Goal: Task Accomplishment & Management: Manage account settings

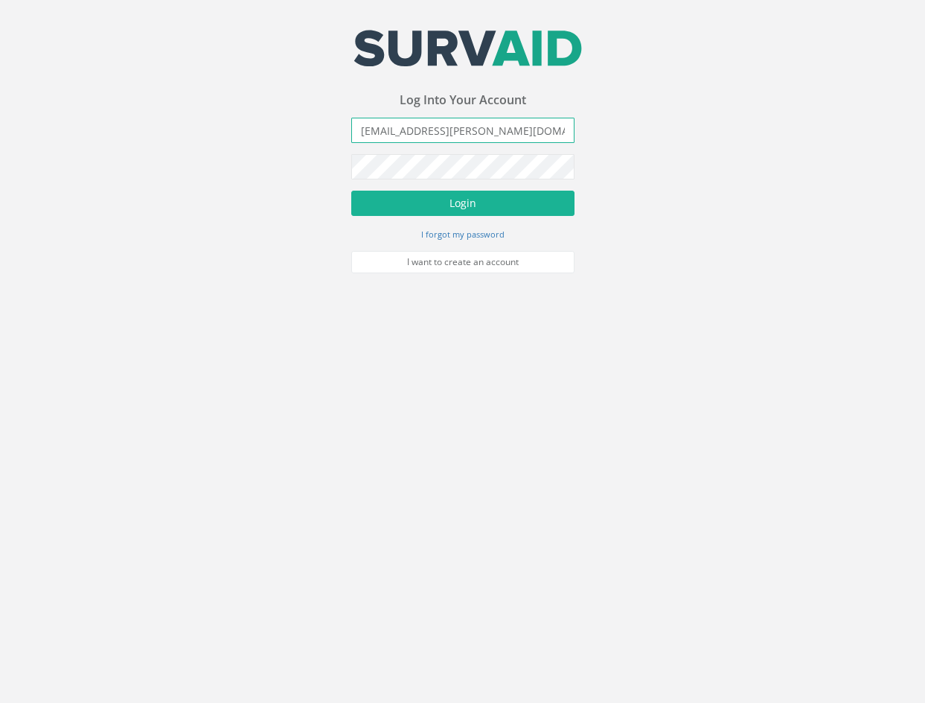
type input "[EMAIL_ADDRESS][PERSON_NAME][DOMAIN_NAME]"
click at [351, 191] on button "Login" at bounding box center [462, 203] width 223 height 25
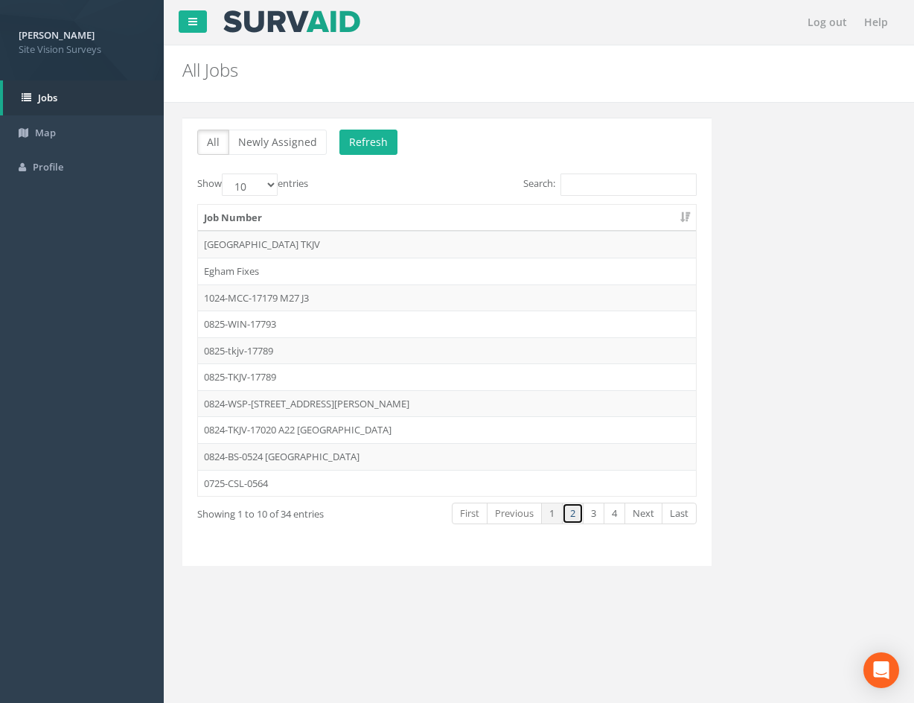
click at [572, 513] on link "2" at bounding box center [573, 513] width 22 height 22
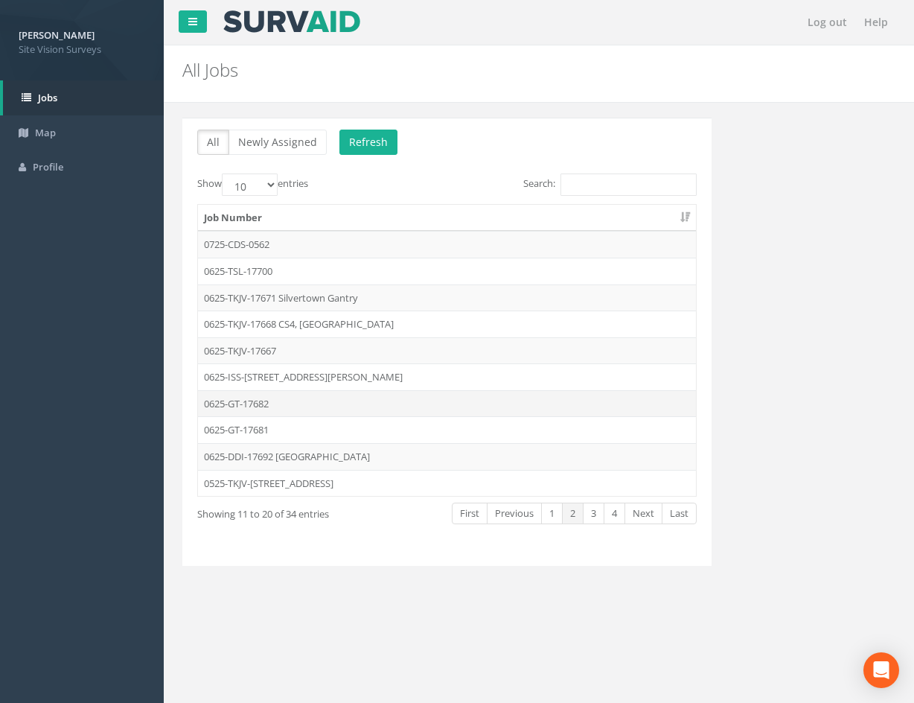
click at [310, 402] on td "0625-GT-17682" at bounding box center [447, 403] width 498 height 27
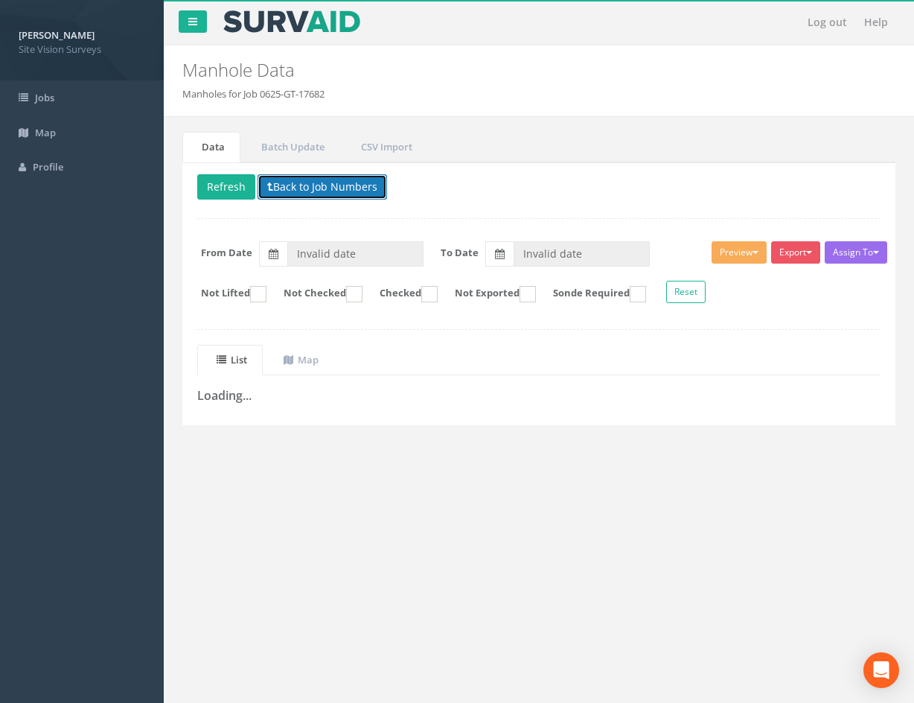
click at [366, 188] on button "Back to Job Numbers" at bounding box center [323, 186] width 130 height 25
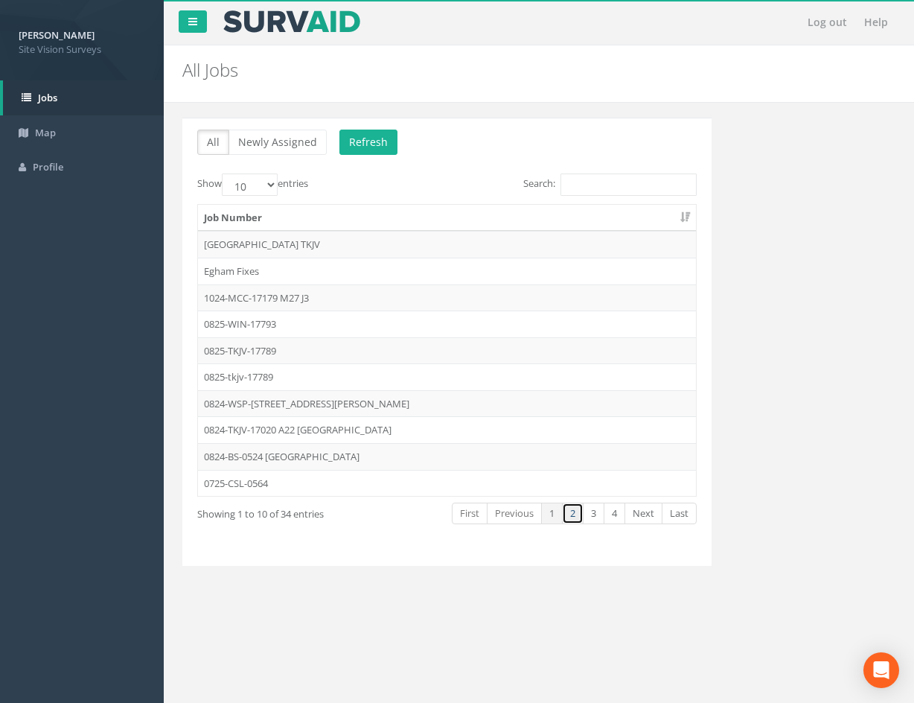
click at [569, 511] on link "2" at bounding box center [573, 513] width 22 height 22
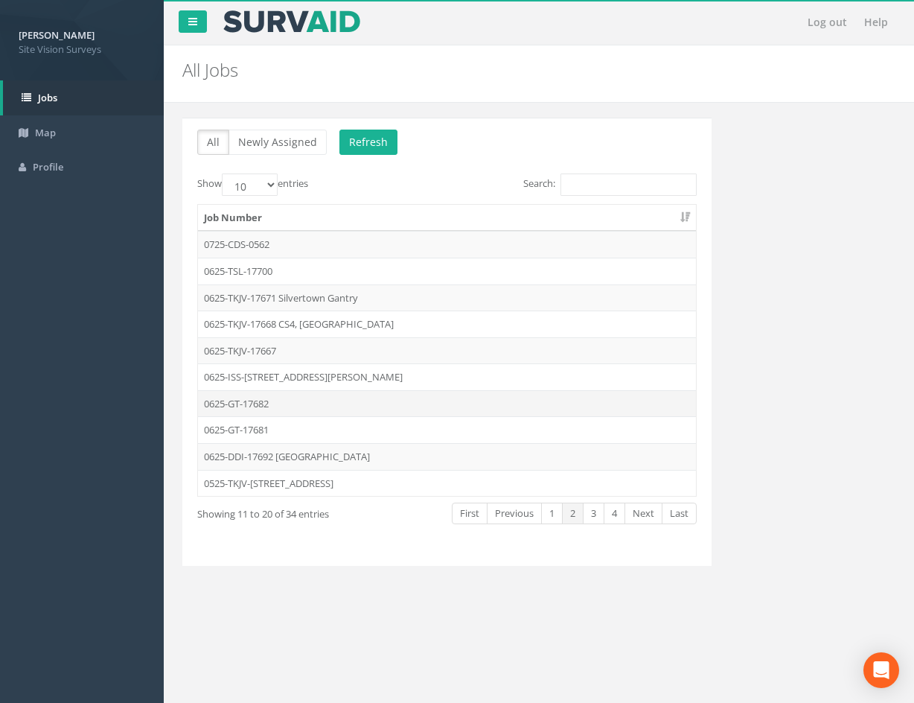
click at [336, 401] on td "0625-GT-17682" at bounding box center [447, 403] width 498 height 27
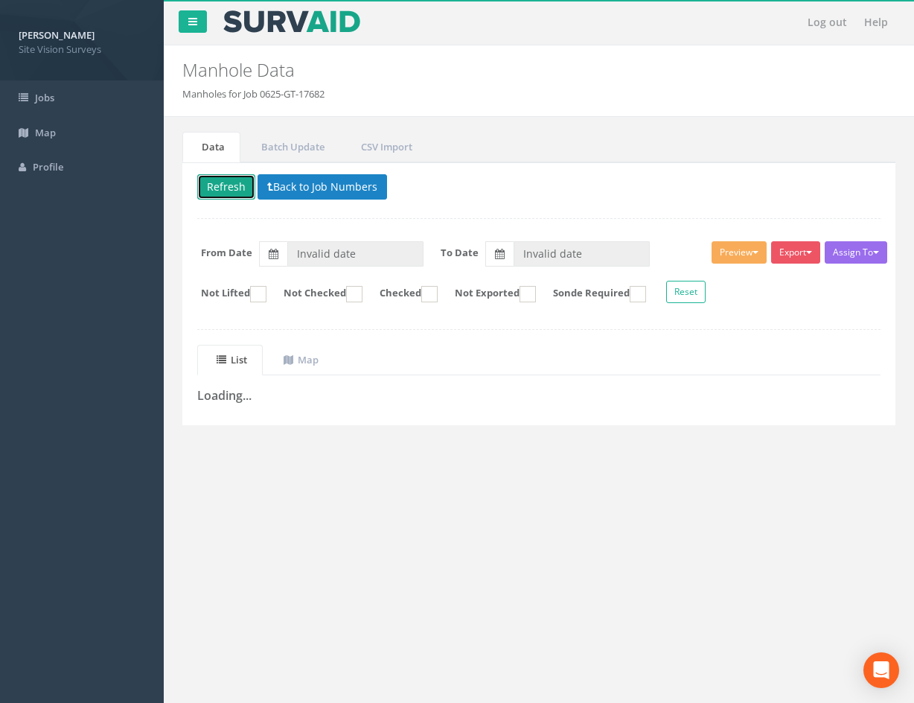
click at [219, 196] on button "Refresh" at bounding box center [226, 186] width 58 height 25
click at [365, 188] on button "Back to Job Numbers" at bounding box center [334, 186] width 130 height 25
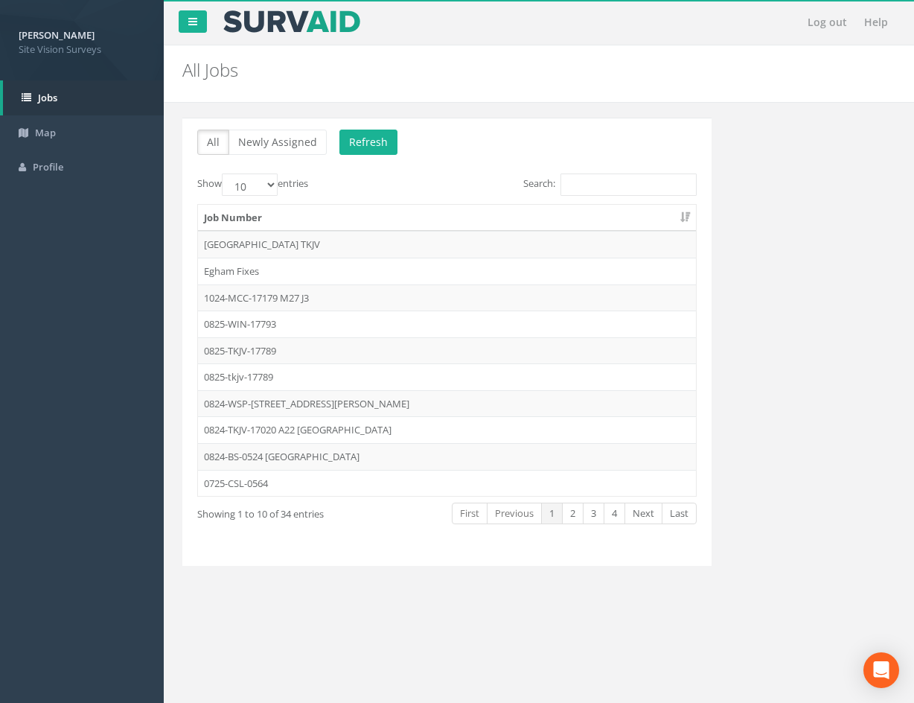
click at [317, 26] on image at bounding box center [292, 21] width 140 height 22
click at [569, 517] on link "2" at bounding box center [573, 513] width 22 height 22
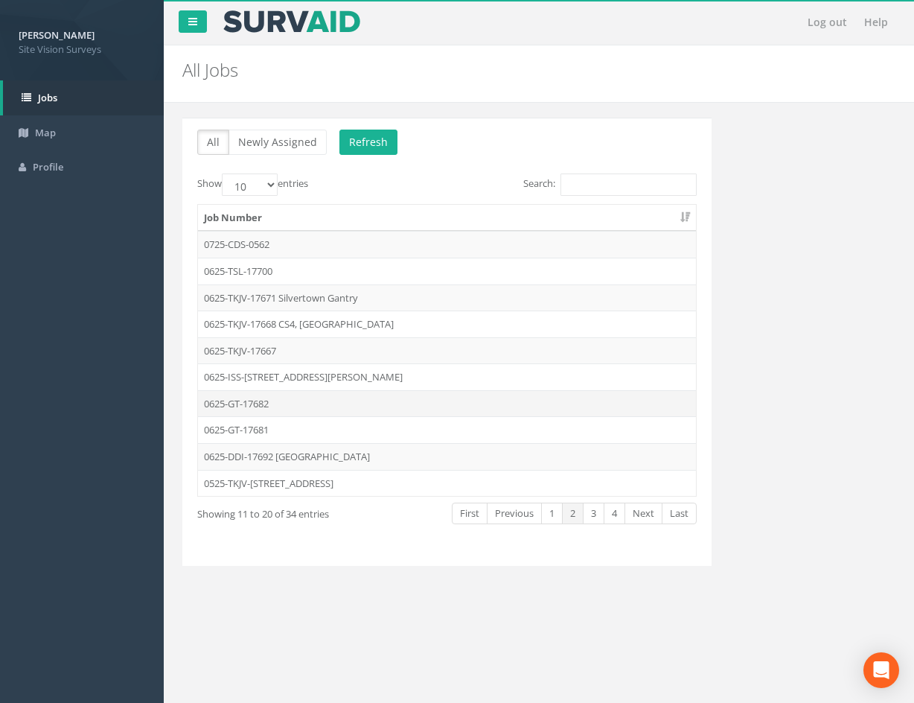
click at [323, 406] on td "0625-GT-17682" at bounding box center [447, 403] width 498 height 27
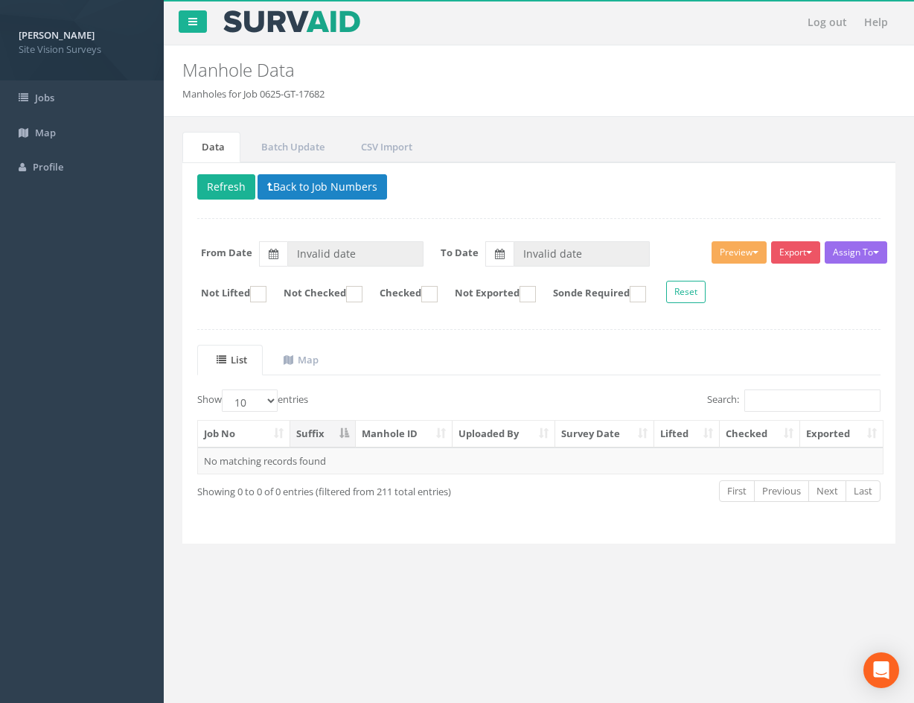
type input "[DATE]"
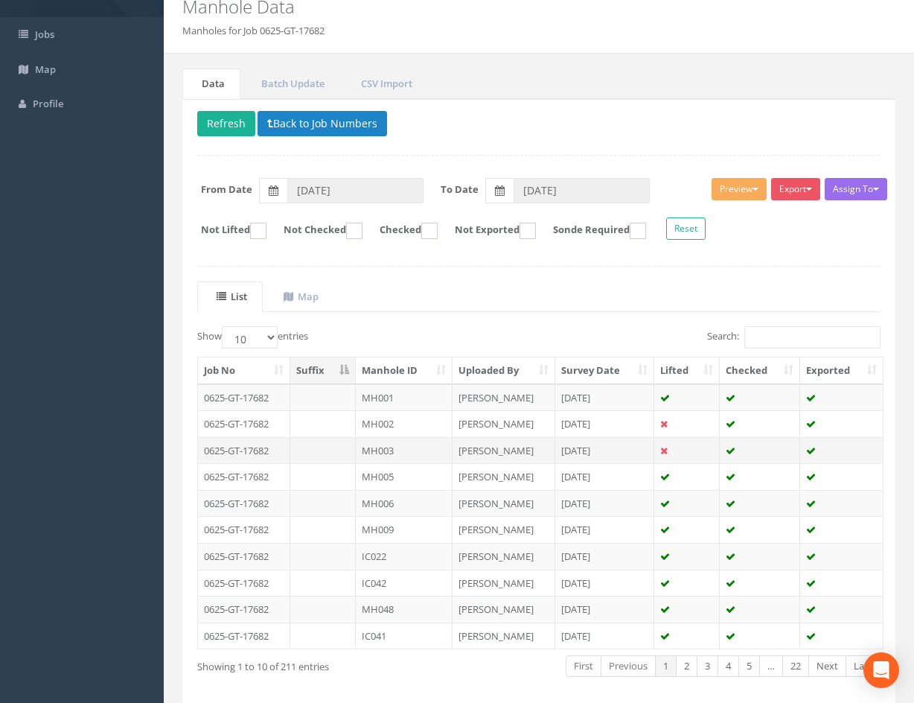
scroll to position [127, 0]
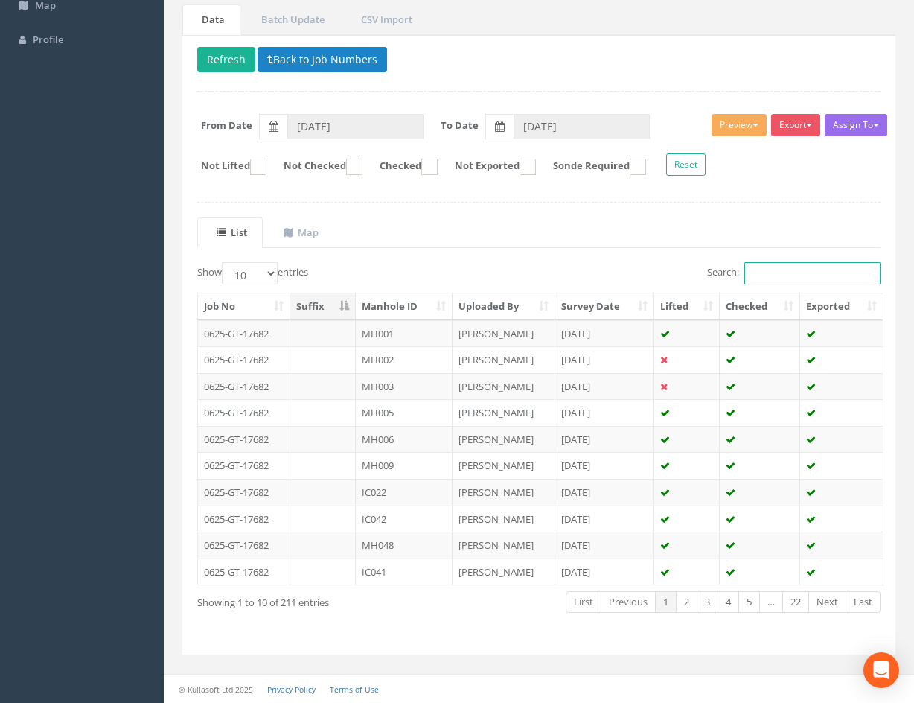
click at [811, 269] on input "Search:" at bounding box center [812, 273] width 136 height 22
type input "MH"
click at [424, 307] on th "Manhole ID" at bounding box center [404, 306] width 97 height 27
click at [406, 313] on th "Manhole ID" at bounding box center [404, 306] width 97 height 27
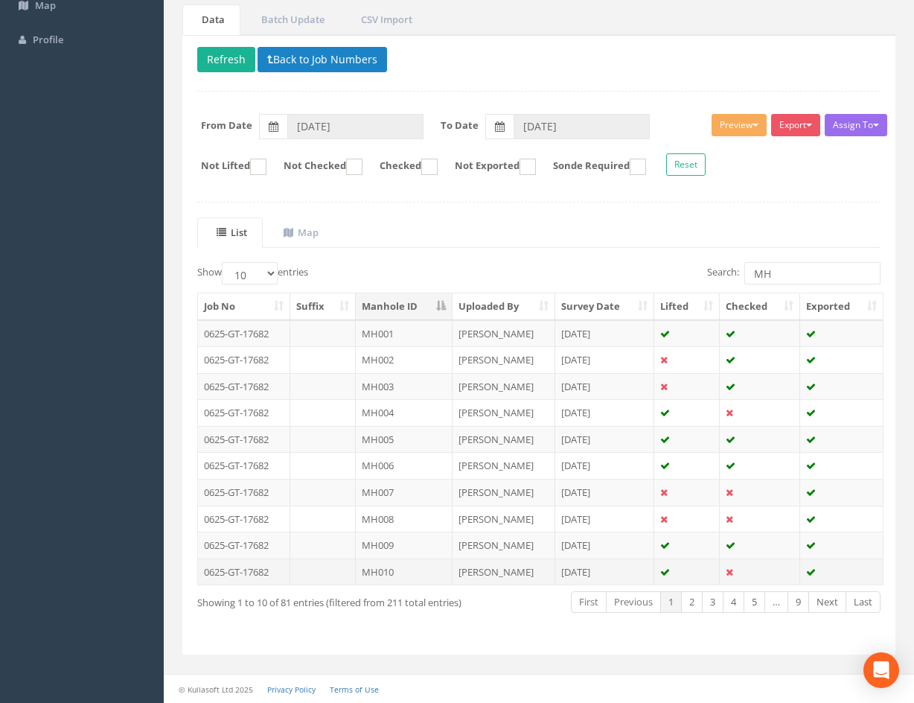
click at [417, 572] on td "MH010" at bounding box center [404, 571] width 97 height 27
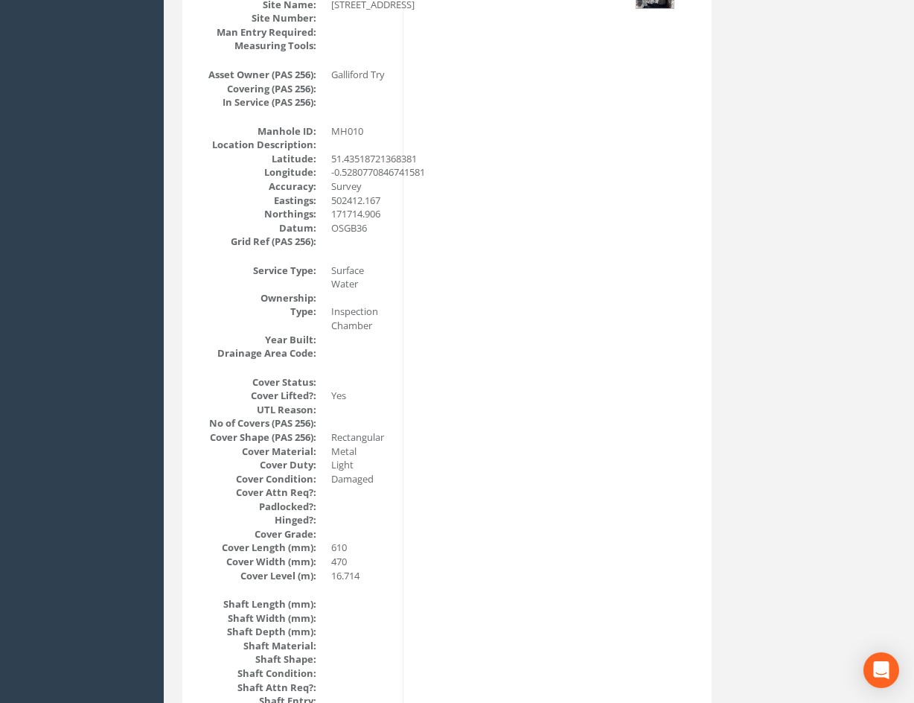
scroll to position [74, 0]
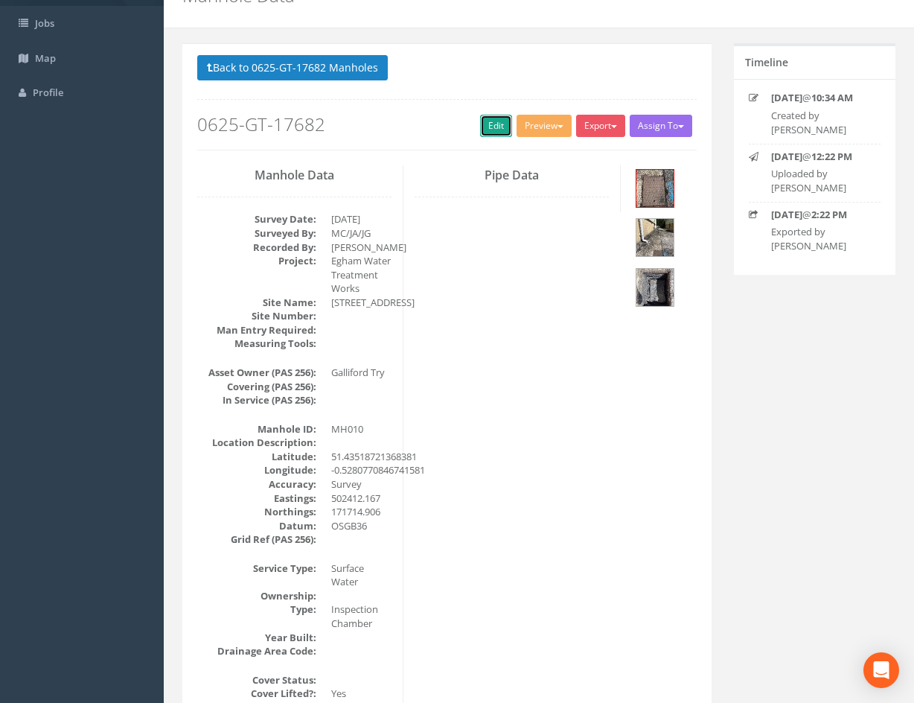
click at [491, 135] on link "Edit" at bounding box center [496, 126] width 32 height 22
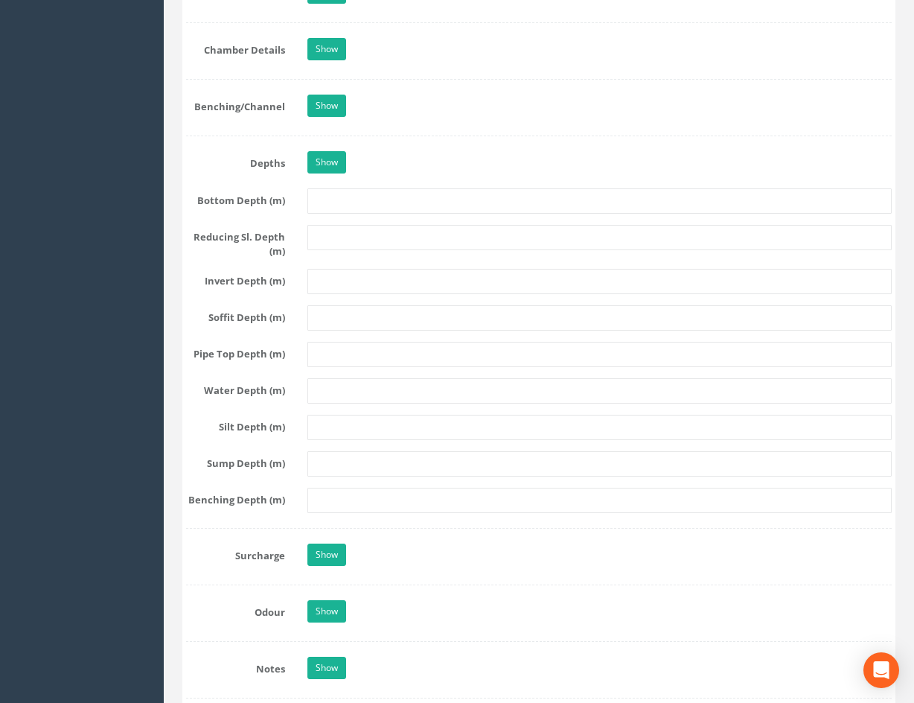
scroll to position [1774, 0]
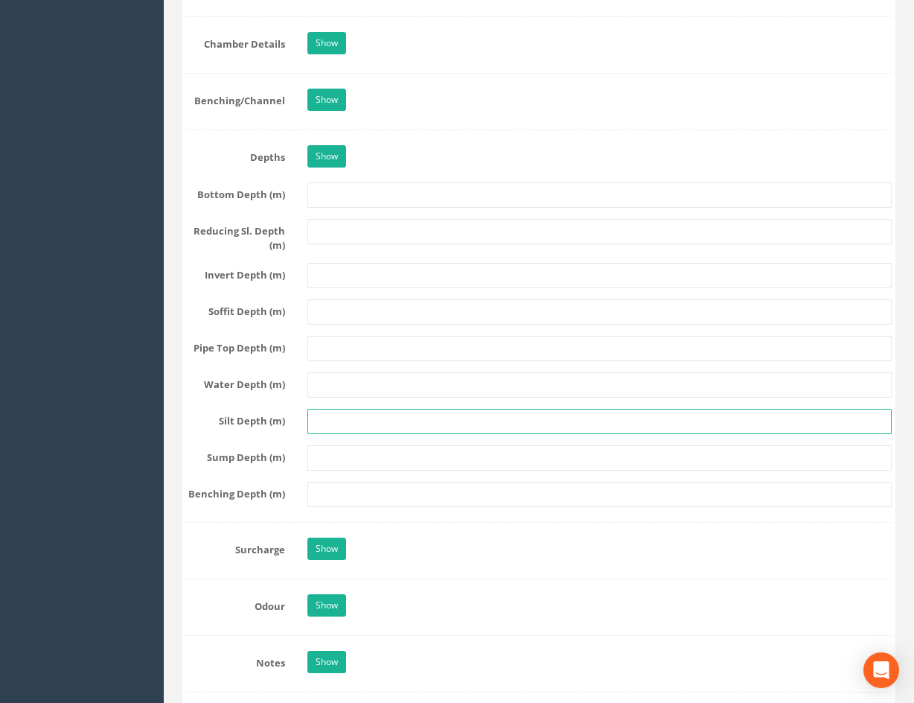
click at [367, 422] on input "text" at bounding box center [599, 421] width 584 height 25
type input "0.32"
drag, startPoint x: 208, startPoint y: 424, endPoint x: 220, endPoint y: 423, distance: 11.2
click at [208, 424] on label "Silt Depth (m)" at bounding box center [235, 418] width 121 height 19
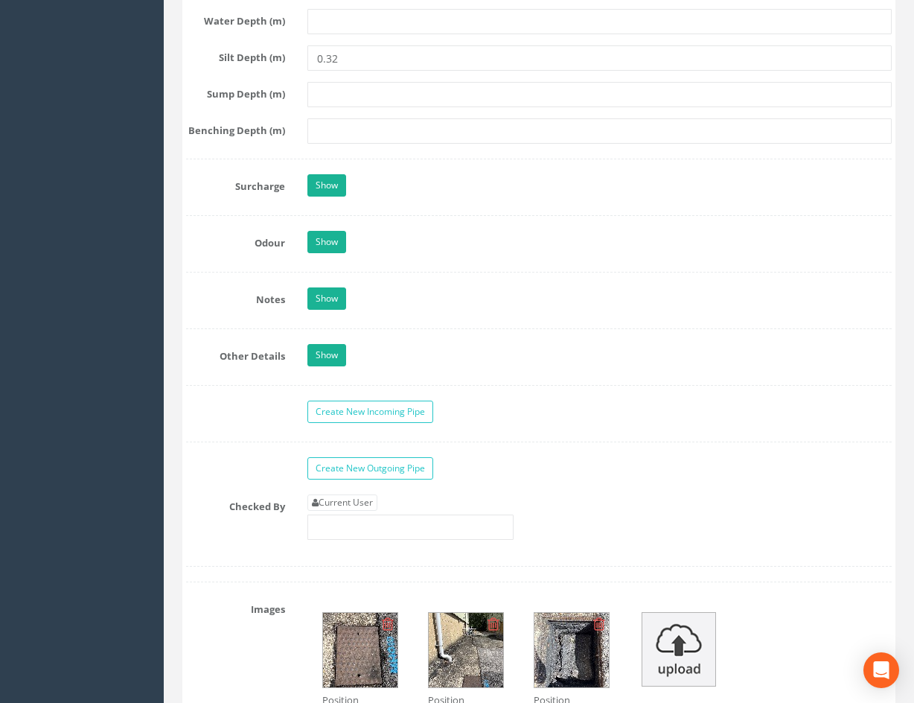
scroll to position [2295, 0]
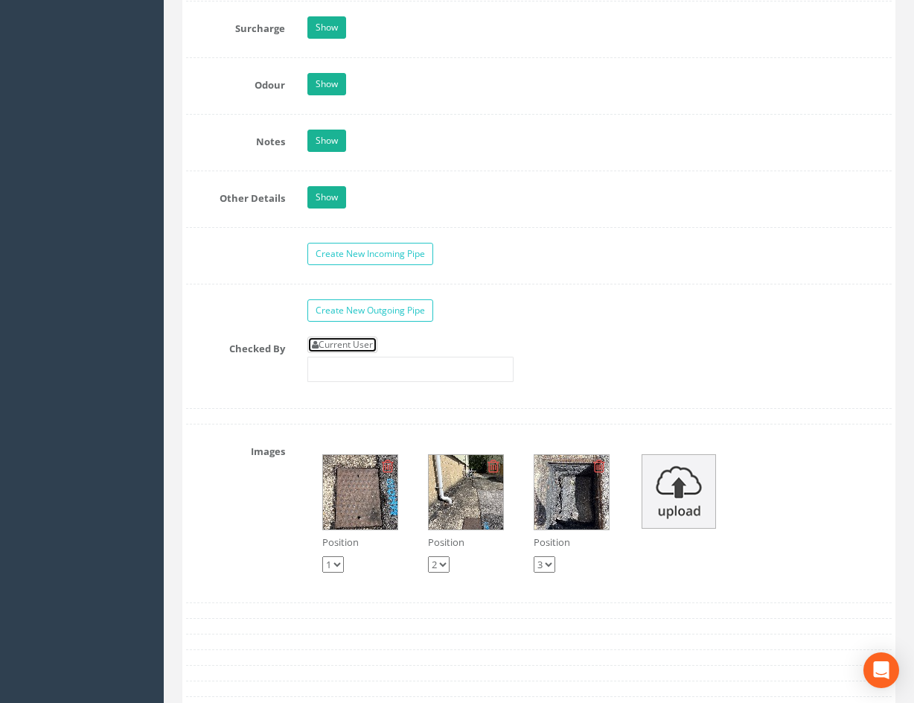
drag, startPoint x: 365, startPoint y: 339, endPoint x: 385, endPoint y: 339, distance: 19.4
click at [367, 339] on link "Current User" at bounding box center [342, 344] width 70 height 16
type input "[PERSON_NAME]"
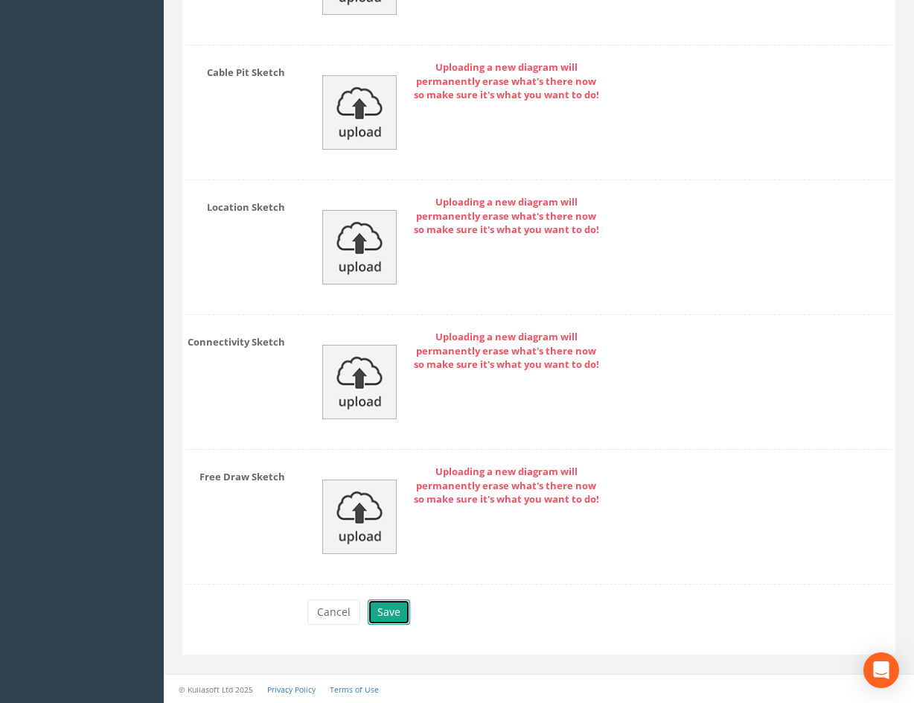
click at [390, 610] on button "Save" at bounding box center [389, 611] width 42 height 25
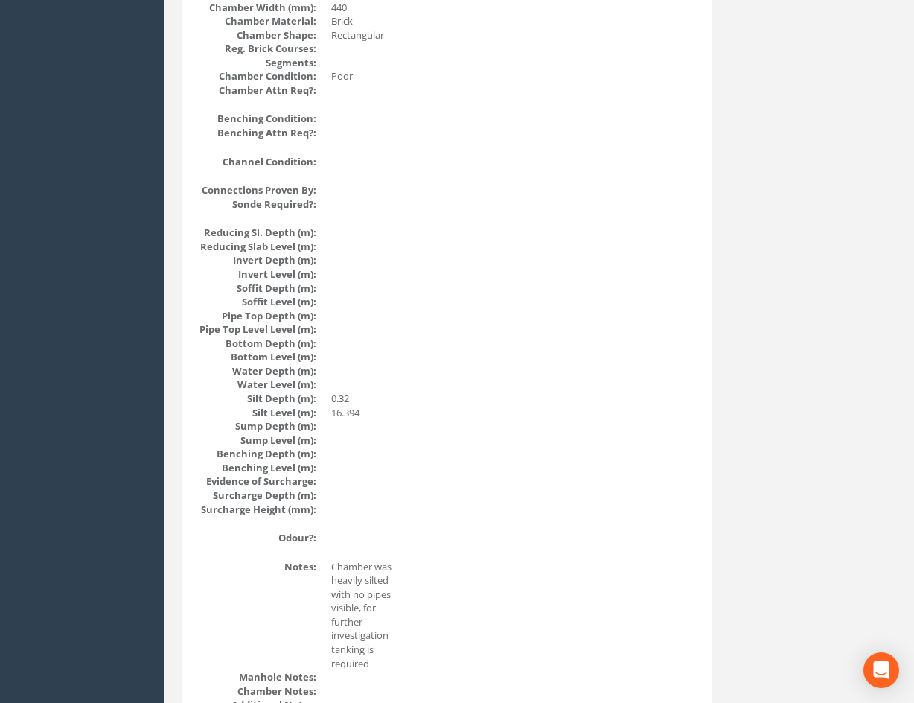
scroll to position [0, 0]
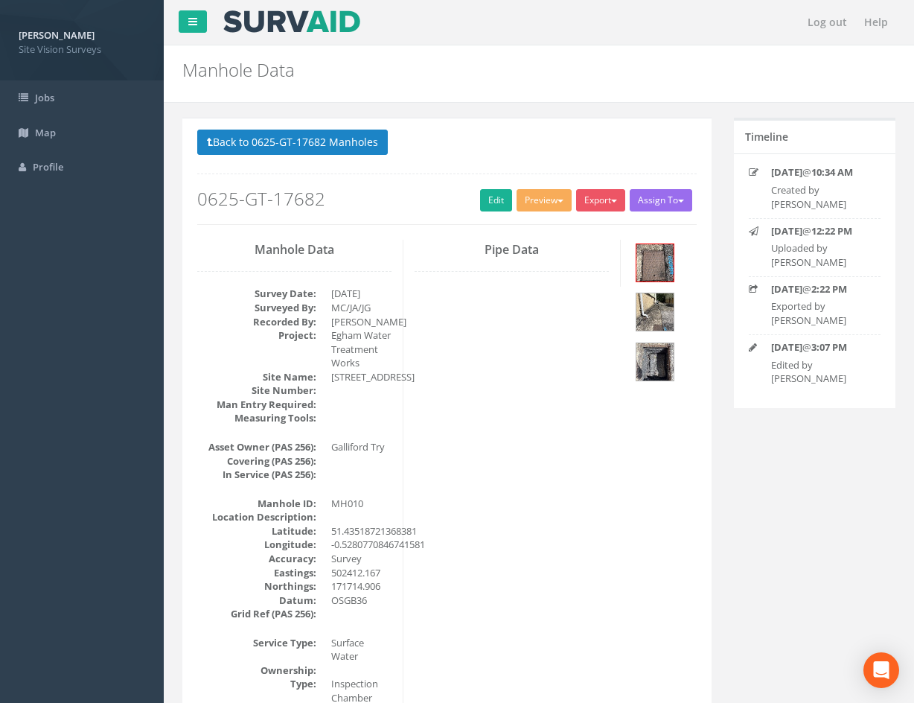
drag, startPoint x: 694, startPoint y: 577, endPoint x: 462, endPoint y: 198, distance: 444.0
click at [378, 151] on button "Back to 0625-GT-17682 Manholes" at bounding box center [292, 142] width 191 height 25
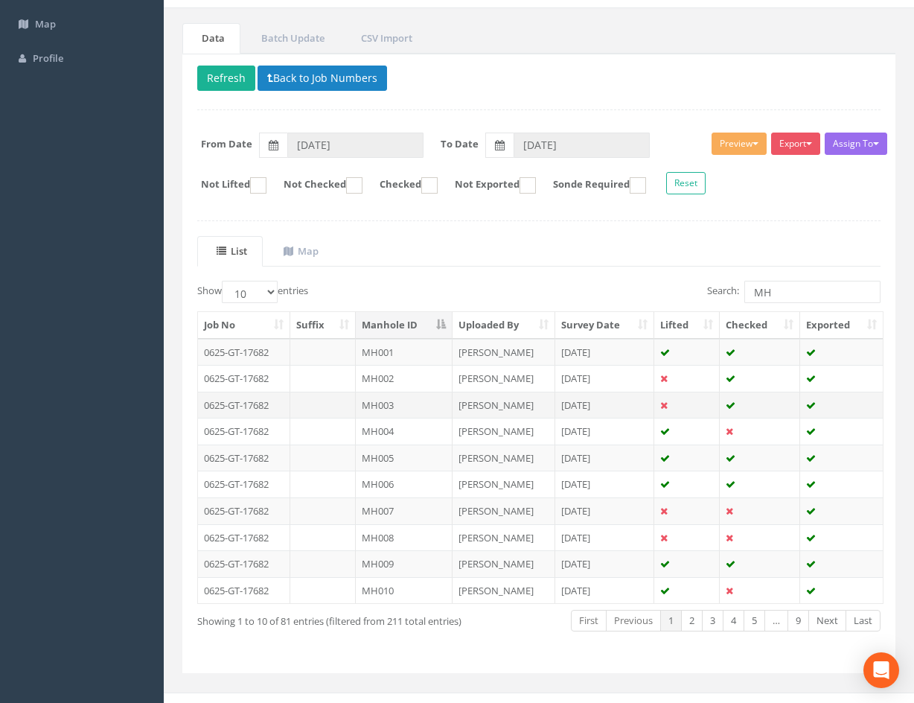
scroll to position [127, 0]
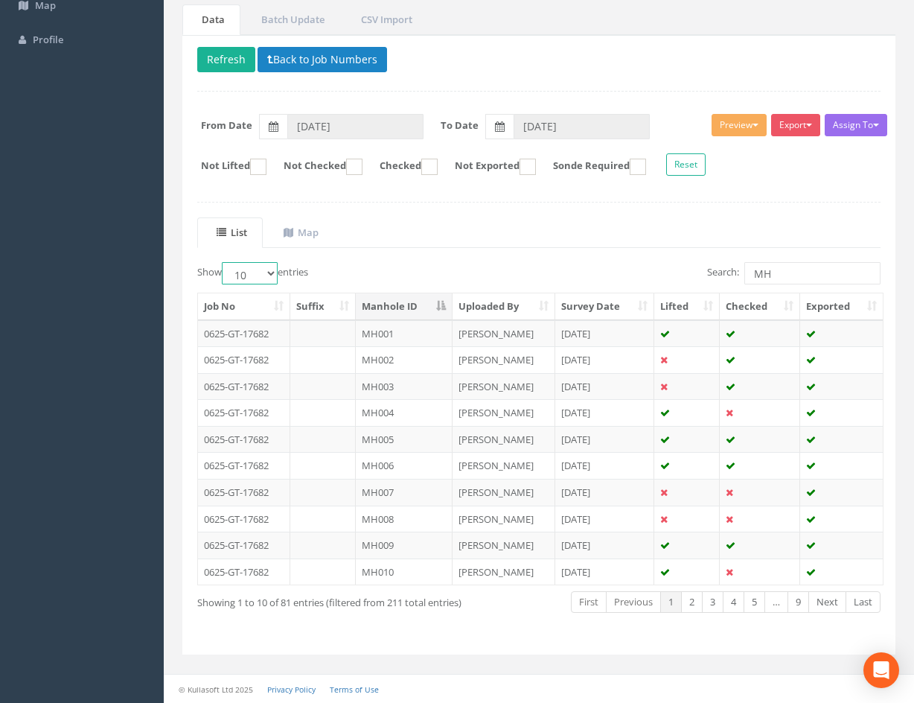
click at [264, 272] on select "10 25 50 100" at bounding box center [250, 273] width 56 height 22
click at [224, 262] on select "10 25 50 100" at bounding box center [250, 273] width 56 height 22
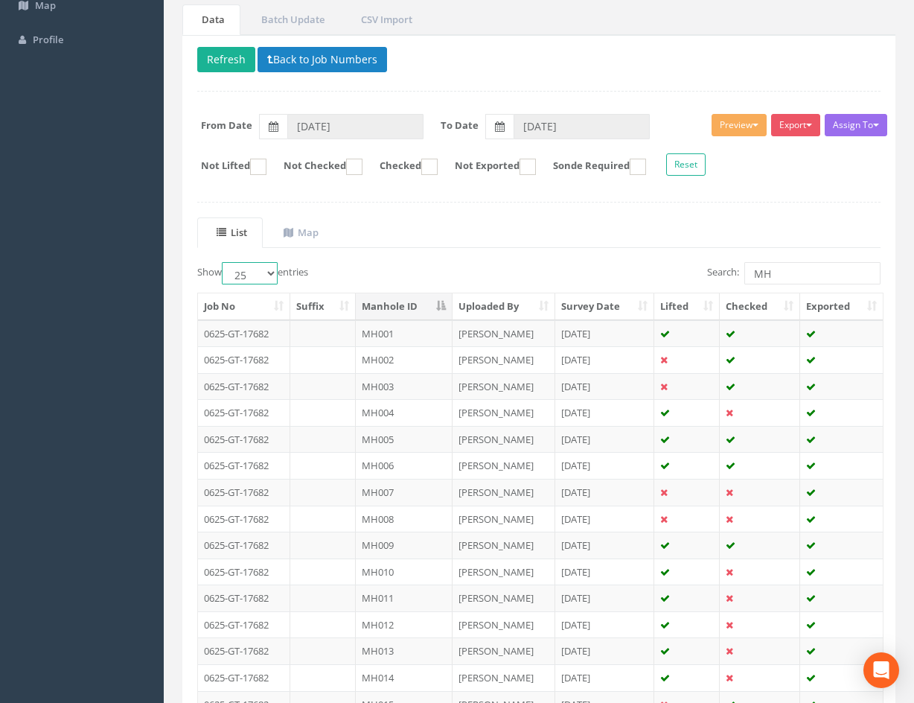
scroll to position [525, 0]
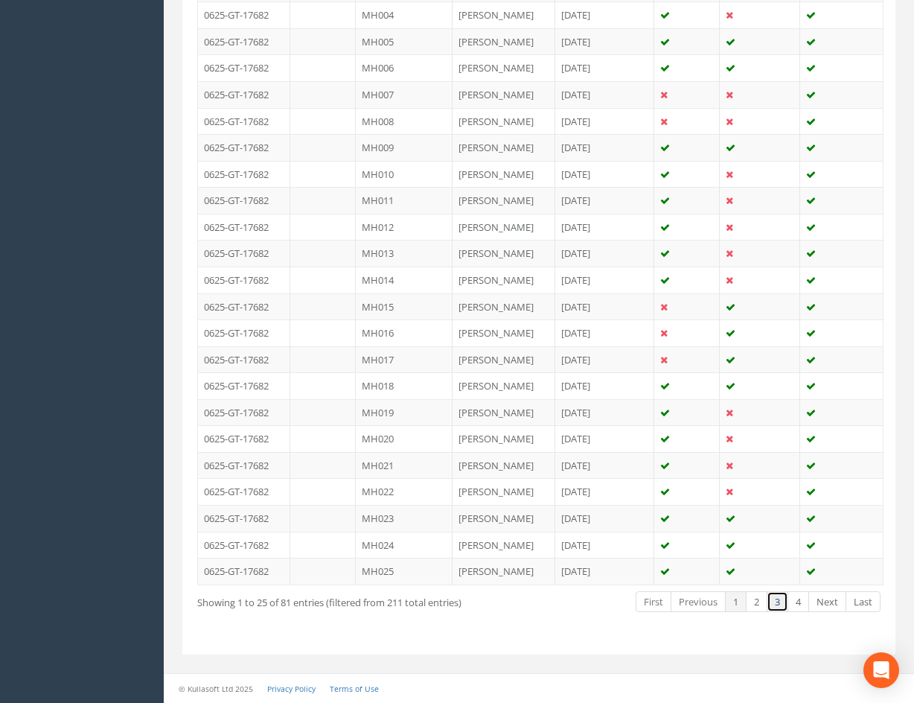
click at [777, 605] on link "3" at bounding box center [778, 602] width 22 height 22
click at [758, 607] on link "2" at bounding box center [757, 602] width 22 height 22
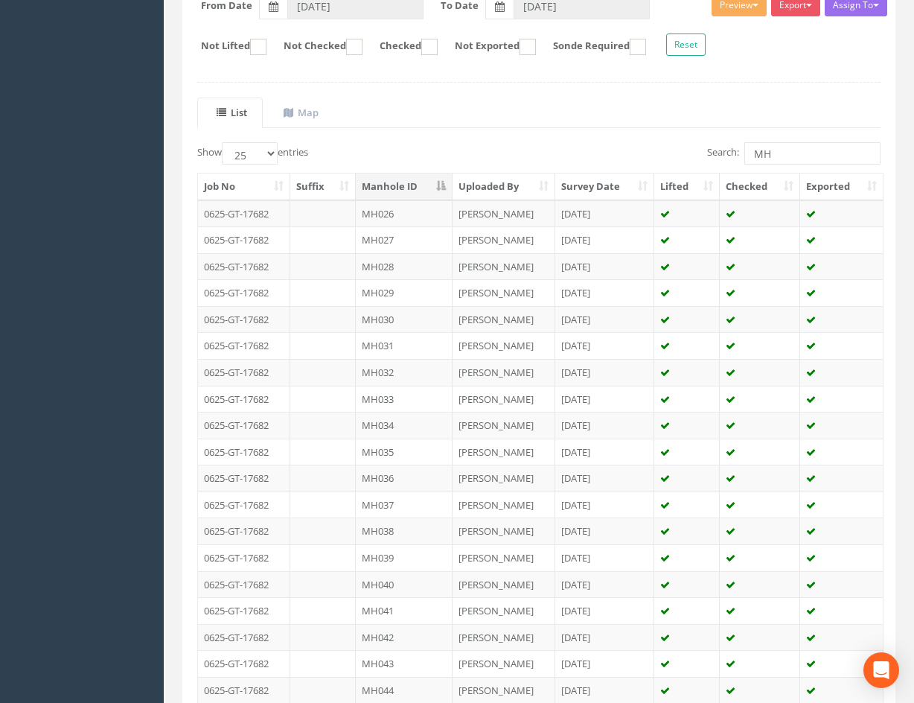
scroll to position [0, 0]
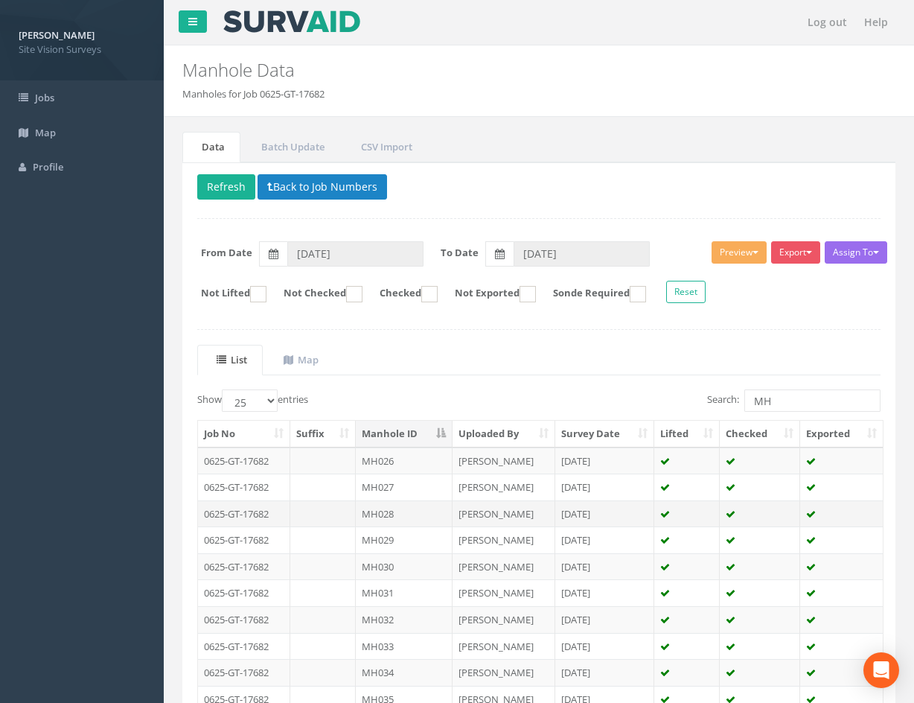
click at [426, 510] on td "MH028" at bounding box center [404, 513] width 97 height 27
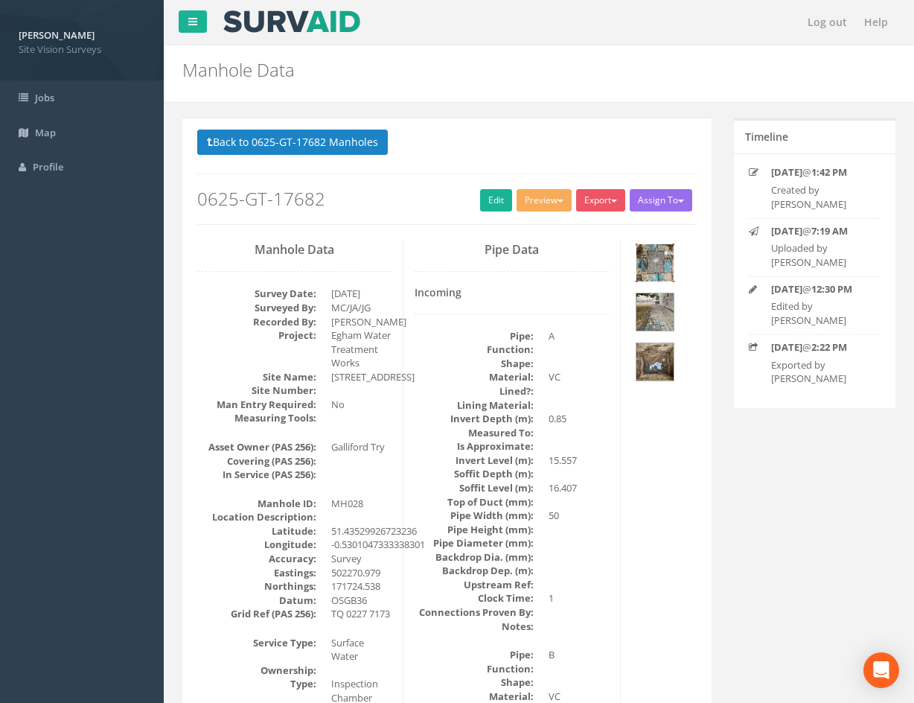
click at [670, 255] on img at bounding box center [654, 262] width 37 height 37
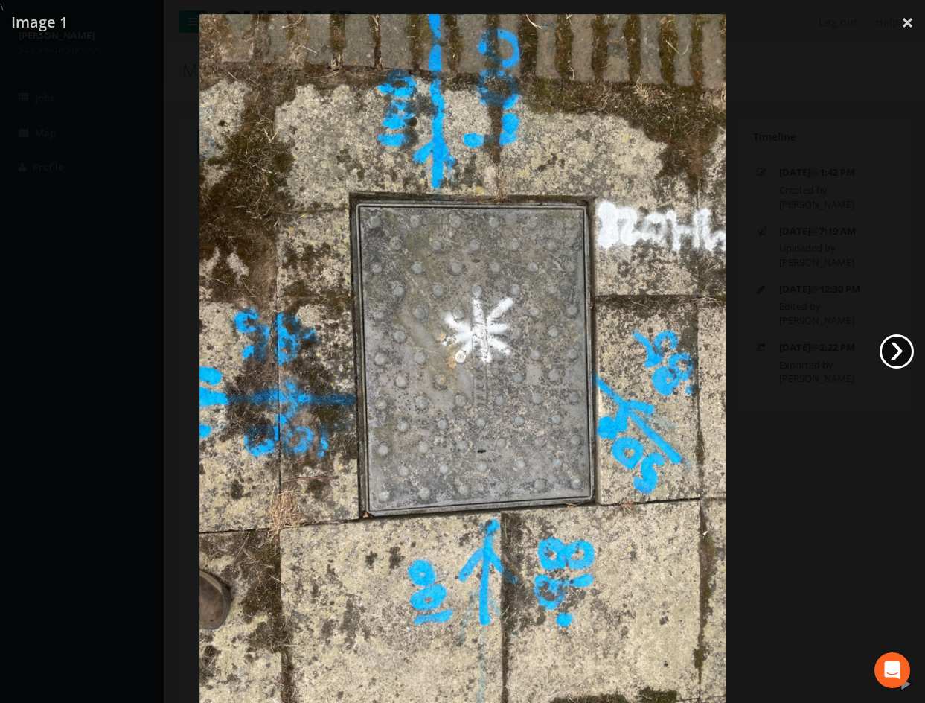
click at [899, 350] on link "›" at bounding box center [897, 351] width 34 height 34
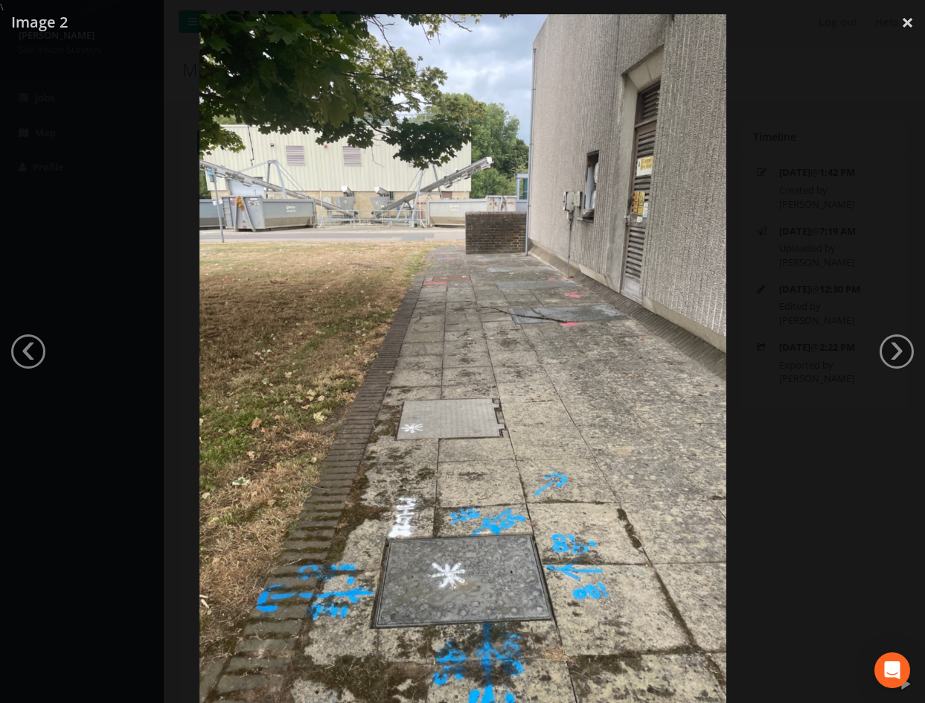
click at [897, 351] on link "›" at bounding box center [897, 351] width 34 height 34
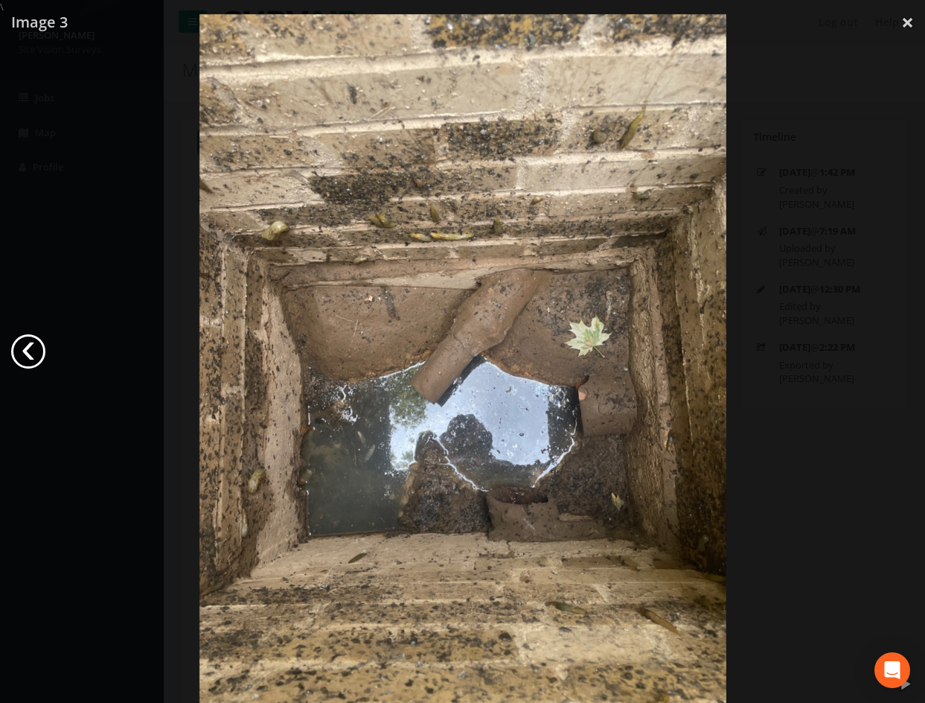
click at [33, 357] on link "‹" at bounding box center [28, 351] width 34 height 34
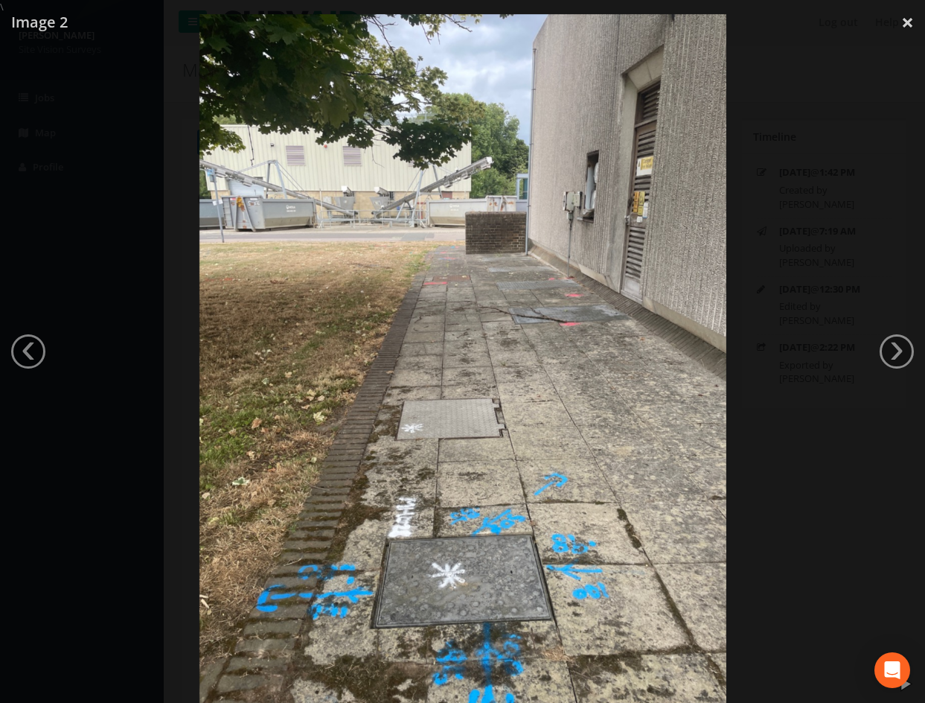
drag, startPoint x: 33, startPoint y: 357, endPoint x: 35, endPoint y: 349, distance: 7.6
click at [35, 349] on link "‹" at bounding box center [28, 351] width 34 height 34
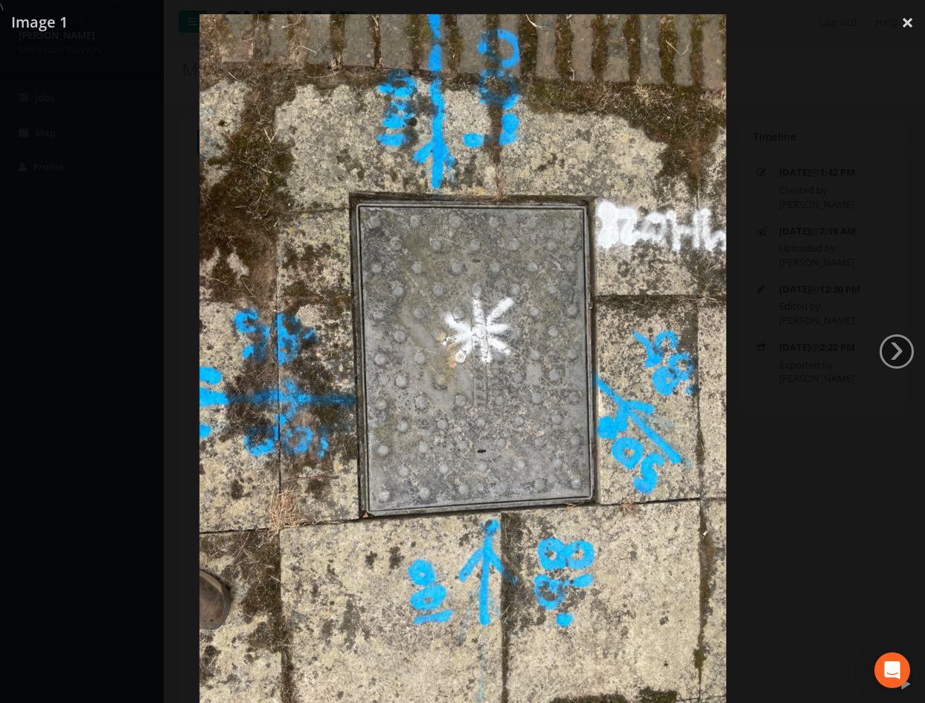
click at [809, 57] on div at bounding box center [462, 365] width 925 height 703
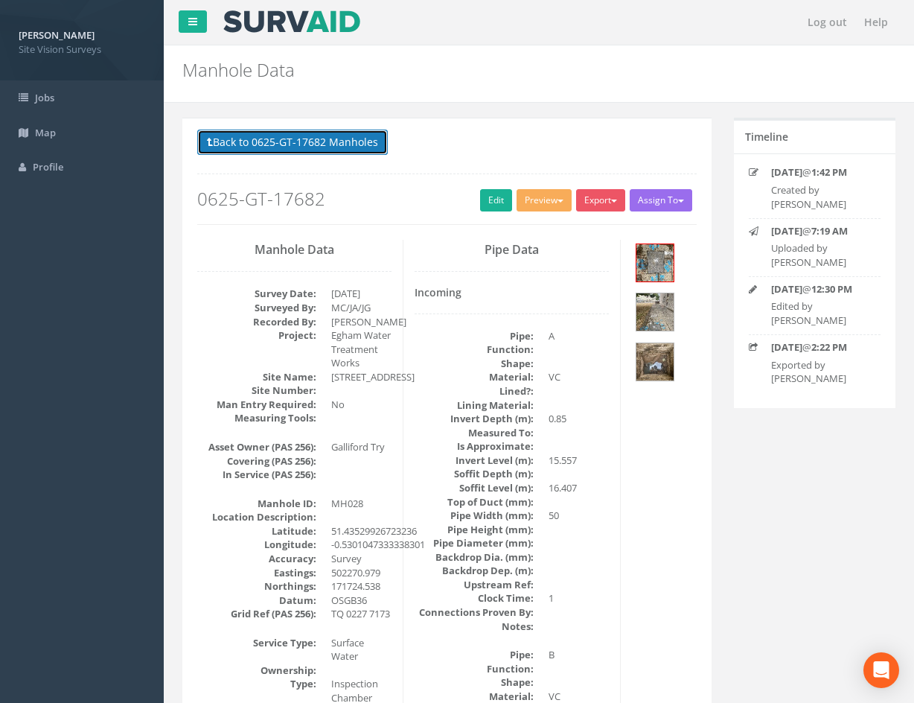
click at [275, 144] on button "Back to 0625-GT-17682 Manholes" at bounding box center [292, 142] width 191 height 25
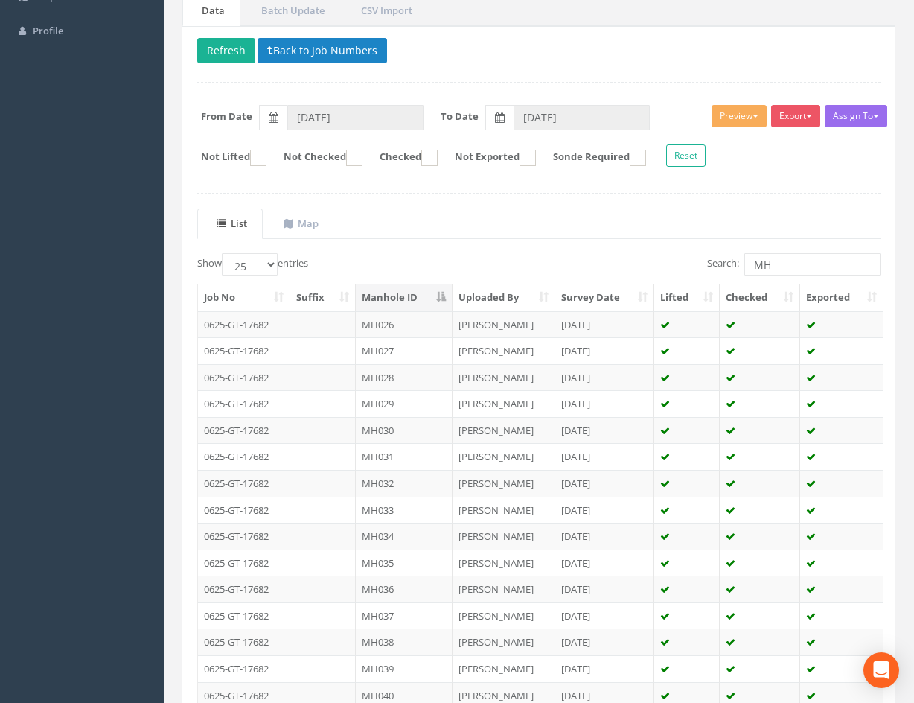
scroll to position [74, 0]
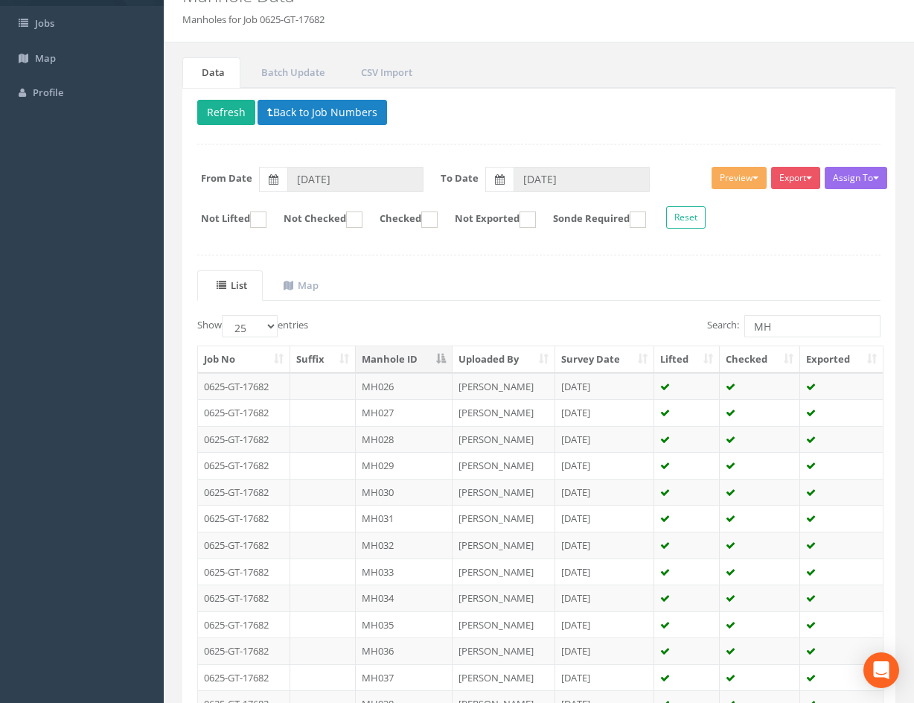
click at [891, 371] on div "Job No Suffix Manhole ID Uploaded By Survey Date Lifted Checked Exported 0625-G…" at bounding box center [539, 690] width 706 height 699
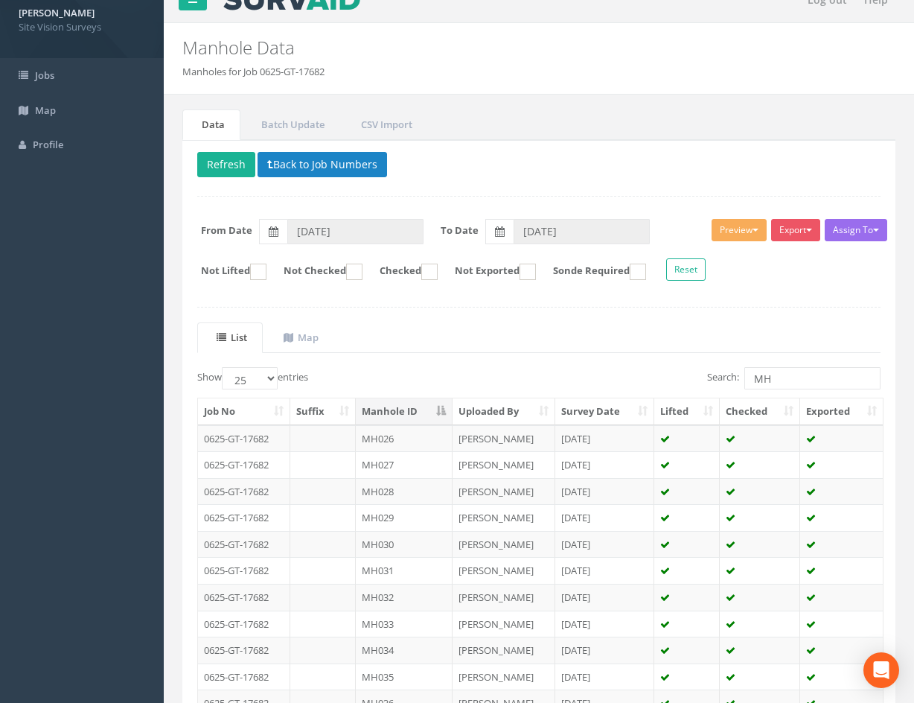
scroll to position [0, 0]
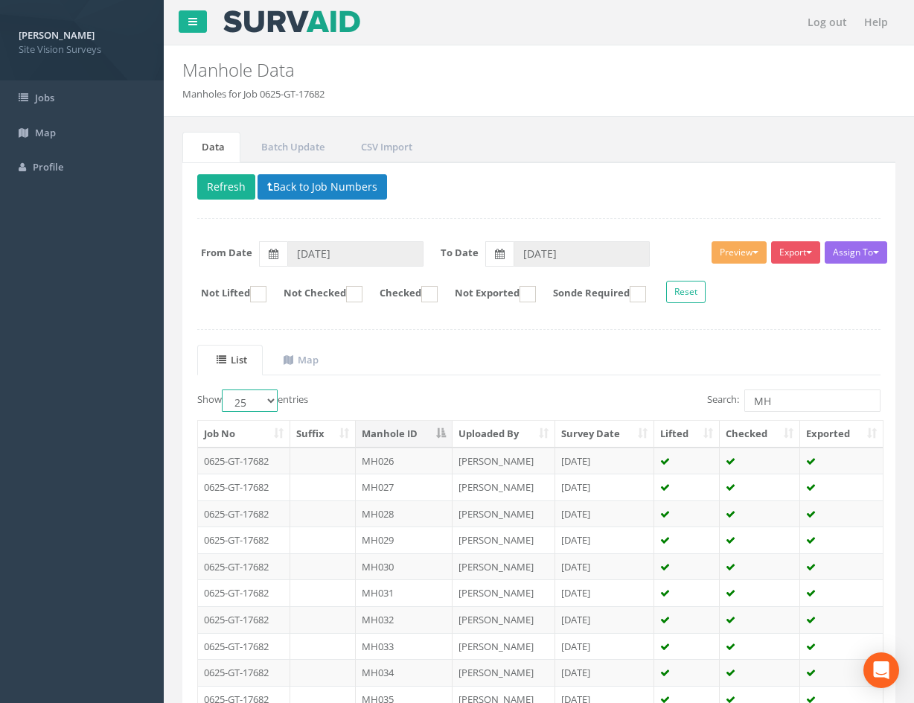
click at [264, 400] on select "10 25 50 100" at bounding box center [250, 400] width 56 height 22
select select "100"
click at [224, 389] on select "10 25 50 100" at bounding box center [250, 400] width 56 height 22
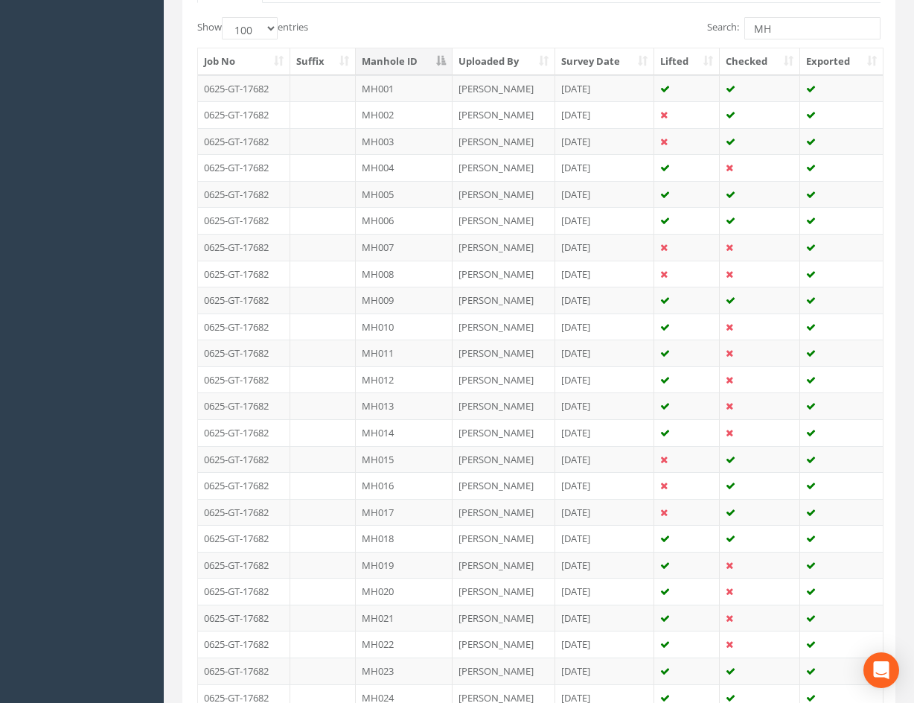
drag, startPoint x: 904, startPoint y: 370, endPoint x: 910, endPoint y: 400, distance: 31.2
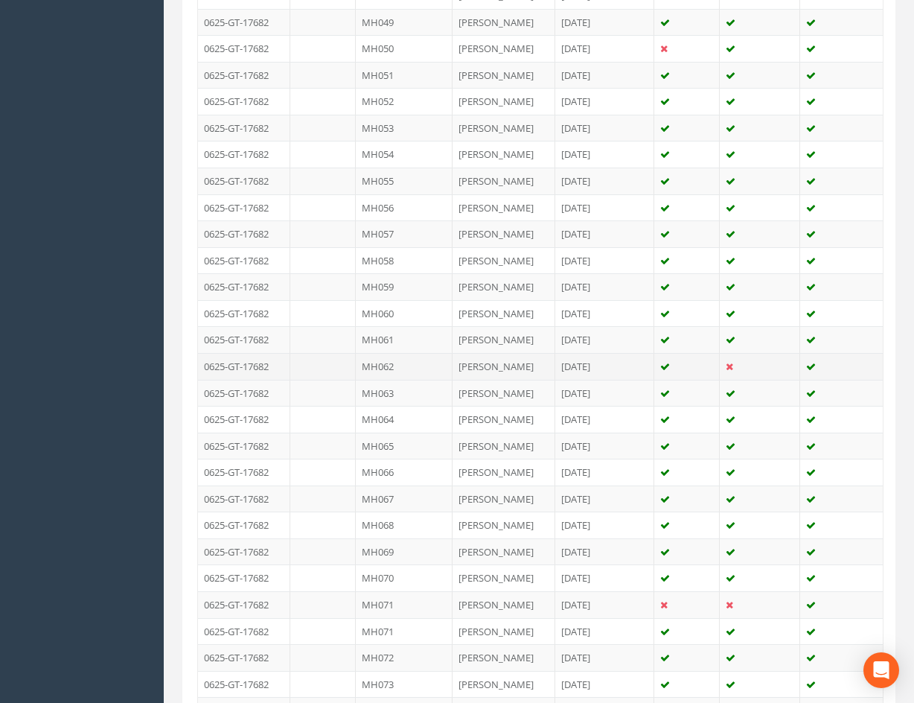
scroll to position [1783, 0]
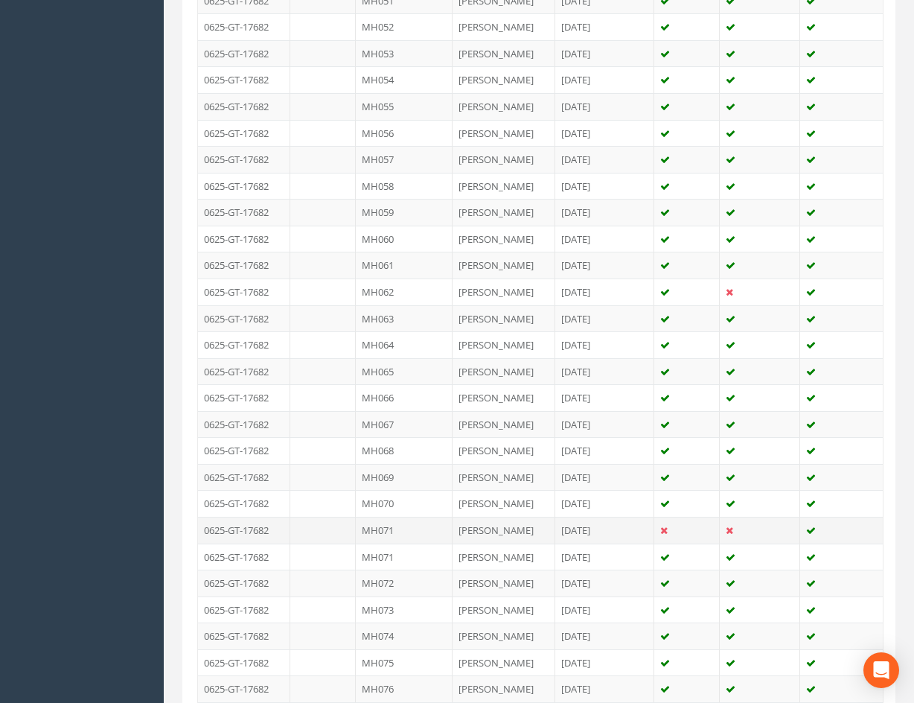
click at [866, 531] on td at bounding box center [841, 530] width 83 height 27
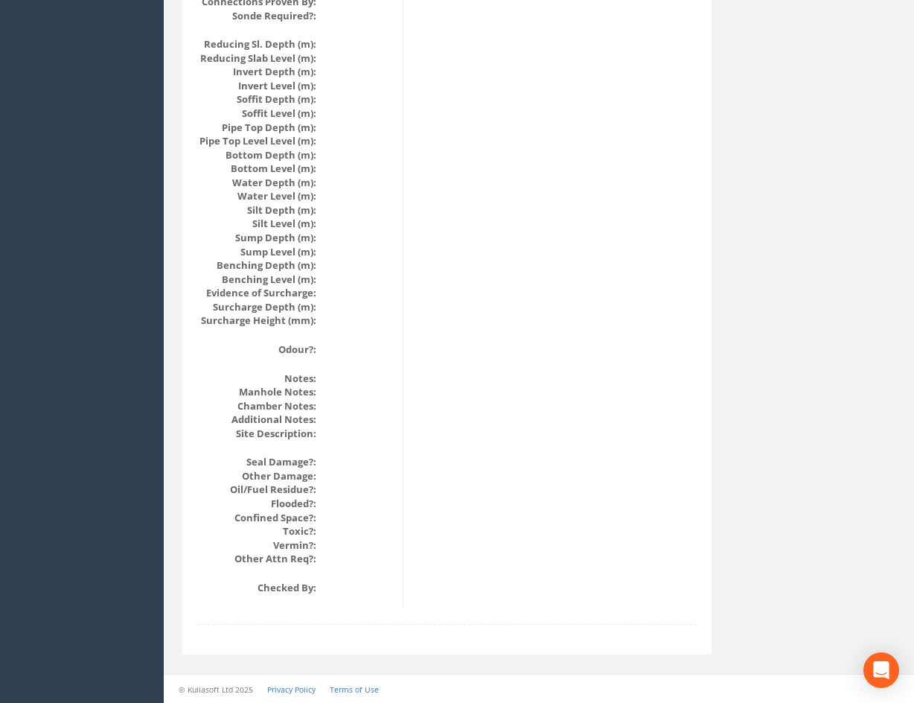
drag, startPoint x: 432, startPoint y: 227, endPoint x: 434, endPoint y: 506, distance: 279.1
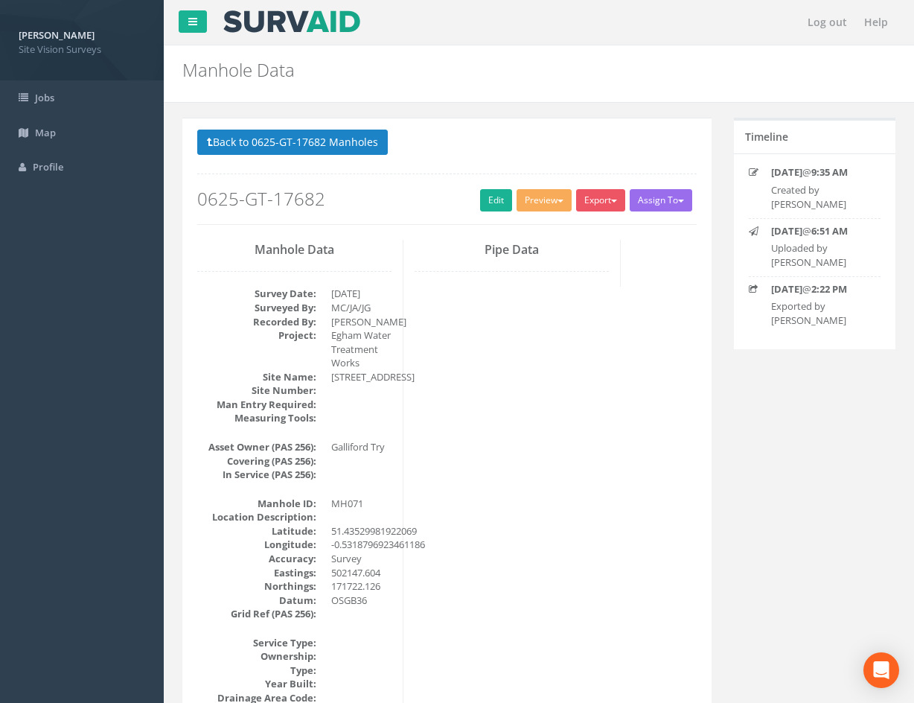
drag, startPoint x: 449, startPoint y: 599, endPoint x: 408, endPoint y: 287, distance: 315.3
click at [309, 141] on button "Back to 0625-GT-17682 Manholes" at bounding box center [292, 142] width 191 height 25
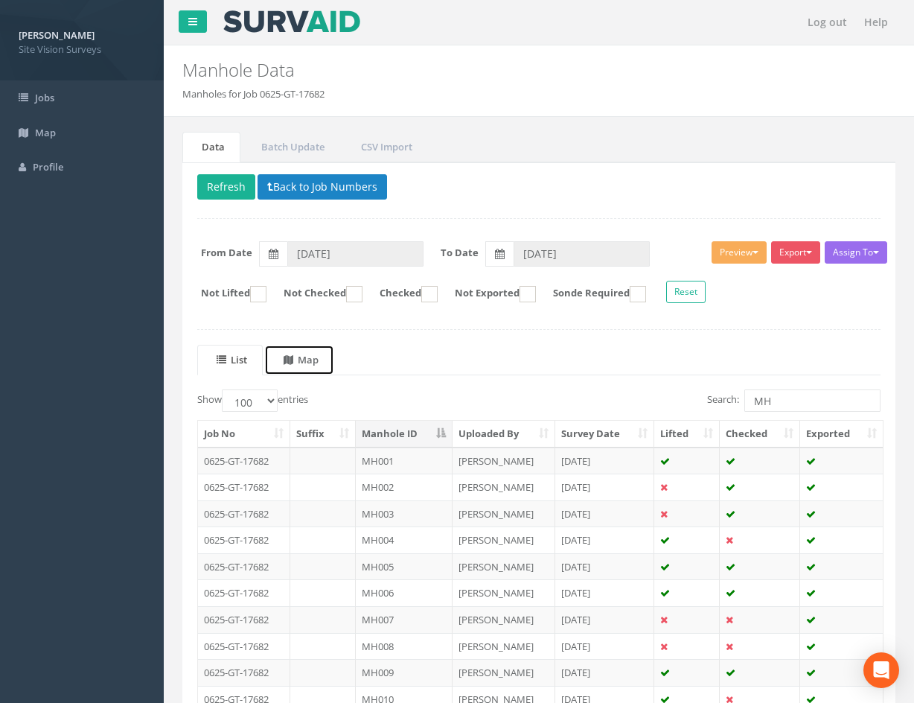
click at [314, 362] on uib-tab-heading "Map" at bounding box center [301, 359] width 35 height 13
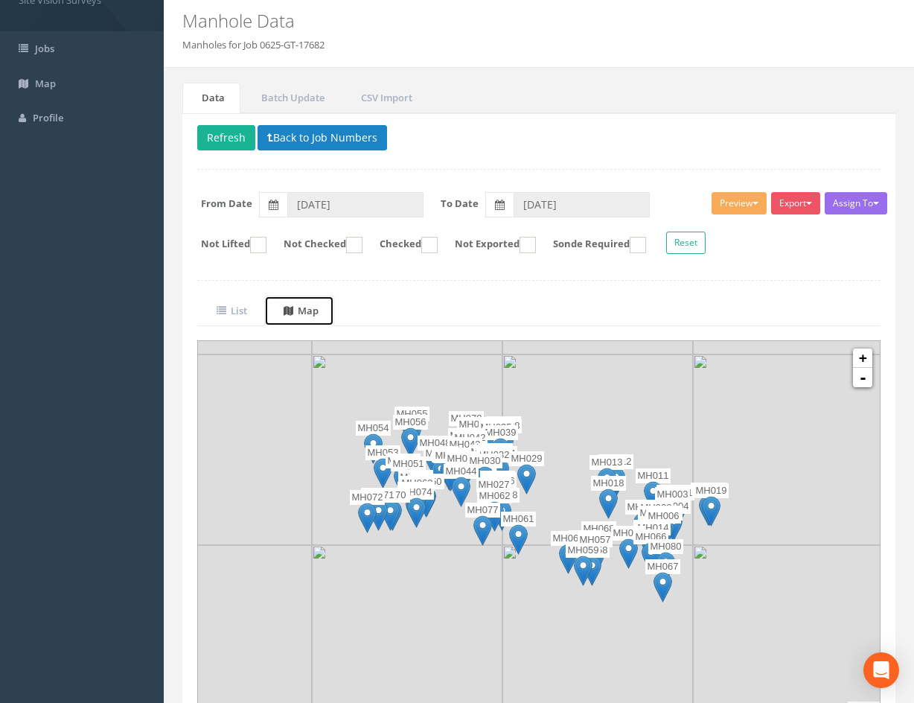
scroll to position [124, 0]
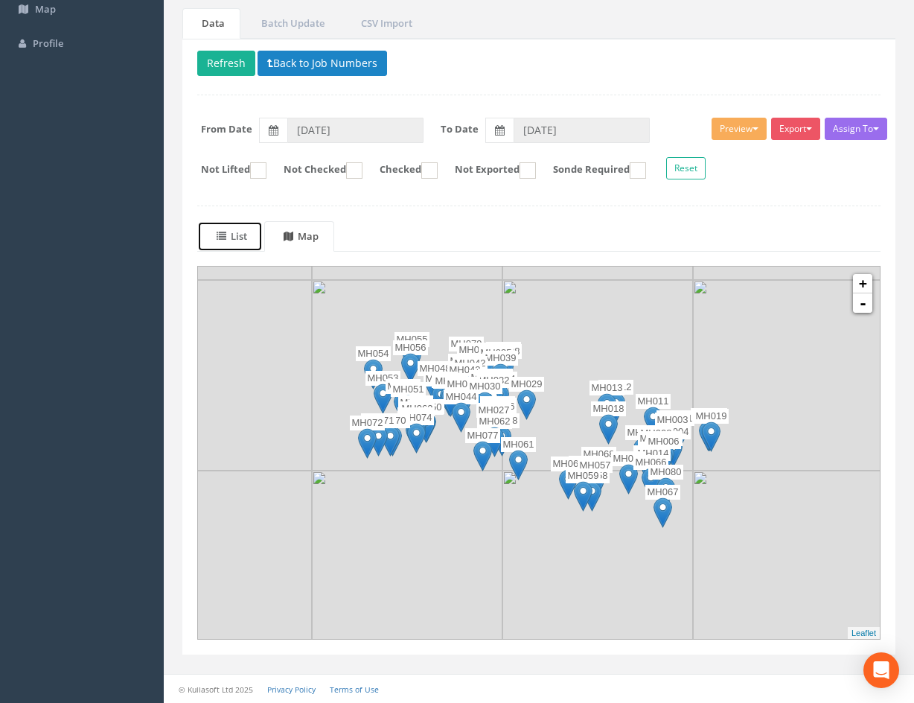
click at [242, 237] on uib-tab-heading "List" at bounding box center [232, 235] width 31 height 13
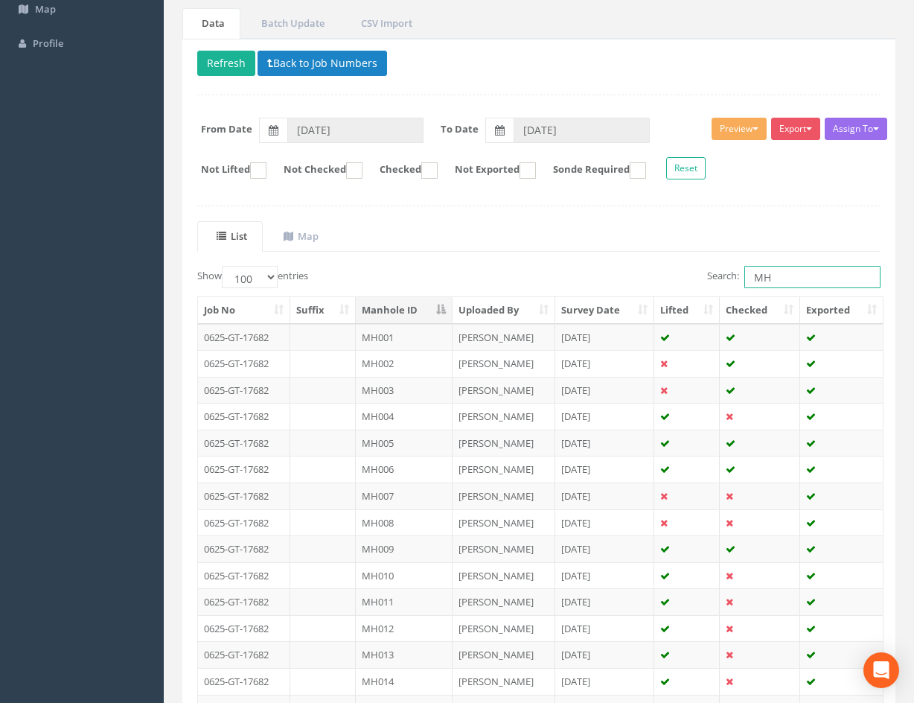
click at [803, 277] on input "MH" at bounding box center [812, 277] width 136 height 22
type input "M"
click at [586, 266] on div "Search:" at bounding box center [715, 279] width 330 height 26
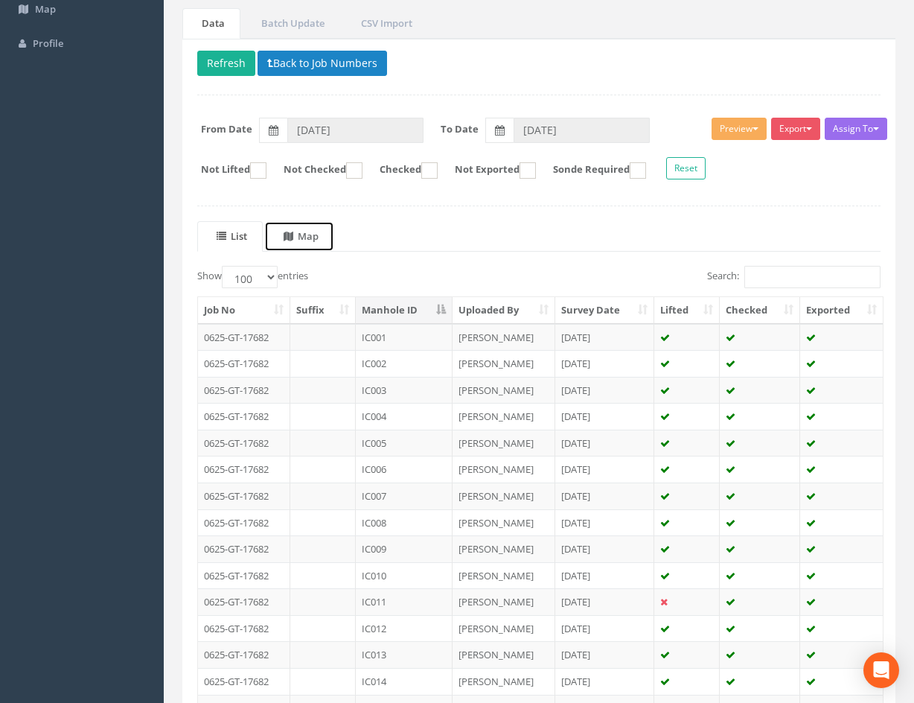
click at [329, 240] on link "Map" at bounding box center [299, 236] width 70 height 31
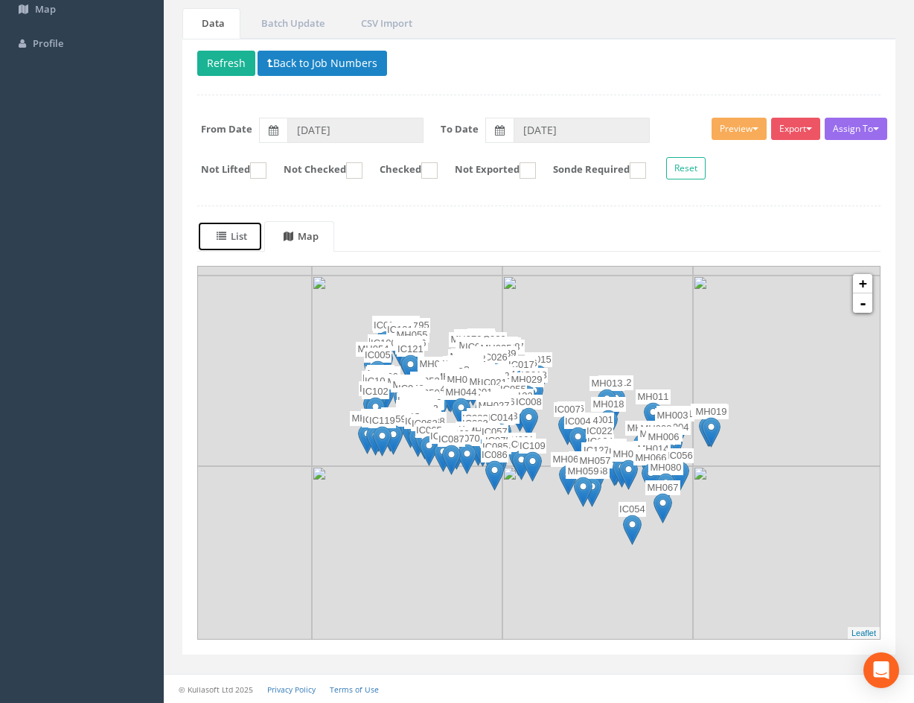
click at [247, 243] on uib-tab-heading "List" at bounding box center [232, 235] width 31 height 13
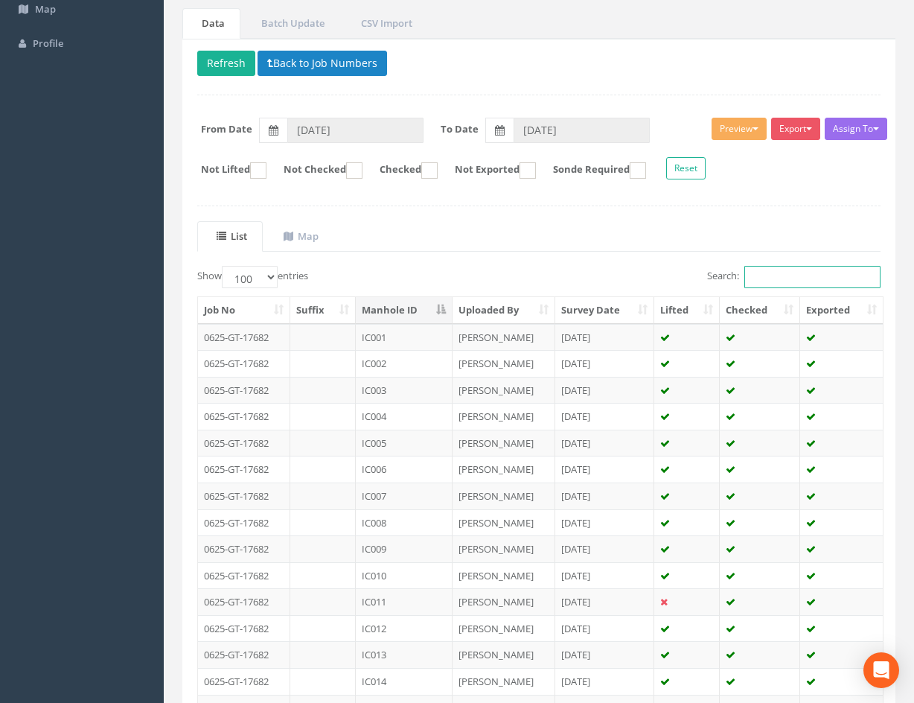
click at [798, 286] on input "Search:" at bounding box center [812, 277] width 136 height 22
type input "mh"
click at [389, 305] on th "Manhole ID" at bounding box center [404, 310] width 97 height 27
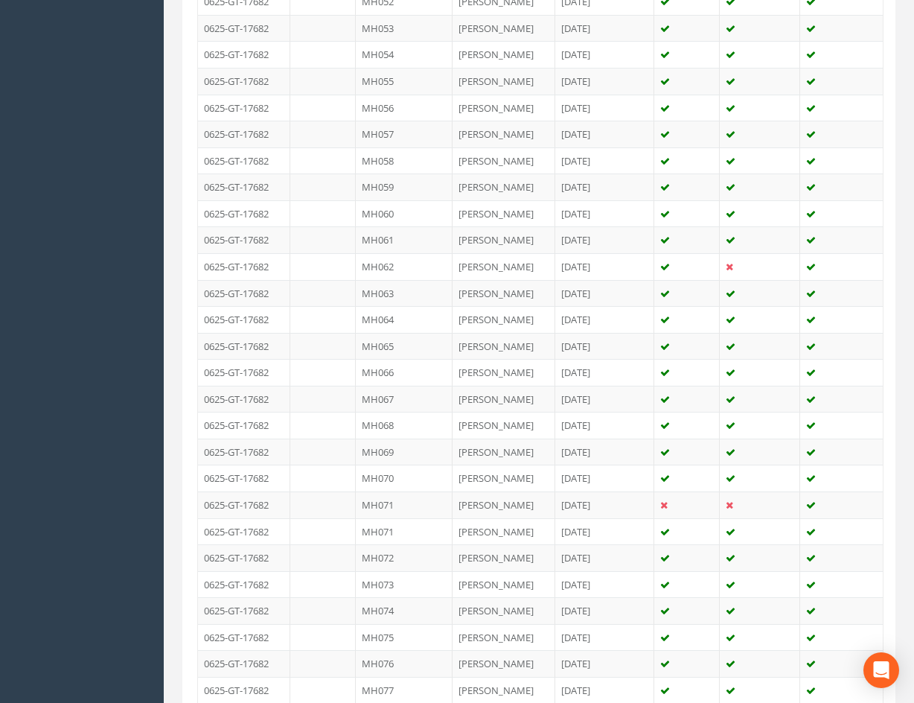
scroll to position [1783, 0]
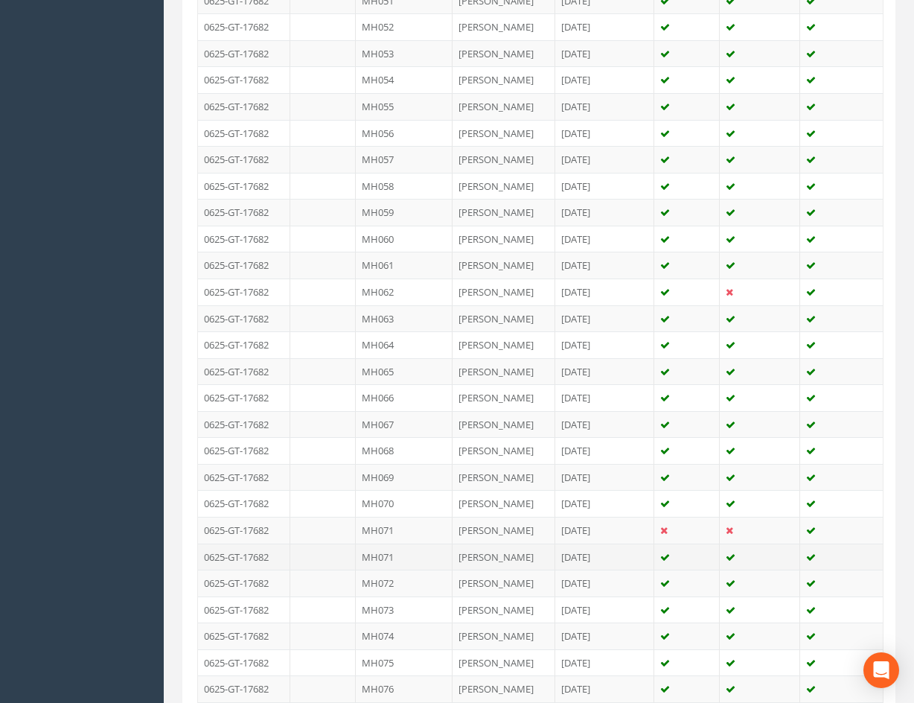
click at [429, 551] on td "MH071" at bounding box center [404, 556] width 97 height 27
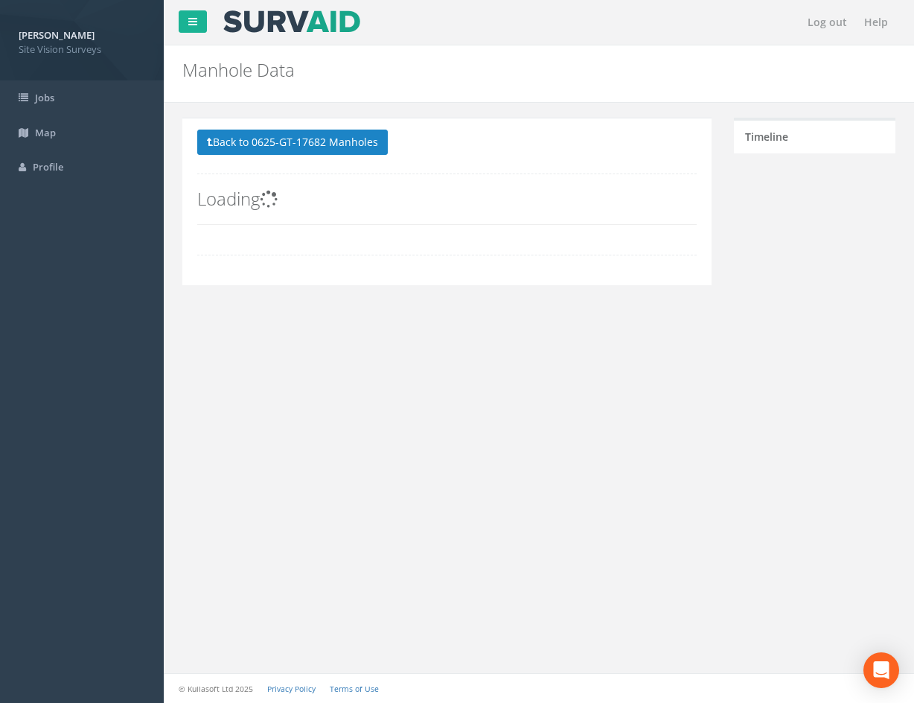
scroll to position [0, 0]
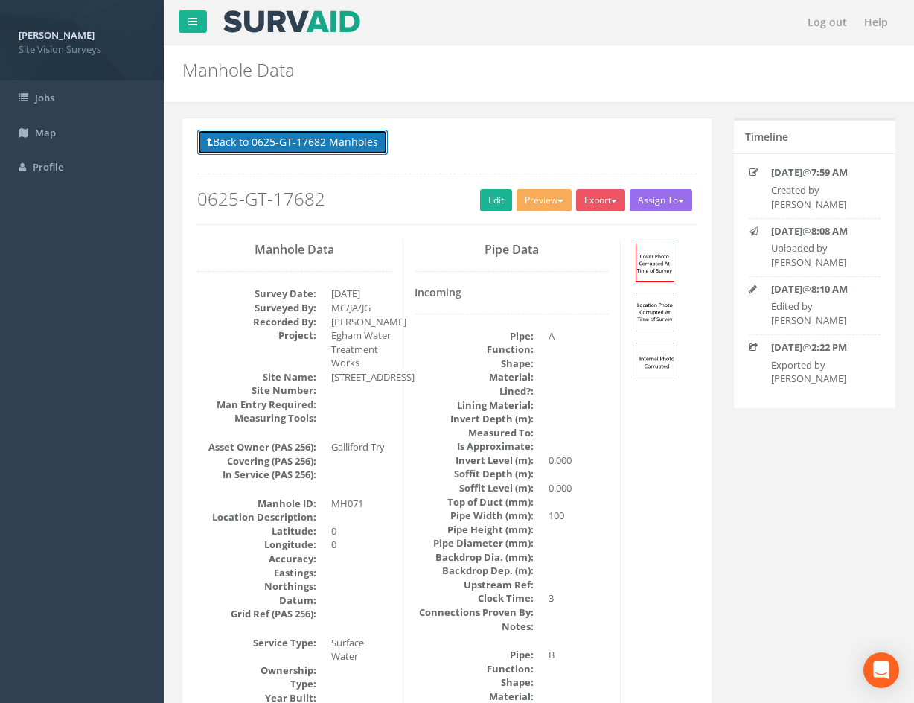
click at [281, 133] on button "Back to 0625-GT-17682 Manholes" at bounding box center [292, 142] width 191 height 25
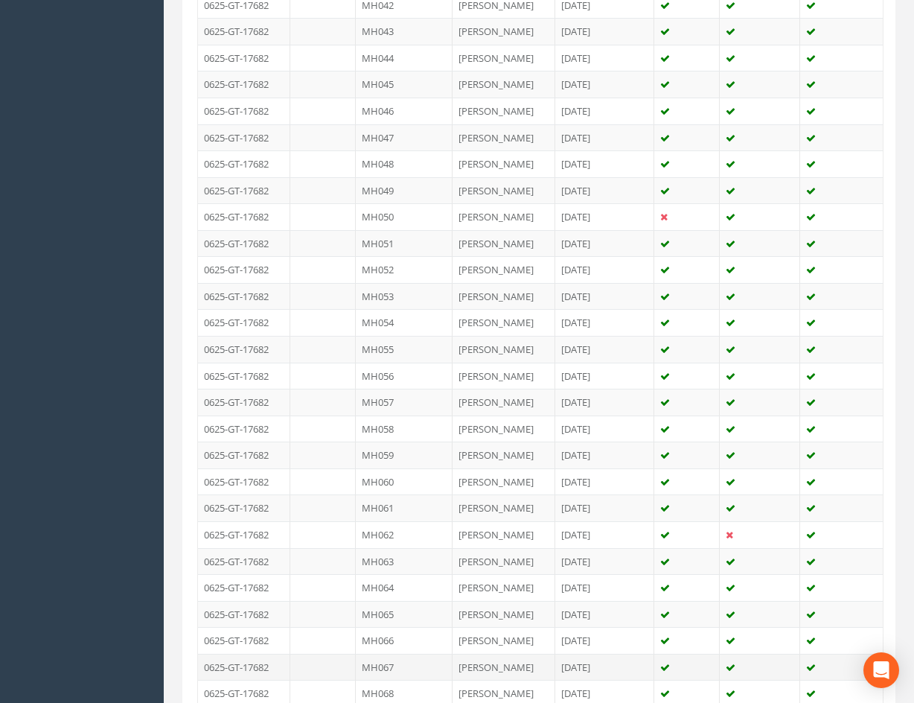
scroll to position [1712, 0]
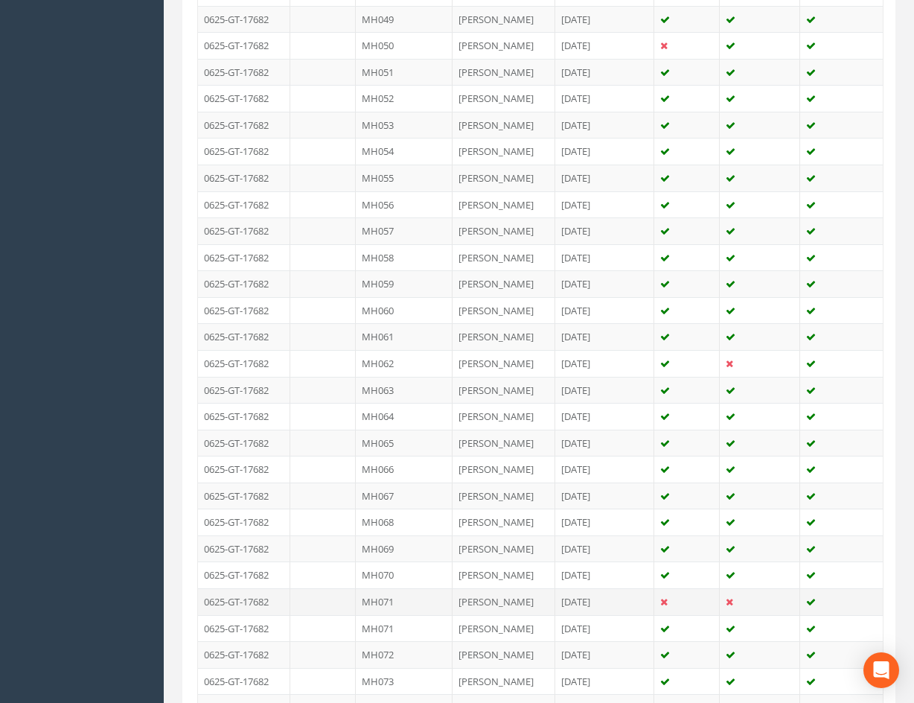
click at [416, 601] on td "MH071" at bounding box center [404, 601] width 97 height 27
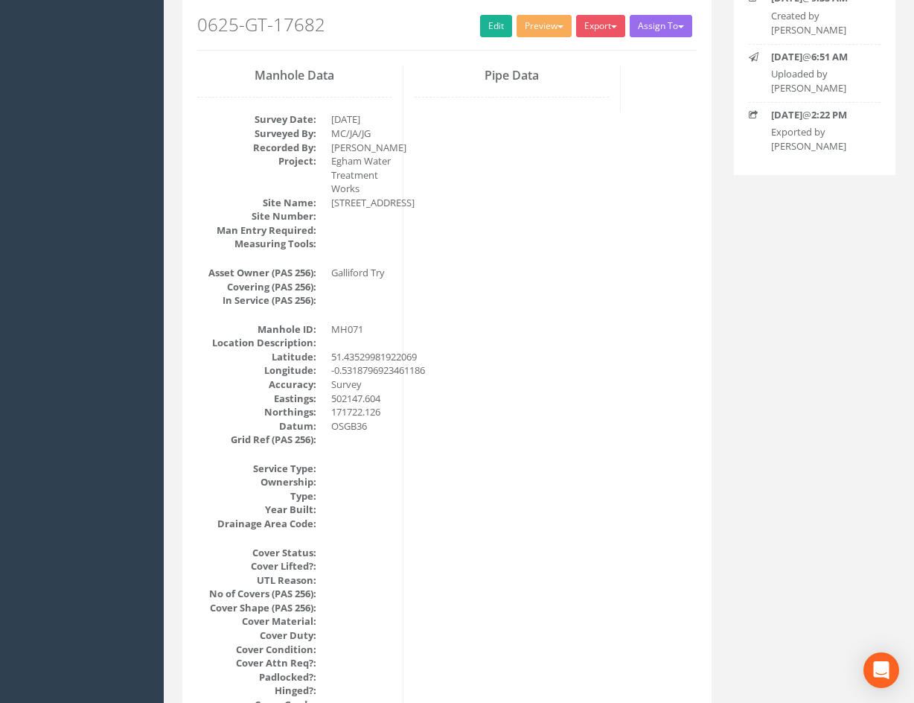
scroll to position [0, 0]
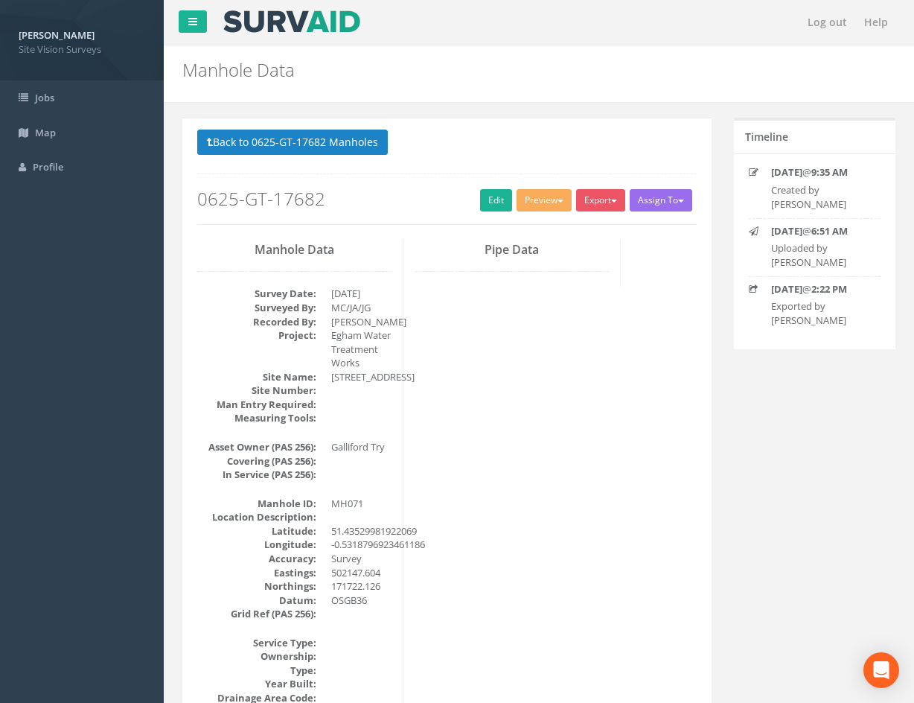
drag, startPoint x: 671, startPoint y: 515, endPoint x: 639, endPoint y: 372, distance: 146.3
click at [287, 140] on button "Back to 0625-GT-17682 Manholes" at bounding box center [292, 142] width 191 height 25
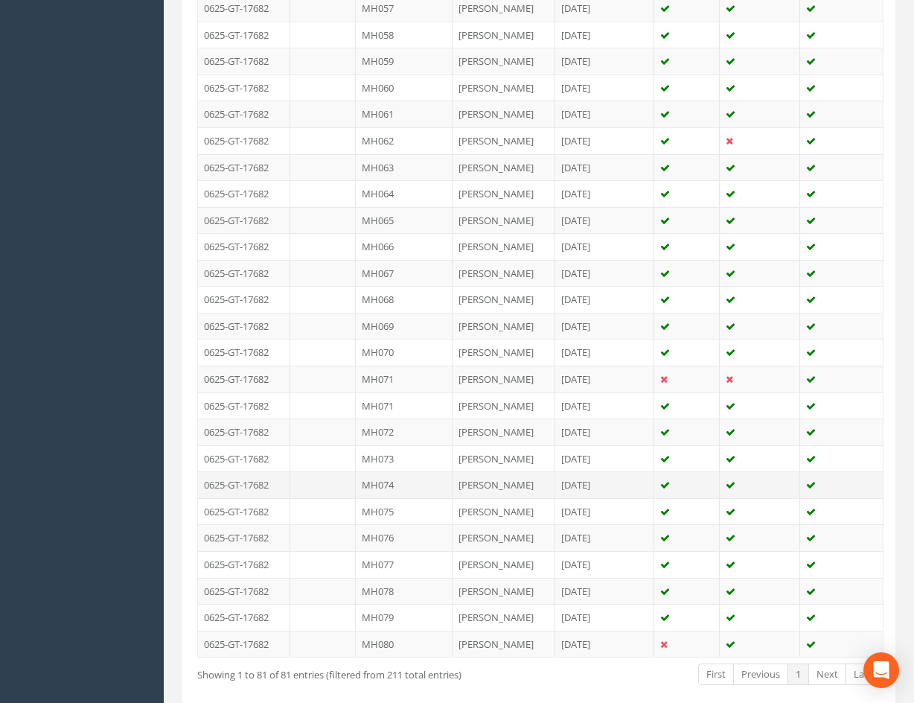
scroll to position [1935, 0]
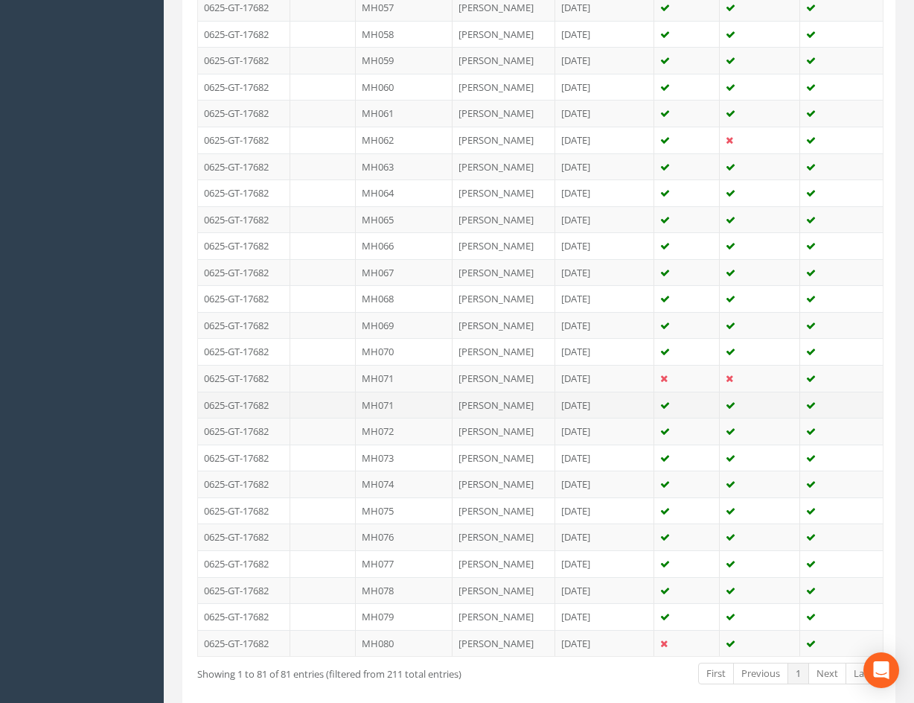
click at [441, 407] on td "MH071" at bounding box center [404, 405] width 97 height 27
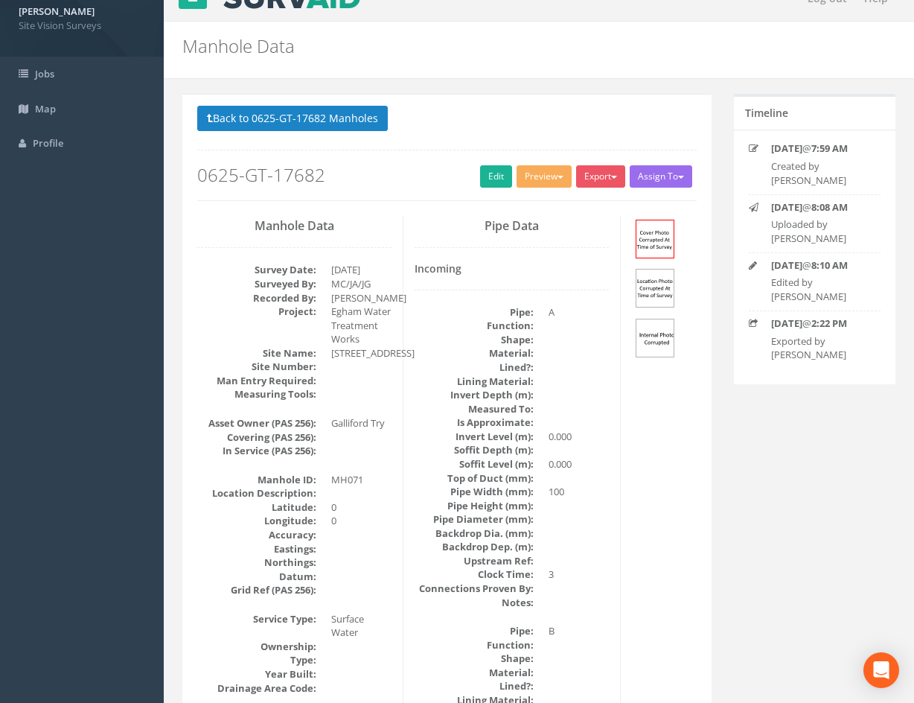
scroll to position [0, 0]
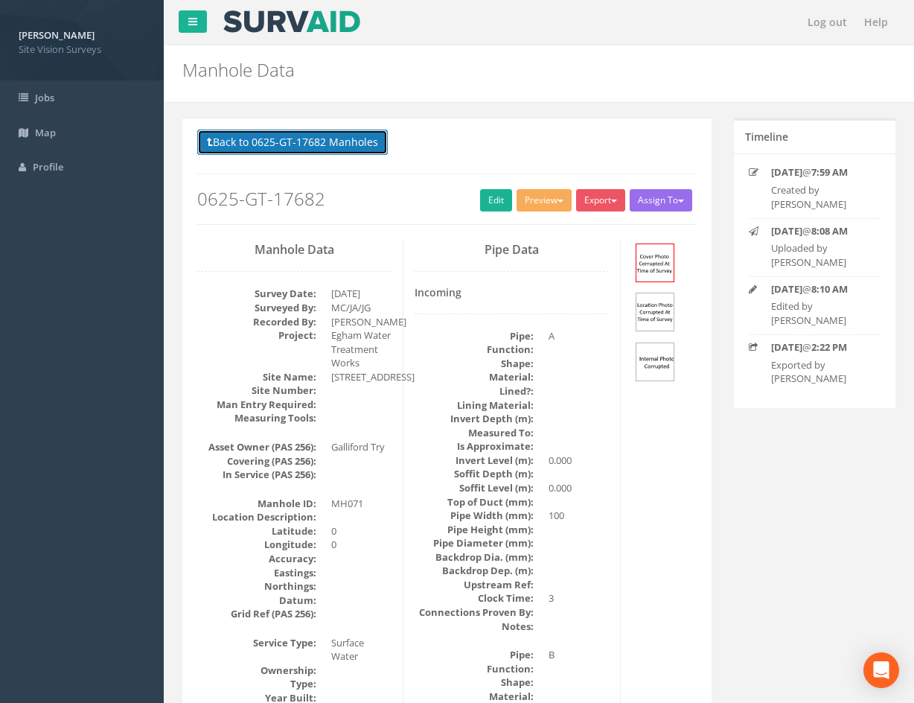
click at [332, 140] on button "Back to 0625-GT-17682 Manholes" at bounding box center [292, 142] width 191 height 25
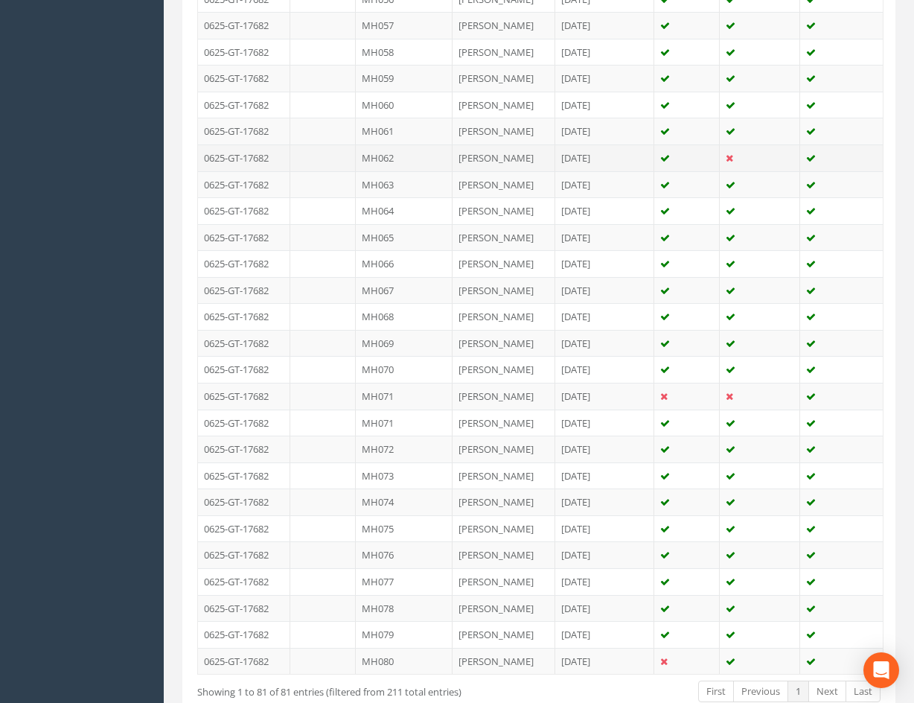
scroll to position [1935, 0]
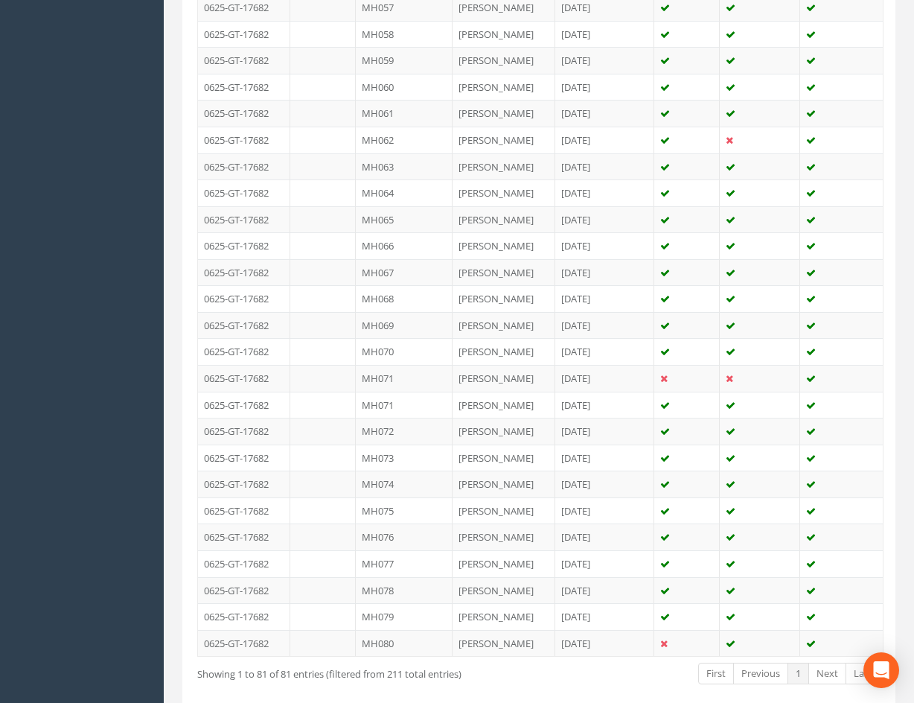
click at [543, 379] on td "[PERSON_NAME]" at bounding box center [504, 378] width 103 height 27
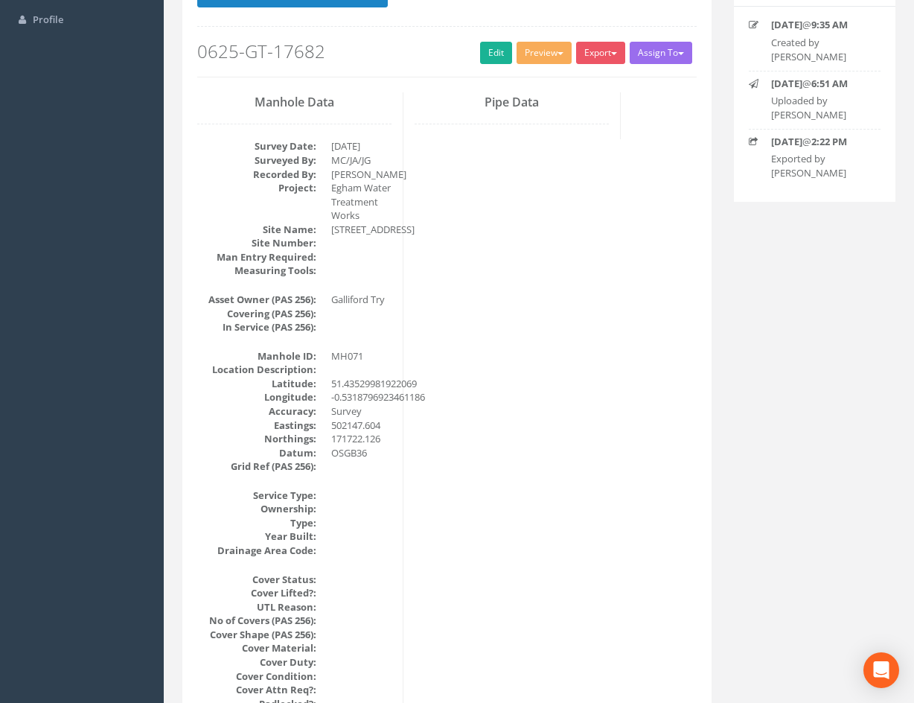
scroll to position [149, 0]
click at [487, 55] on link "Edit" at bounding box center [496, 51] width 32 height 22
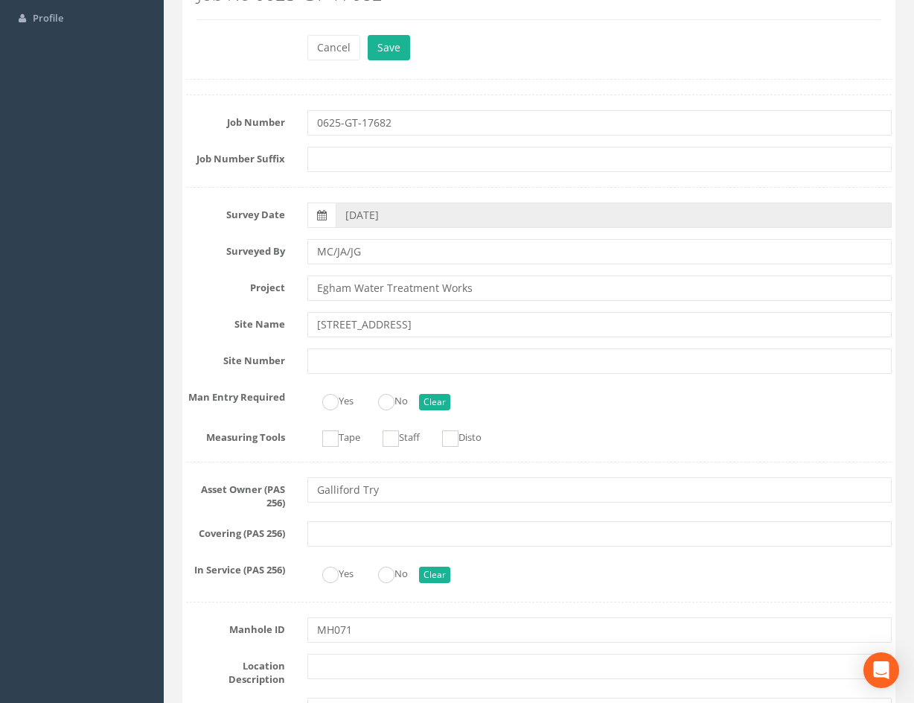
scroll to position [0, 0]
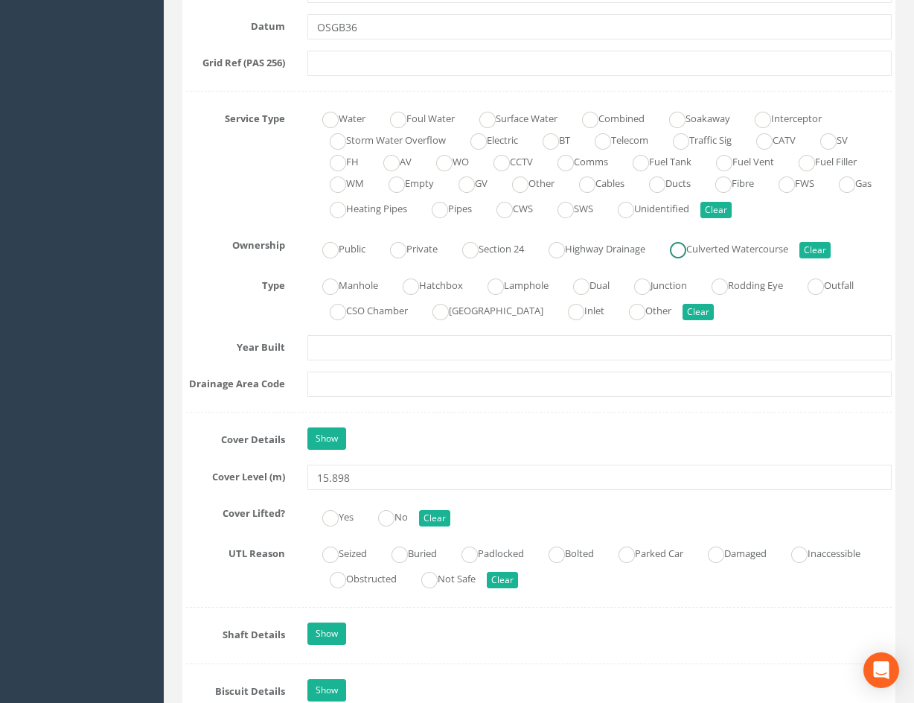
drag, startPoint x: 688, startPoint y: 184, endPoint x: 674, endPoint y: 249, distance: 67.0
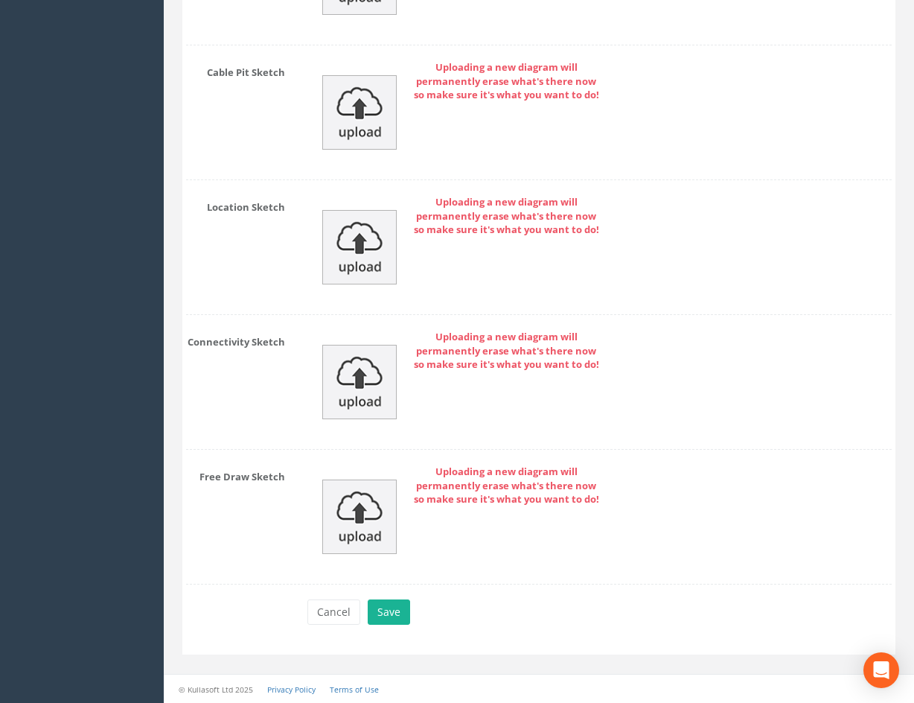
drag, startPoint x: 680, startPoint y: 283, endPoint x: 654, endPoint y: 511, distance: 229.2
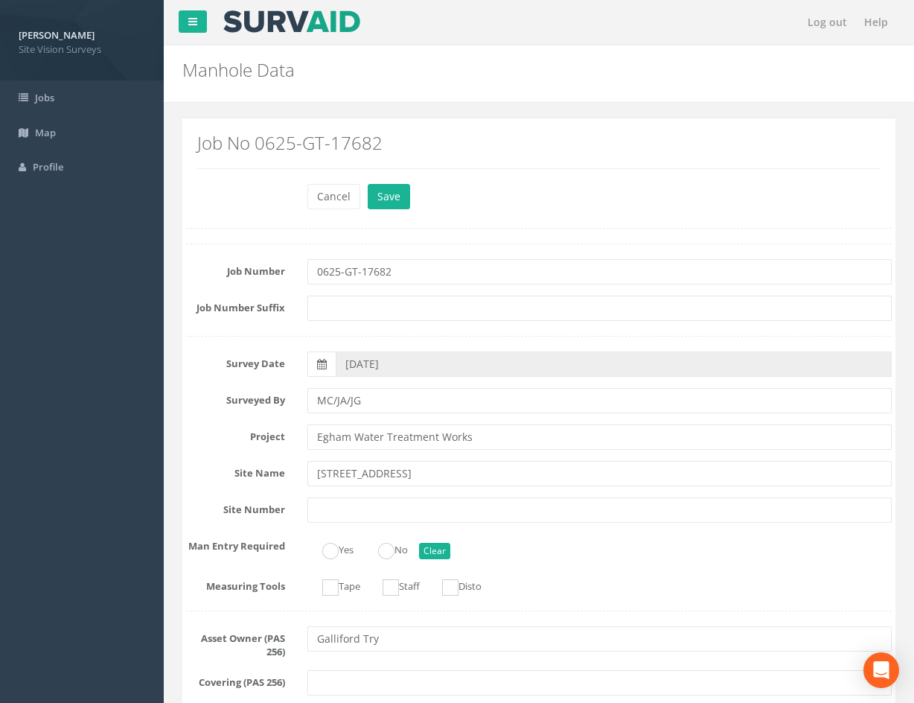
drag, startPoint x: 665, startPoint y: 626, endPoint x: 703, endPoint y: 543, distance: 91.6
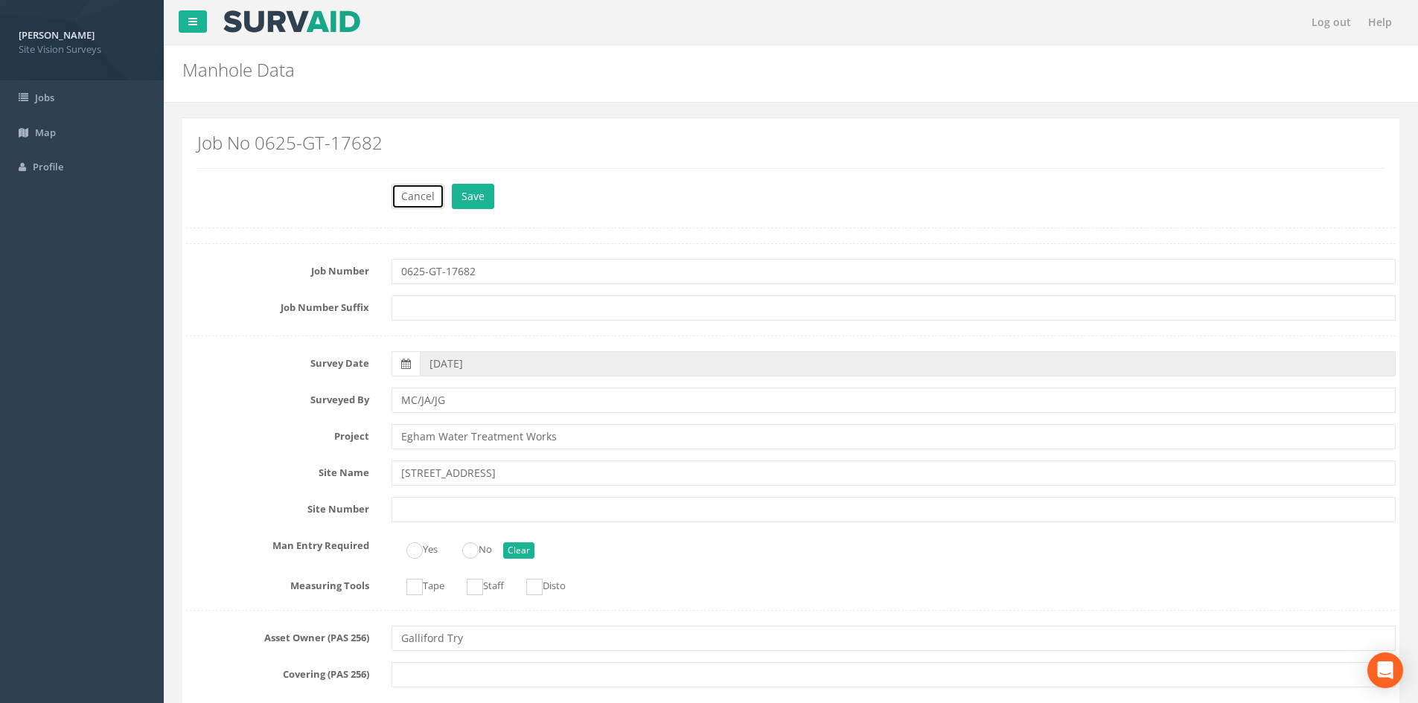
click at [409, 199] on button "Cancel" at bounding box center [418, 196] width 53 height 25
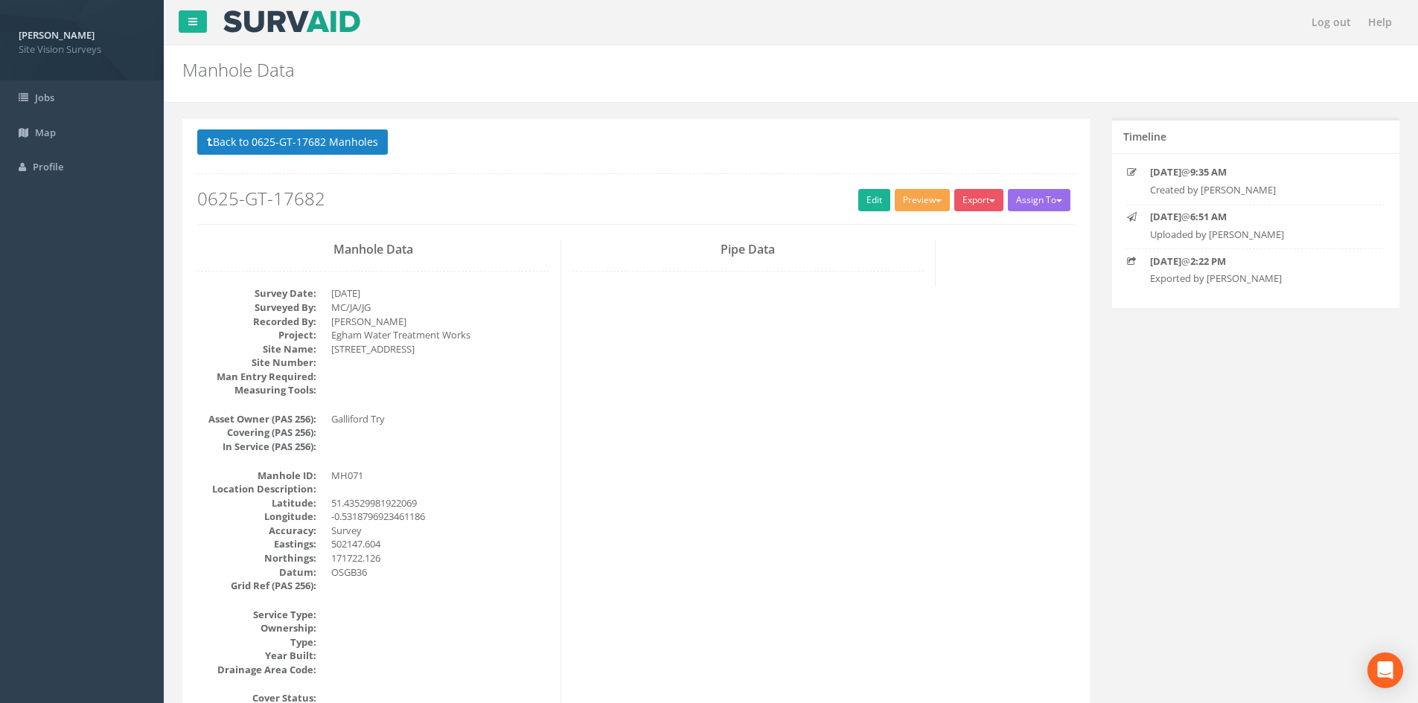
click at [924, 202] on span "button" at bounding box center [939, 200] width 6 height 3
click at [924, 213] on div "Export SVS IC SVS MH Heathrow United Utilities SurvAid IC SurvAid Manhole" at bounding box center [981, 202] width 54 height 26
click at [924, 206] on button "Export" at bounding box center [978, 200] width 49 height 22
drag, startPoint x: 1044, startPoint y: 225, endPoint x: 1041, endPoint y: 218, distance: 7.7
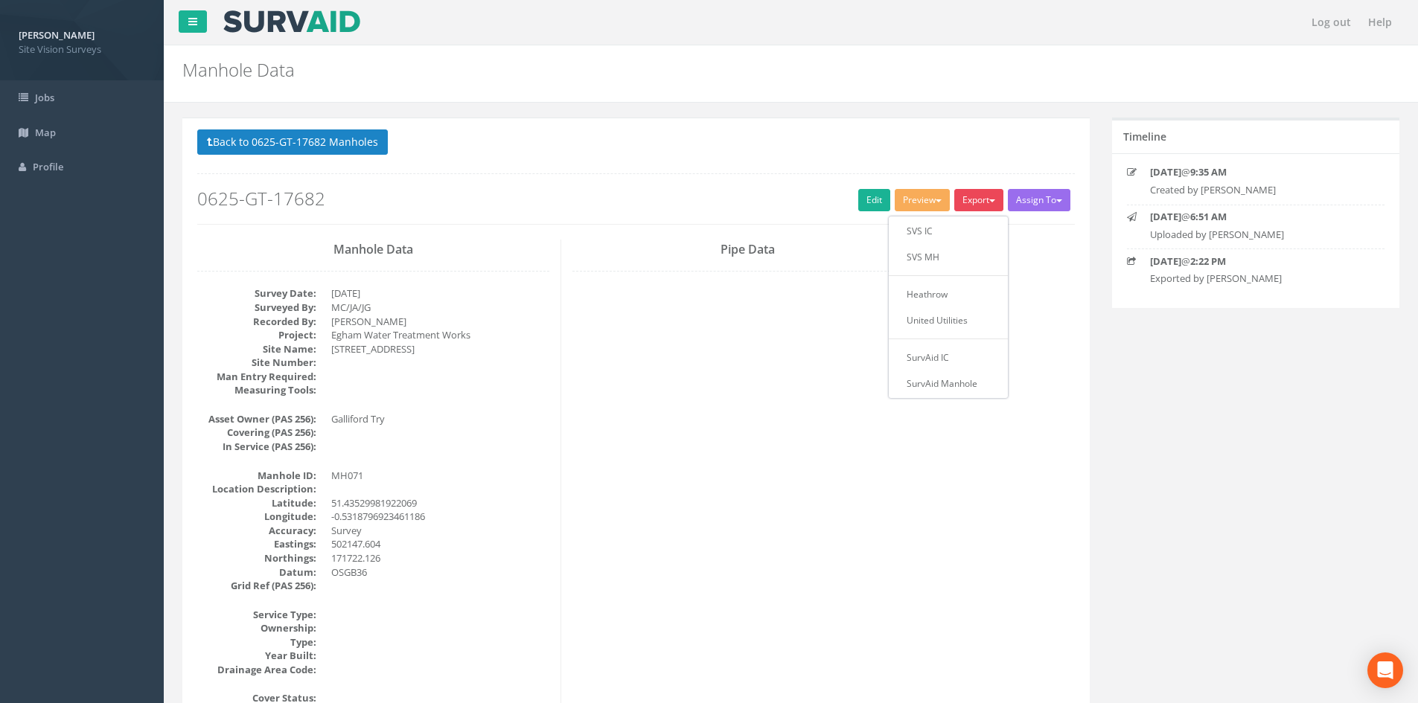
click at [924, 225] on div "Back to 0625-GT-17682 Manholes Back to Map Assign To No Companies Added Export …" at bounding box center [636, 184] width 900 height 109
click at [924, 210] on button "Assign To" at bounding box center [1039, 200] width 63 height 22
click at [924, 159] on div "Back to 0625-GT-17682 Manholes Back to Map Assign To No Companies Added Export …" at bounding box center [636, 177] width 878 height 95
click at [864, 199] on link "Edit" at bounding box center [874, 200] width 32 height 22
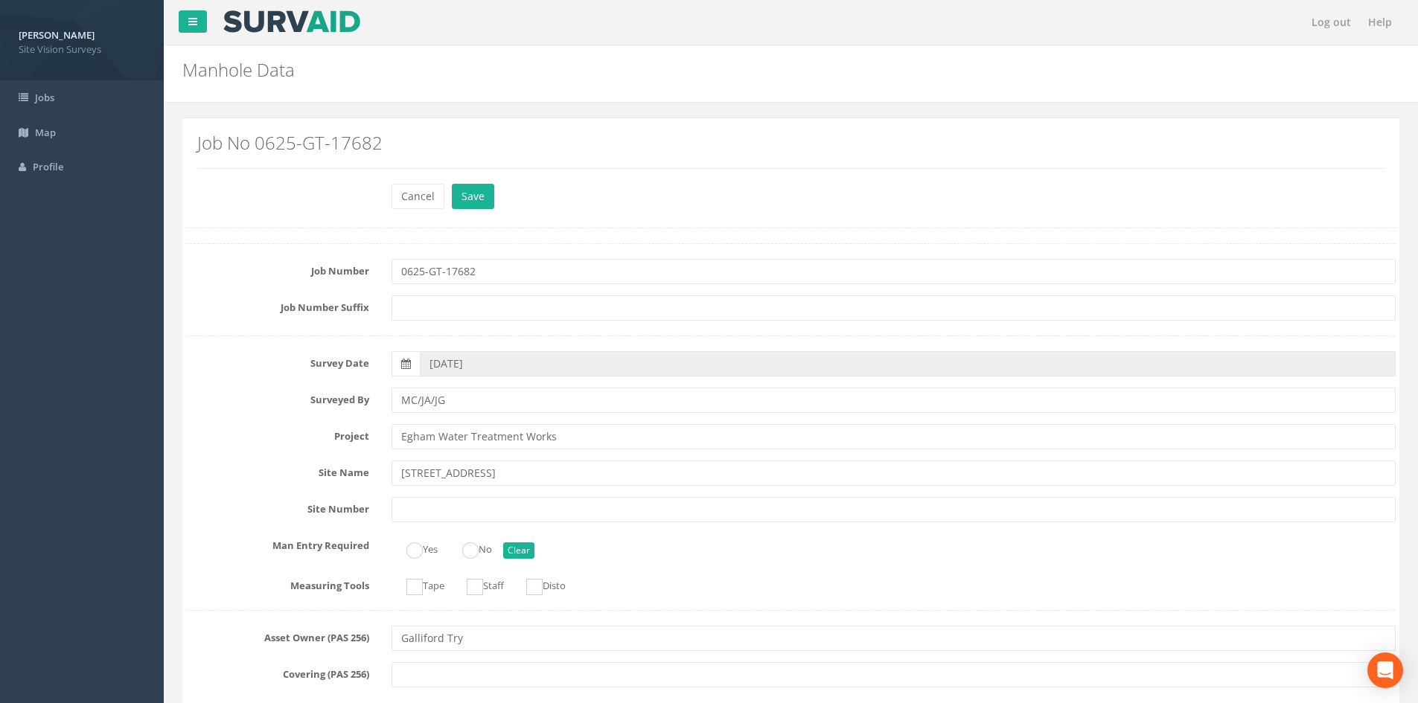
drag, startPoint x: 978, startPoint y: 150, endPoint x: 971, endPoint y: 180, distance: 31.2
click at [924, 150] on h2 "Job No 0625-GT-17682" at bounding box center [790, 142] width 1187 height 19
click at [416, 202] on button "Cancel" at bounding box center [418, 196] width 53 height 25
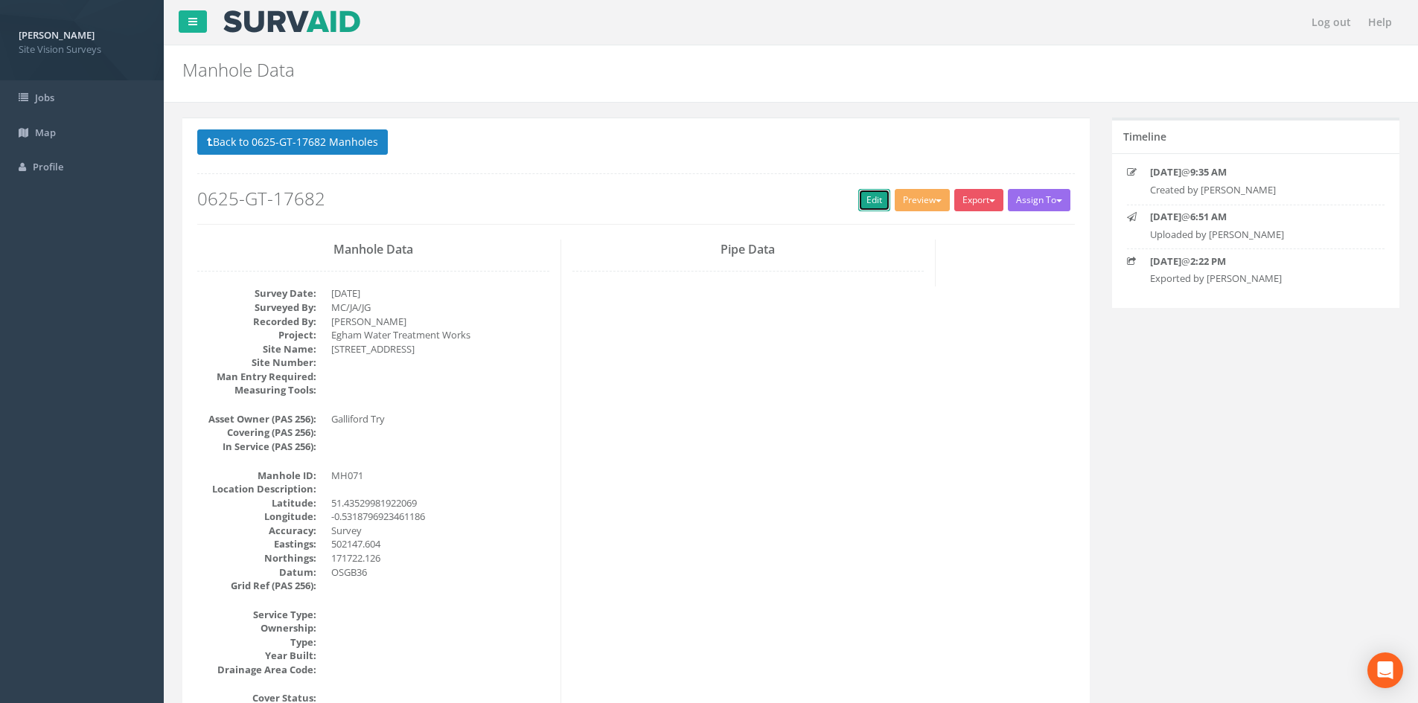
click at [869, 200] on link "Edit" at bounding box center [874, 200] width 32 height 22
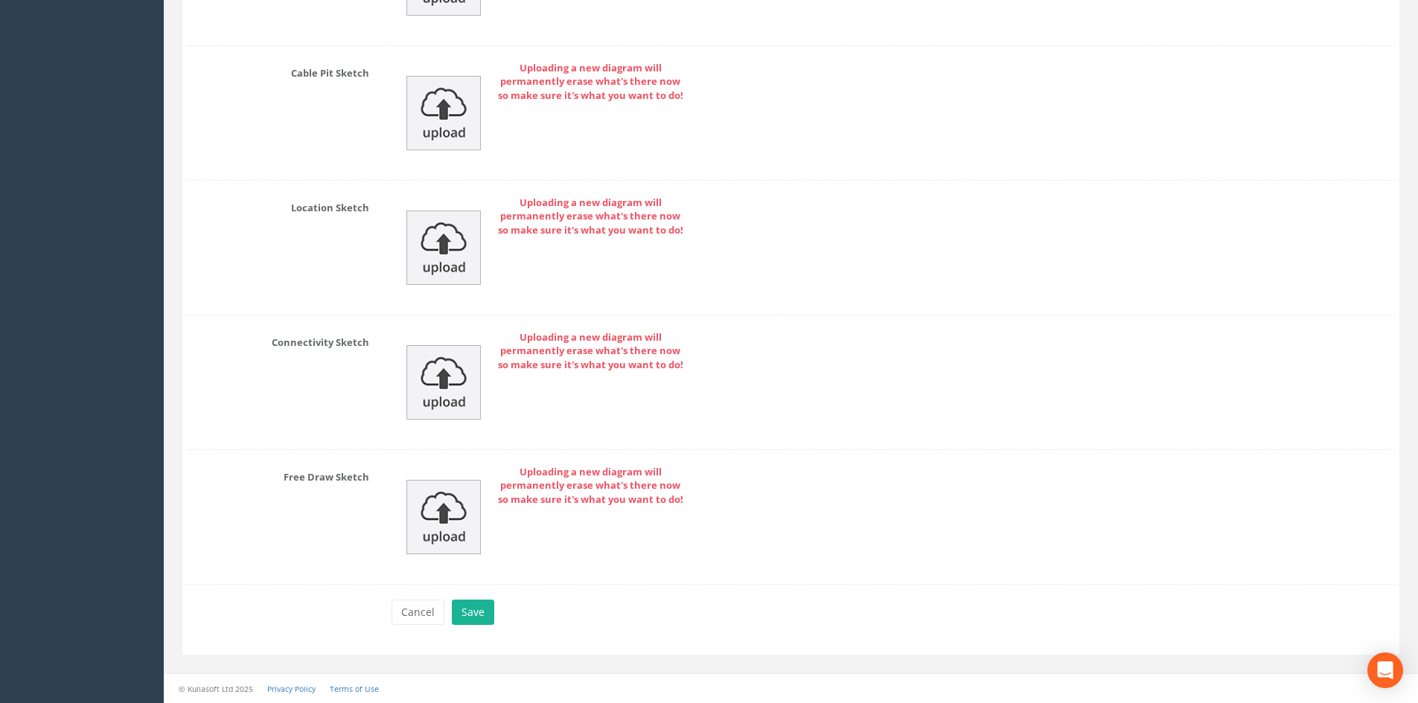
drag, startPoint x: 699, startPoint y: 178, endPoint x: 720, endPoint y: 472, distance: 294.8
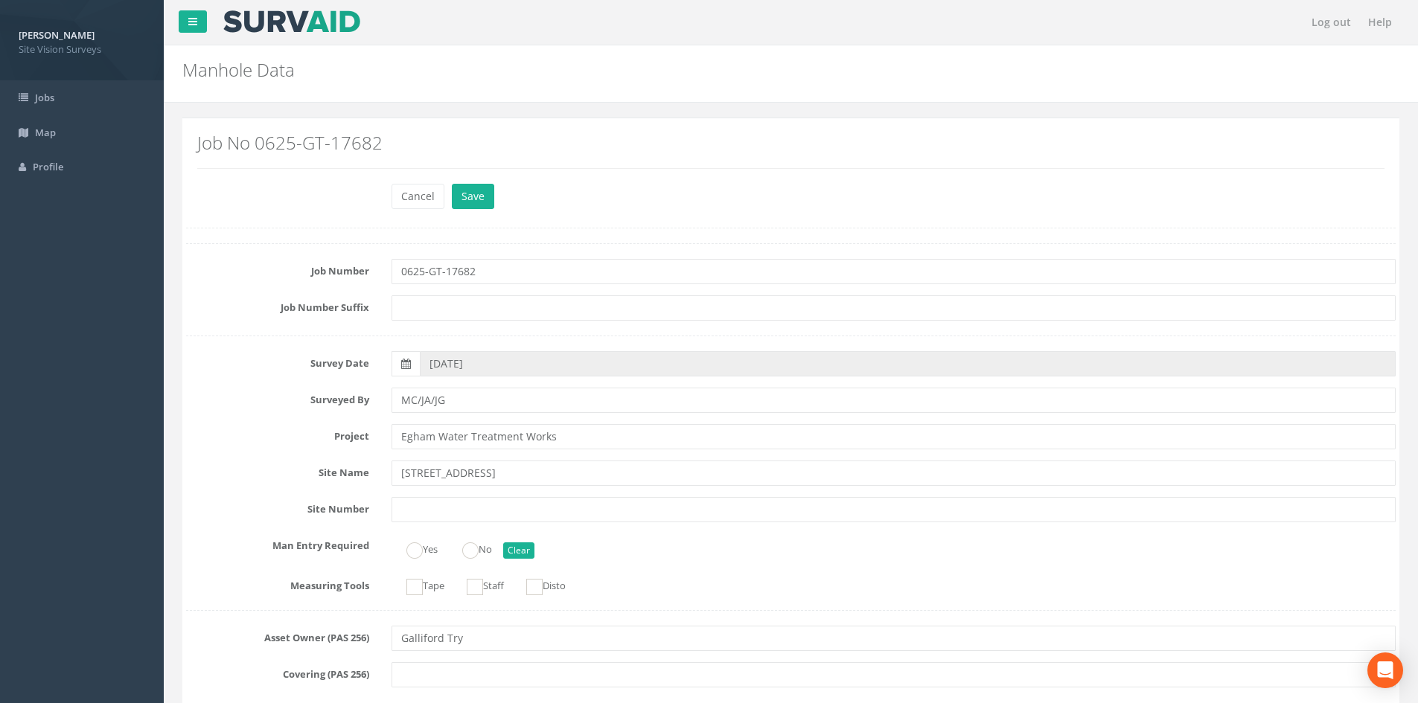
drag, startPoint x: 927, startPoint y: 592, endPoint x: 828, endPoint y: 286, distance: 322.5
click at [415, 194] on button "Cancel" at bounding box center [418, 196] width 53 height 25
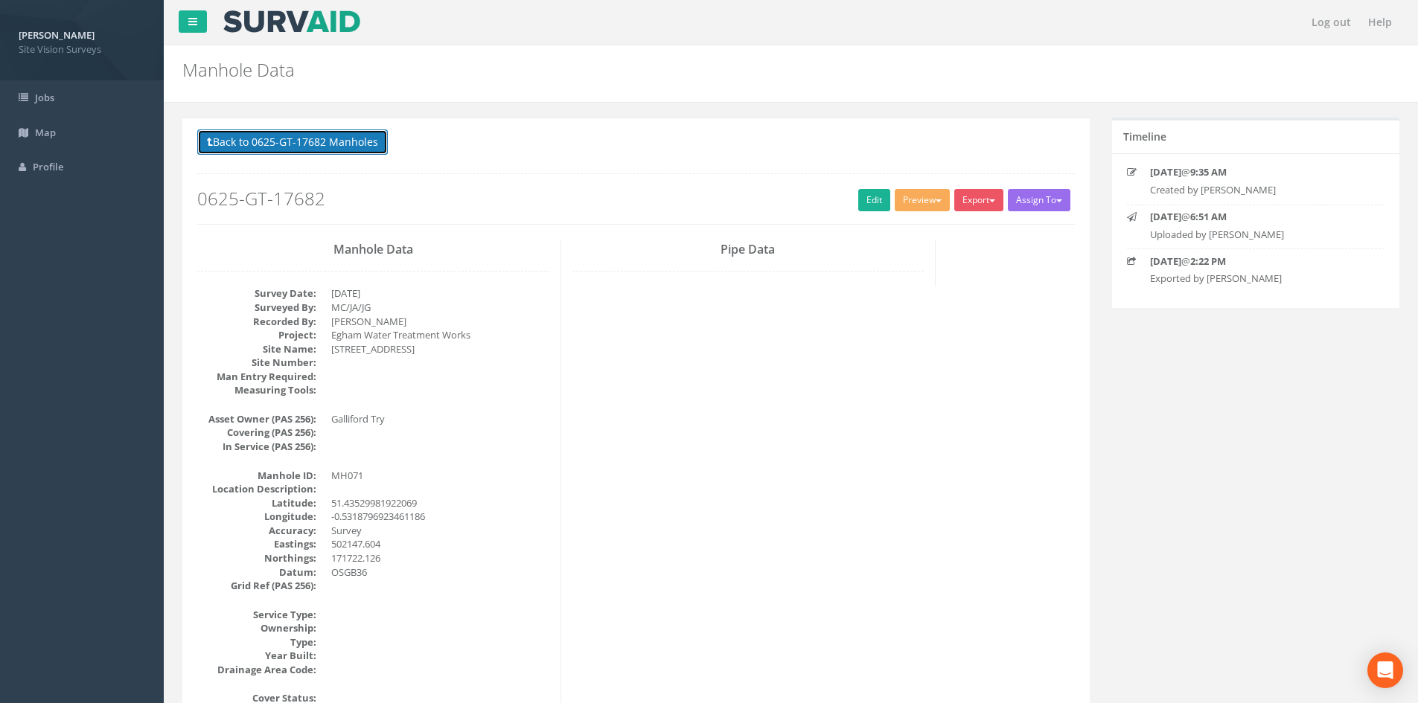
click at [297, 142] on button "Back to 0625-GT-17682 Manholes" at bounding box center [292, 142] width 191 height 25
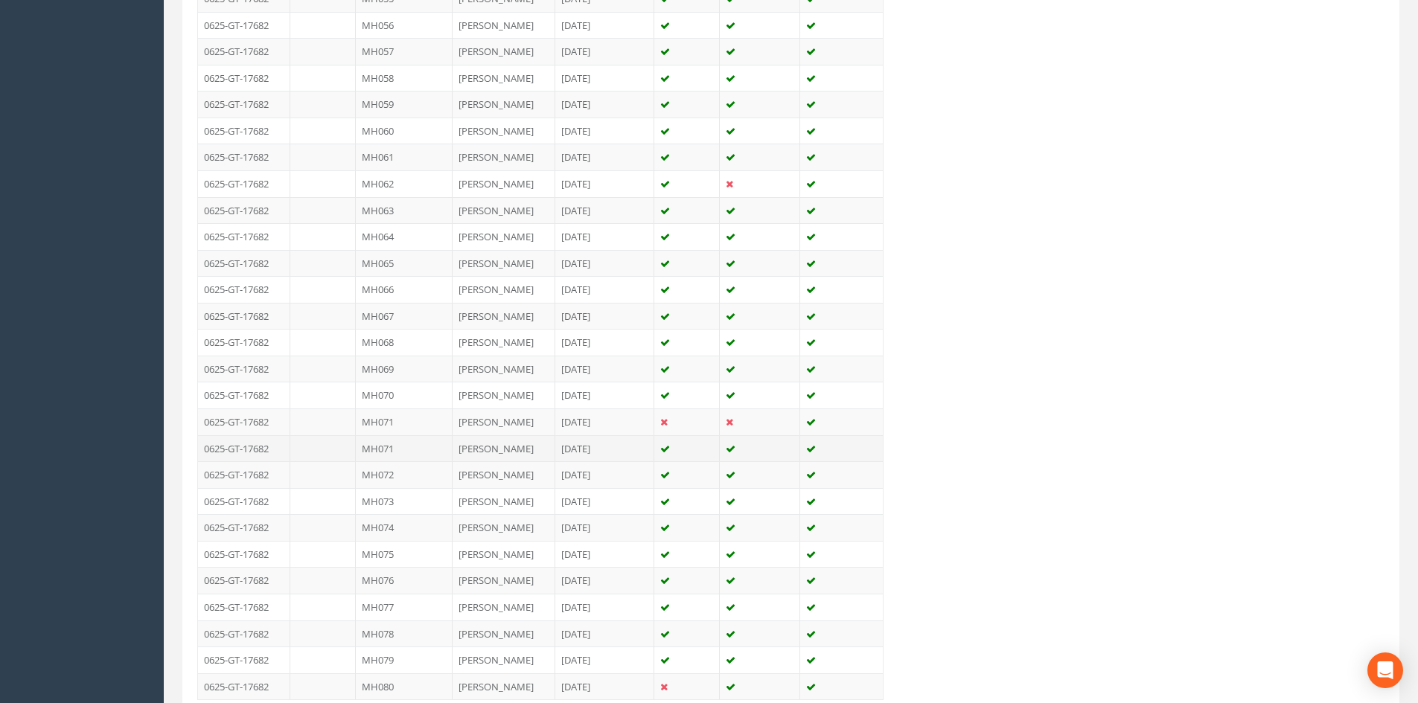
scroll to position [1935, 0]
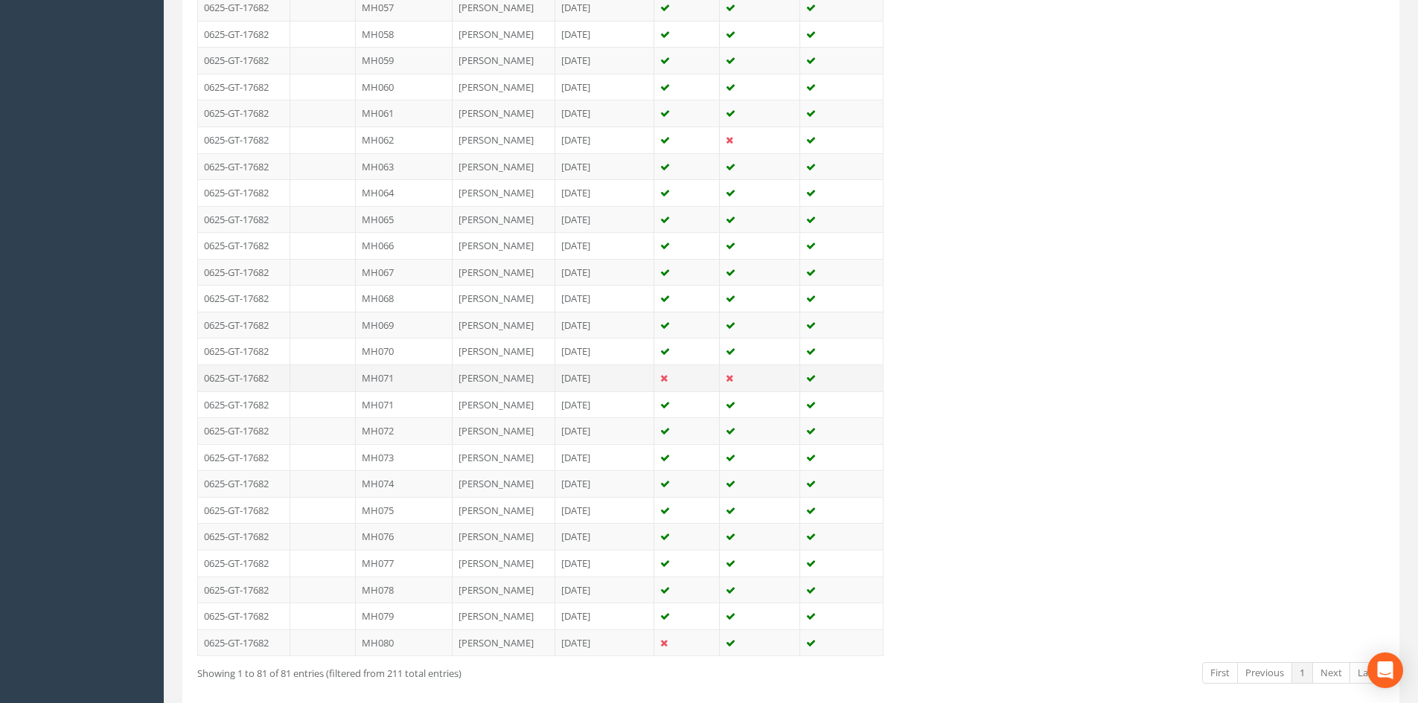
click at [420, 380] on td "MH071" at bounding box center [404, 378] width 97 height 27
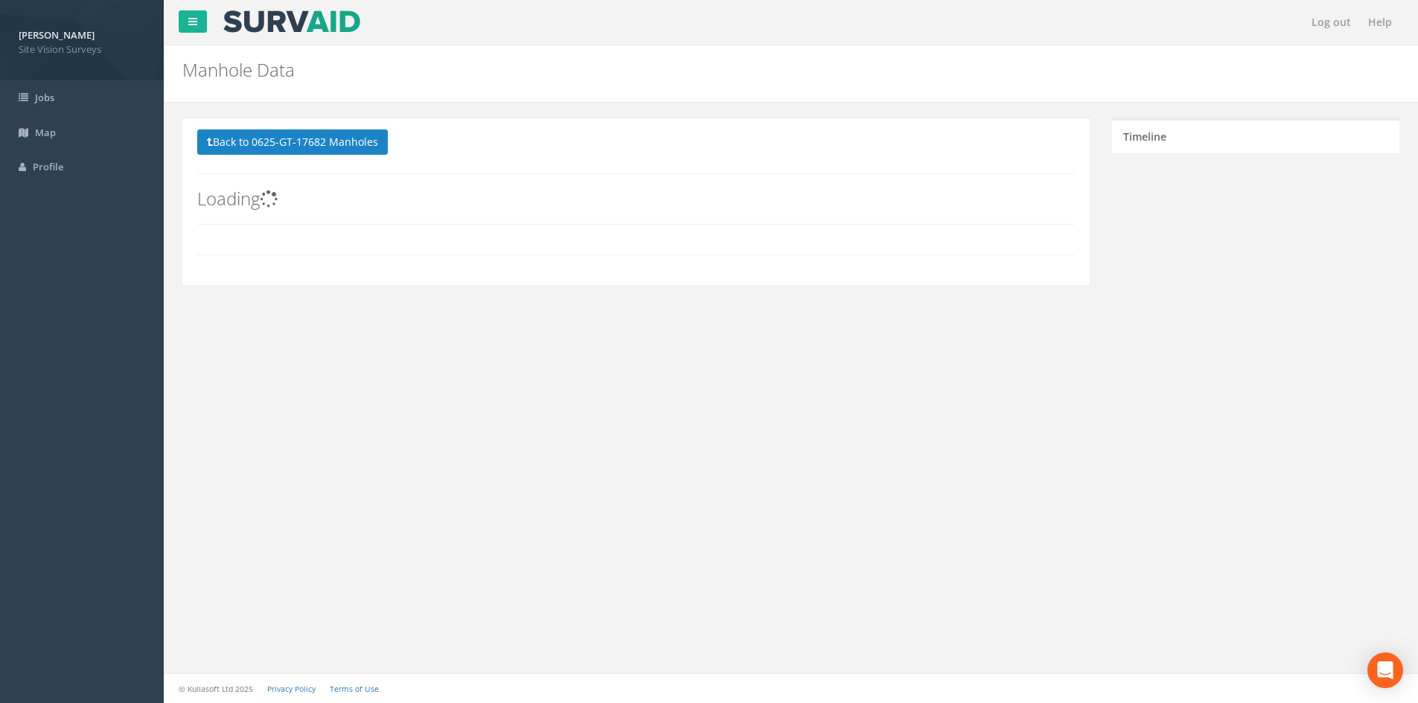
scroll to position [0, 0]
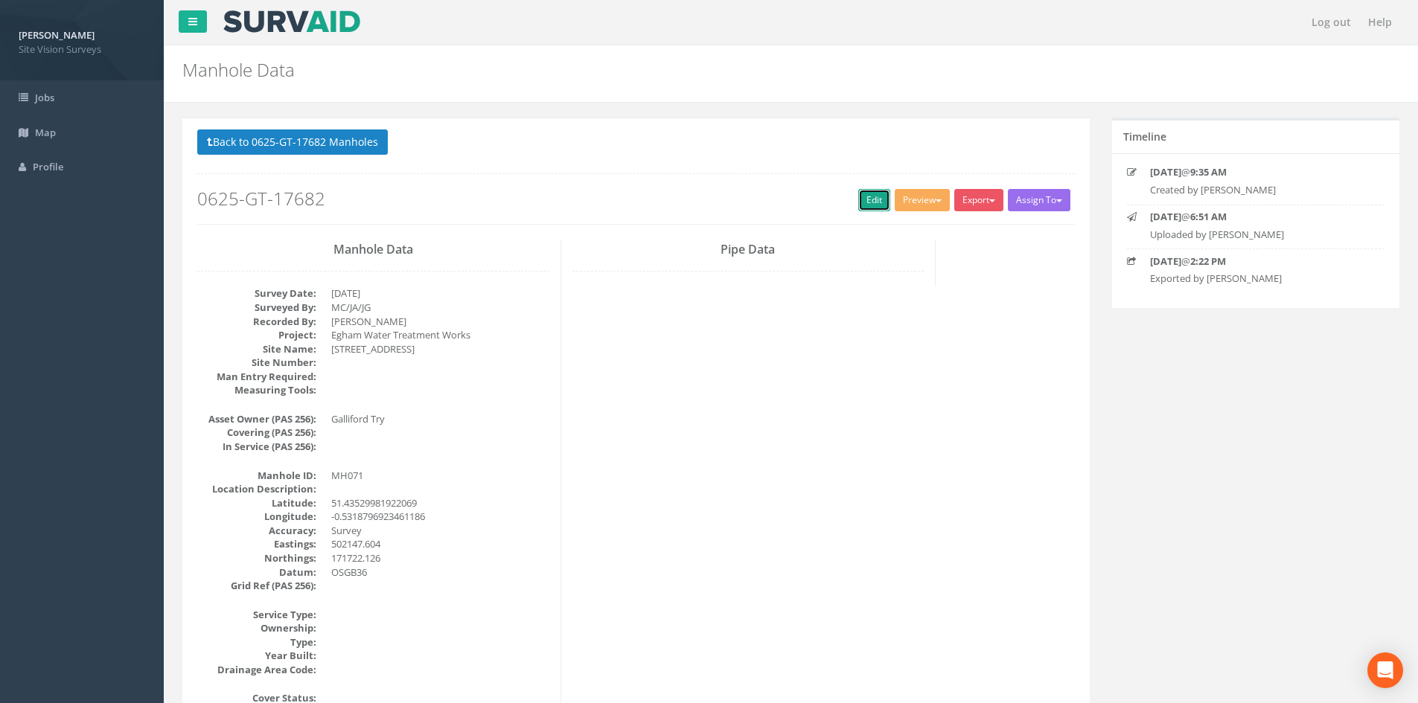
click at [863, 198] on link "Edit" at bounding box center [874, 200] width 32 height 22
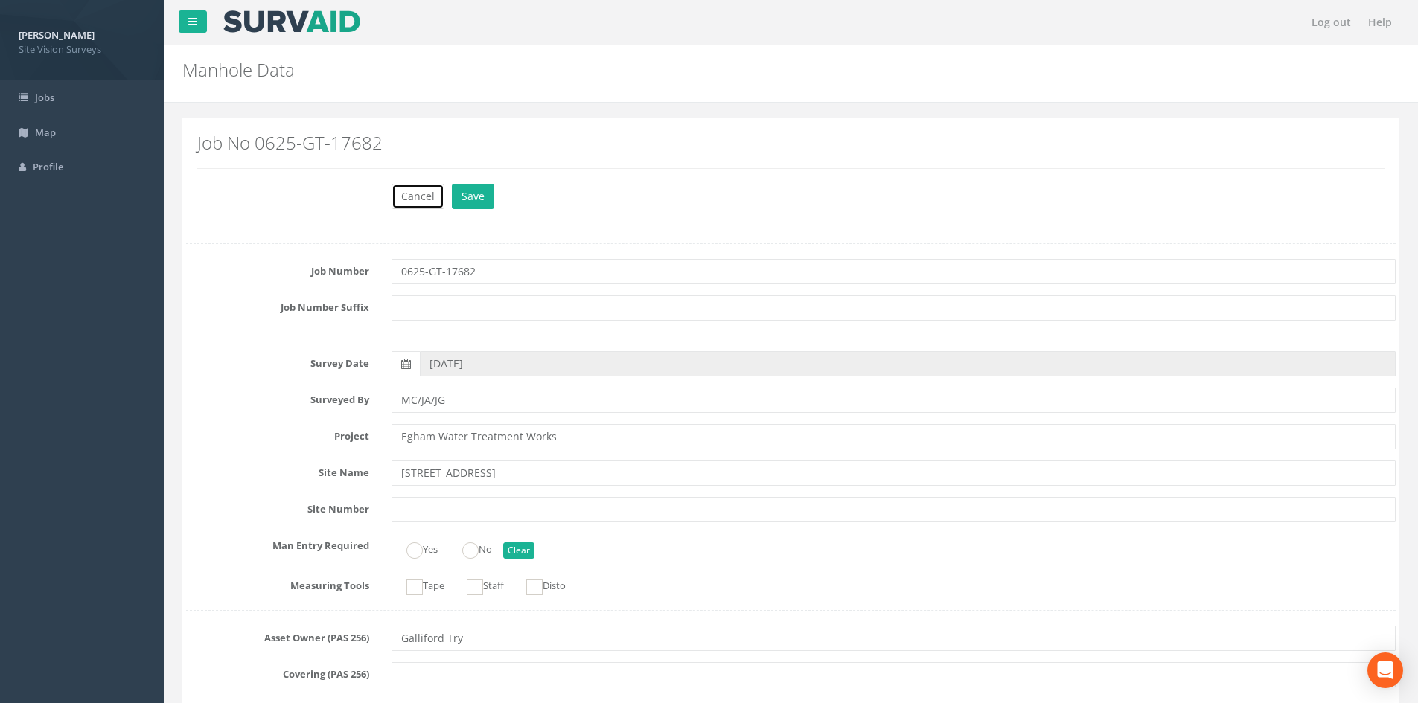
click at [412, 197] on button "Cancel" at bounding box center [418, 196] width 53 height 25
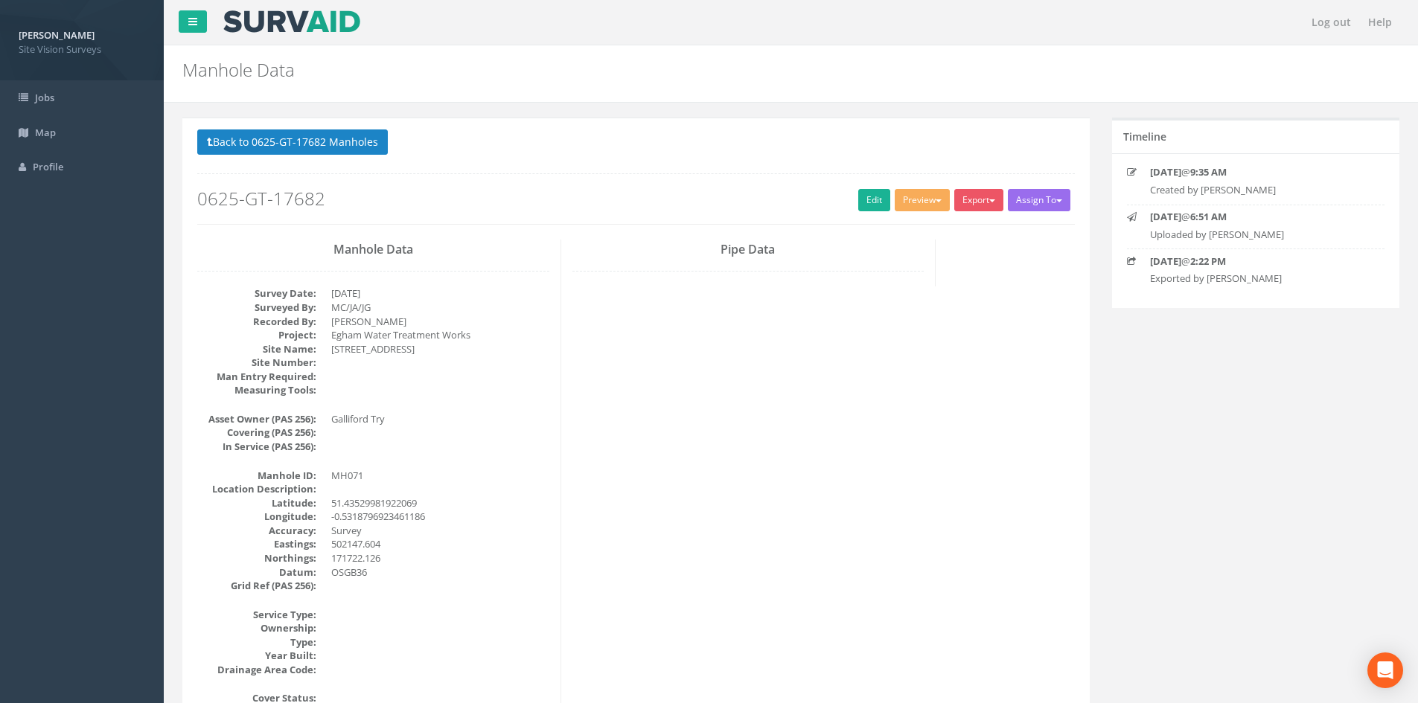
click at [773, 193] on h2 "0625-GT-17682" at bounding box center [636, 198] width 878 height 19
click at [869, 205] on link "Edit" at bounding box center [874, 200] width 32 height 22
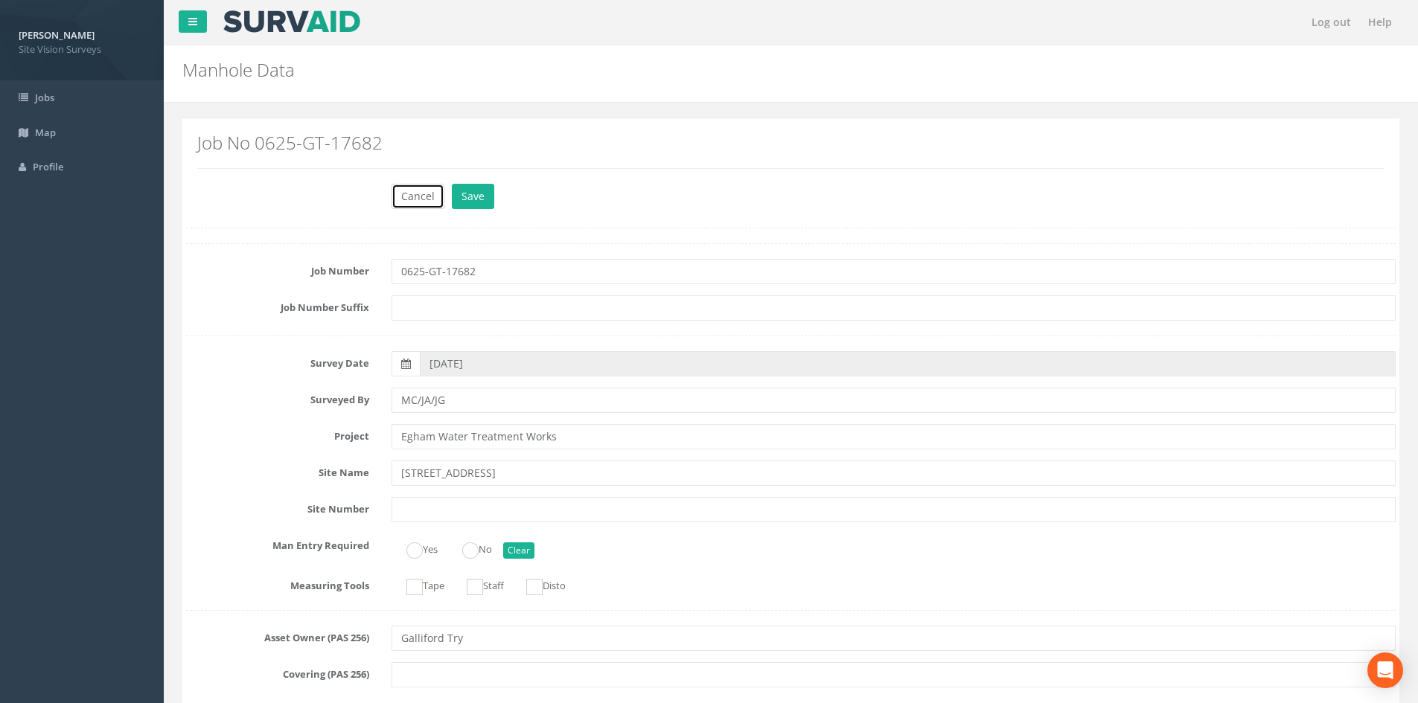
click at [419, 199] on button "Cancel" at bounding box center [418, 196] width 53 height 25
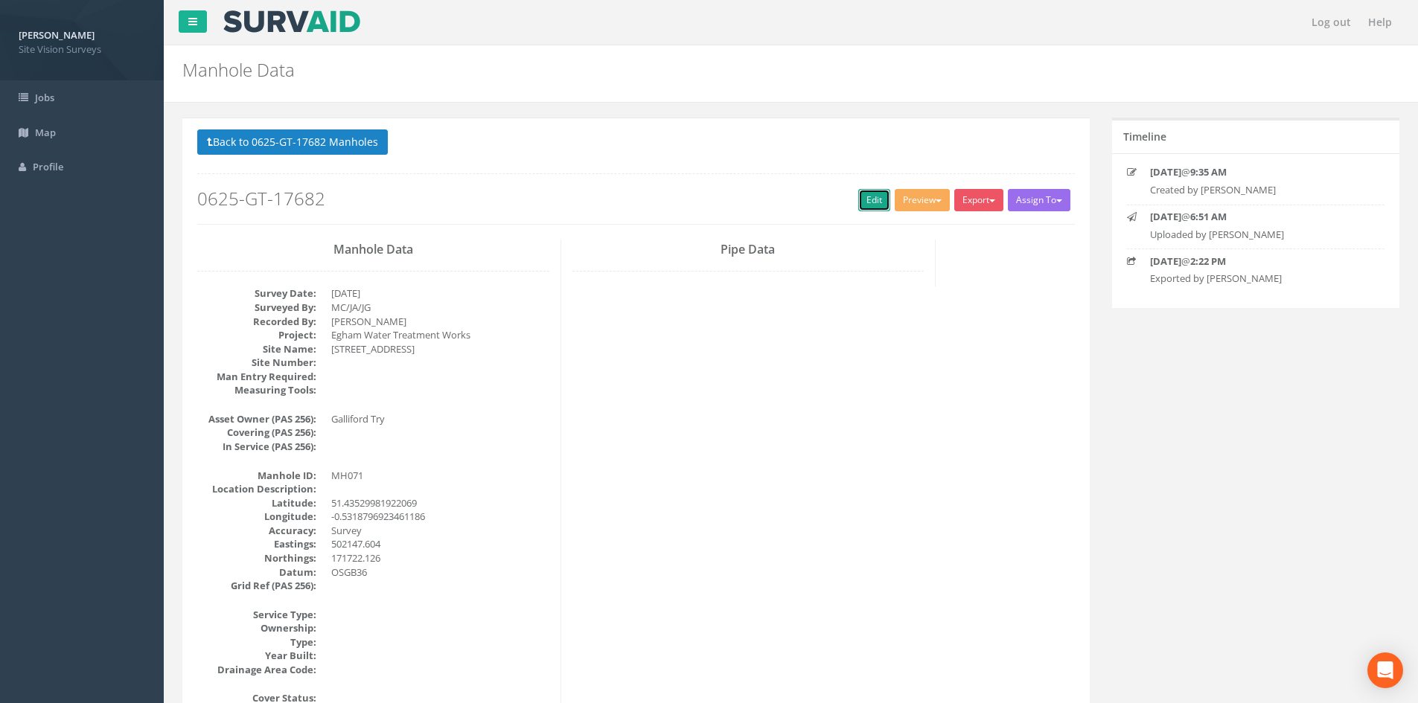
click at [866, 205] on link "Edit" at bounding box center [874, 200] width 32 height 22
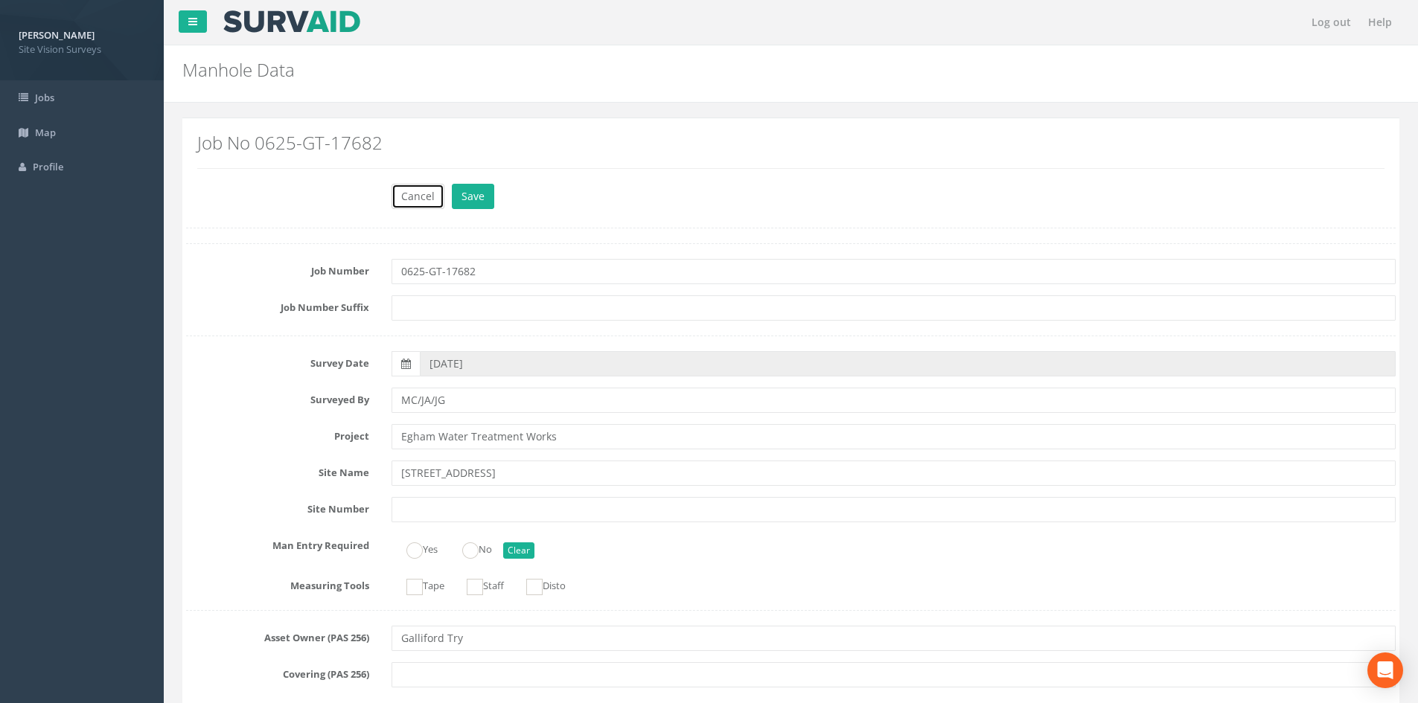
click at [430, 199] on button "Cancel" at bounding box center [418, 196] width 53 height 25
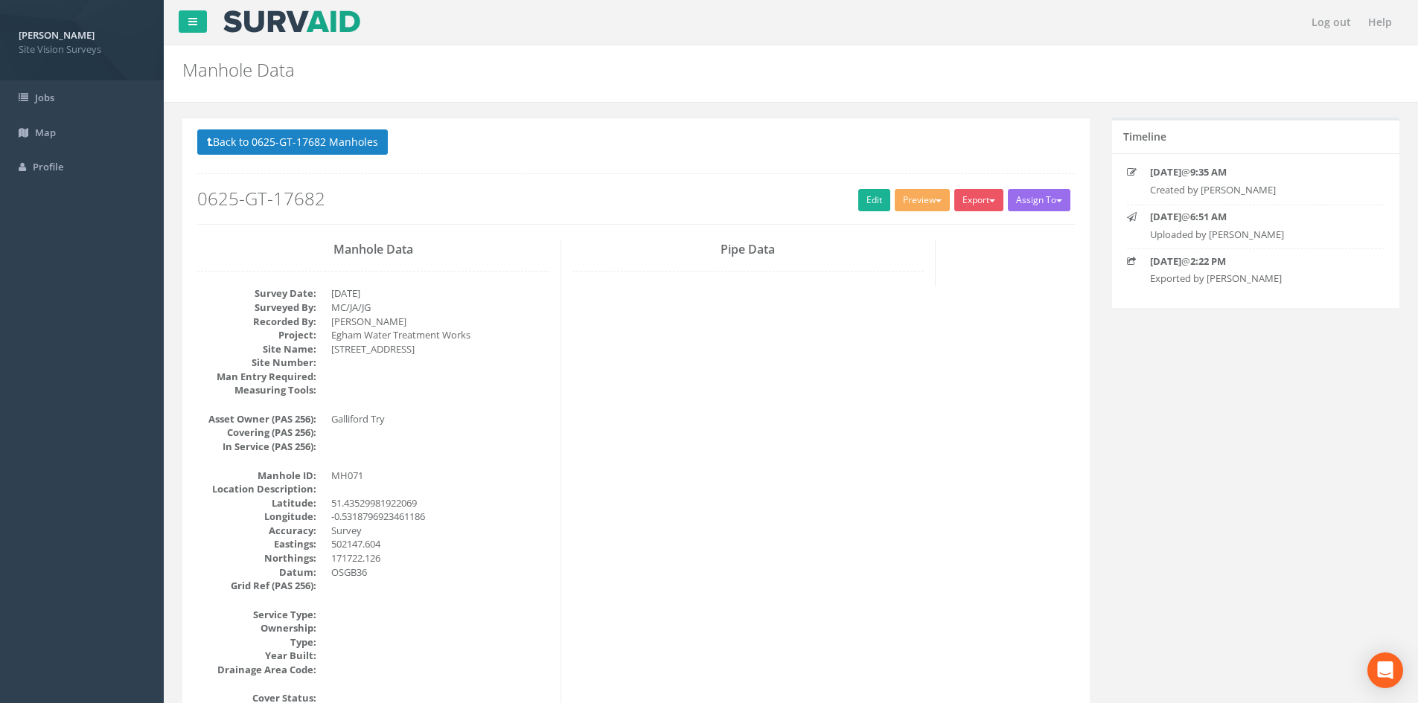
click at [598, 199] on h2 "0625-GT-17682" at bounding box center [636, 198] width 878 height 19
click at [335, 141] on button "Back to 0625-GT-17682 Manholes" at bounding box center [292, 142] width 191 height 25
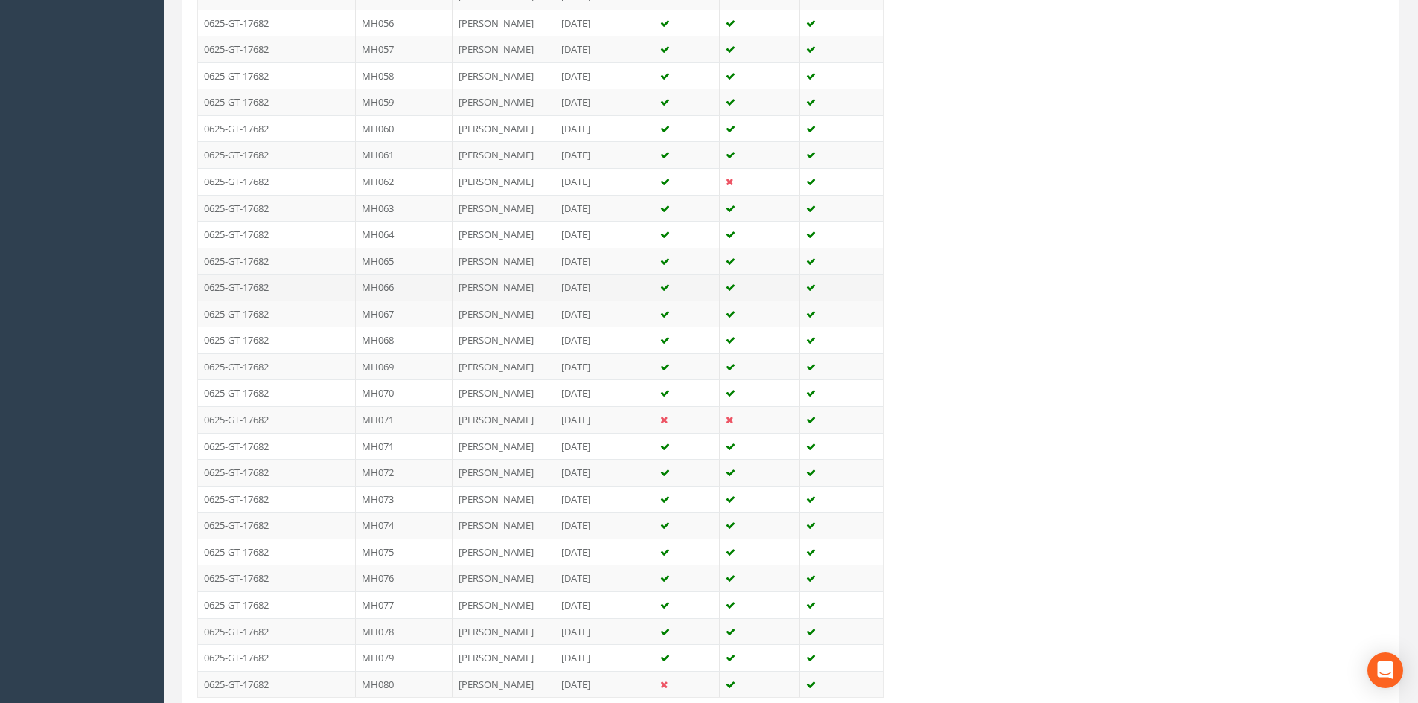
scroll to position [2006, 0]
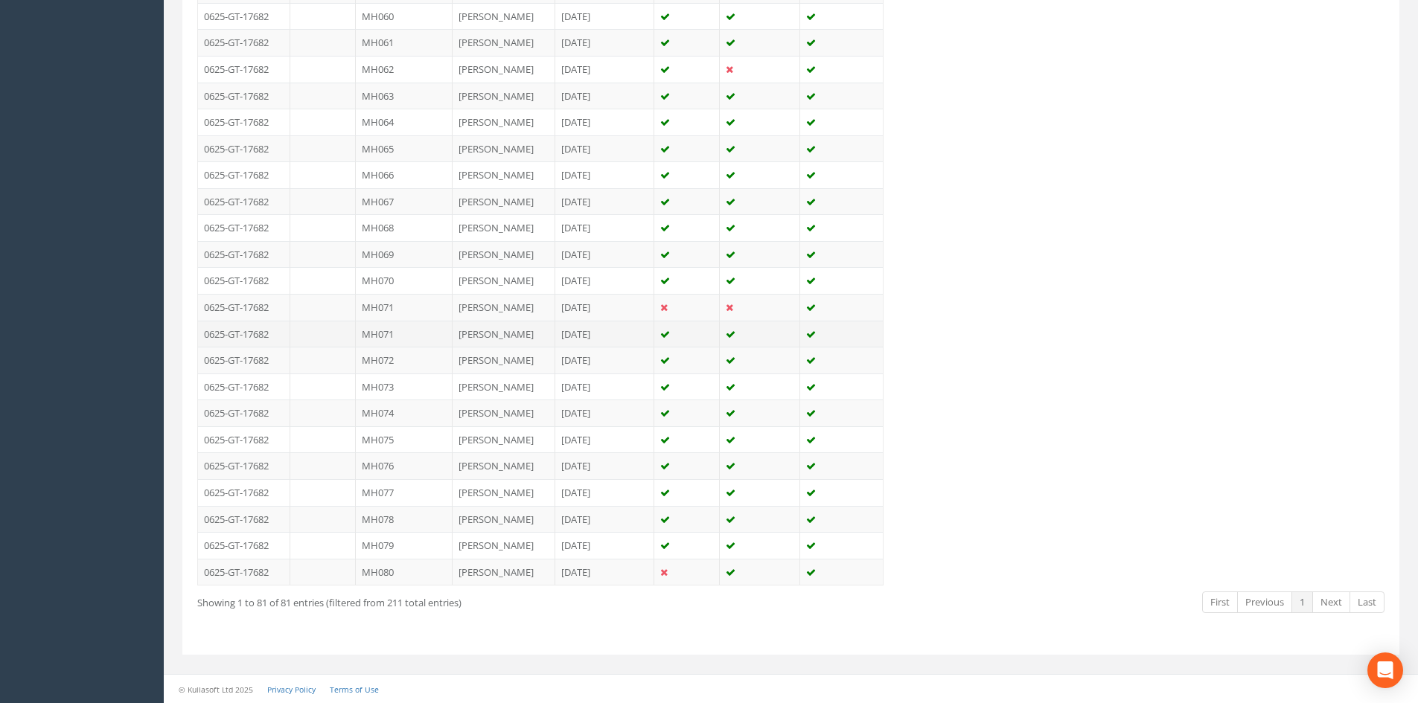
click at [418, 335] on td "MH071" at bounding box center [404, 334] width 97 height 27
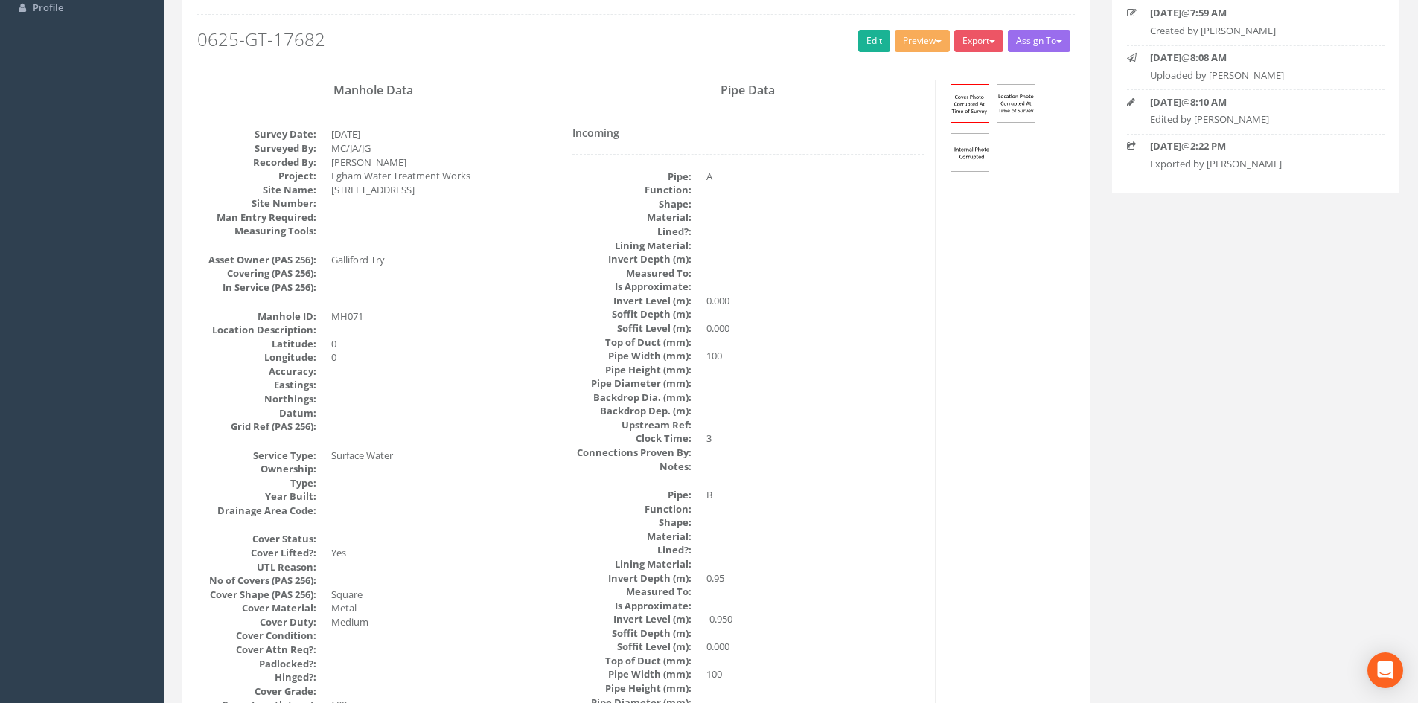
scroll to position [74, 0]
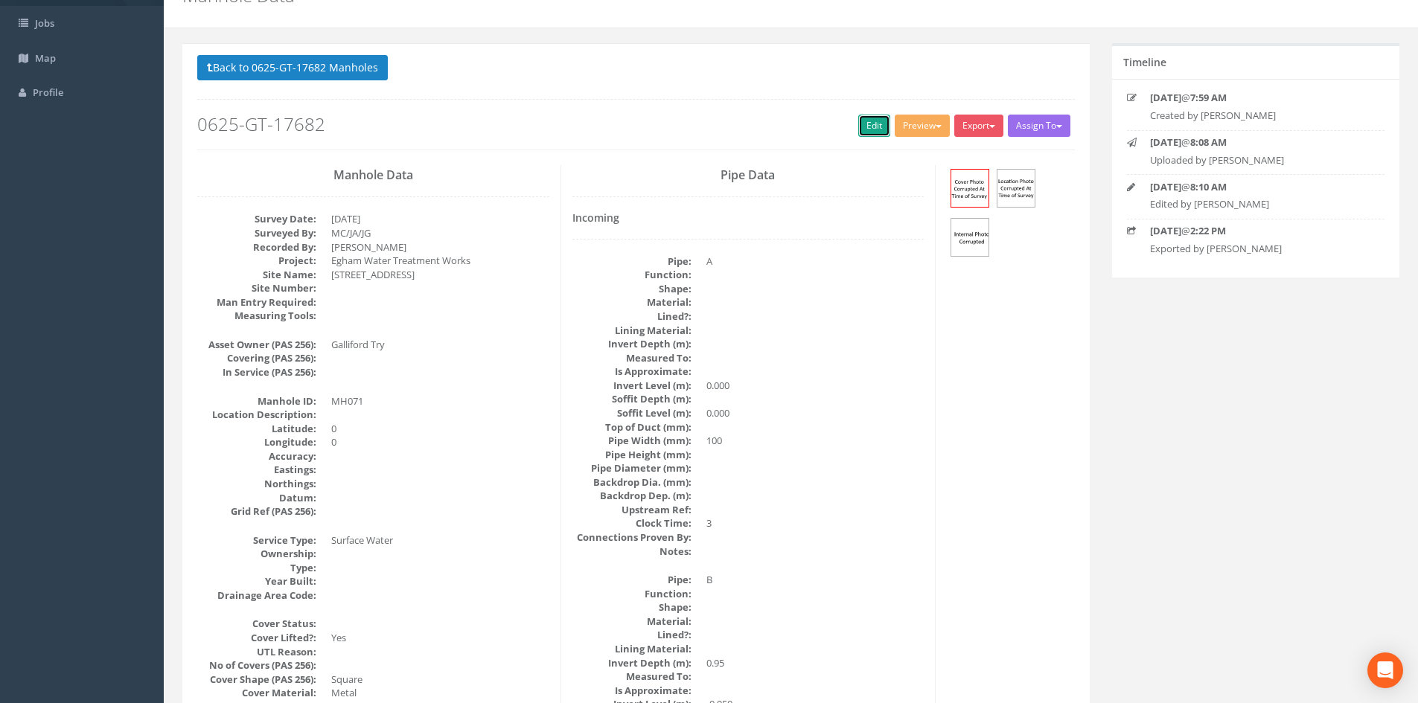
click at [866, 126] on link "Edit" at bounding box center [874, 126] width 32 height 22
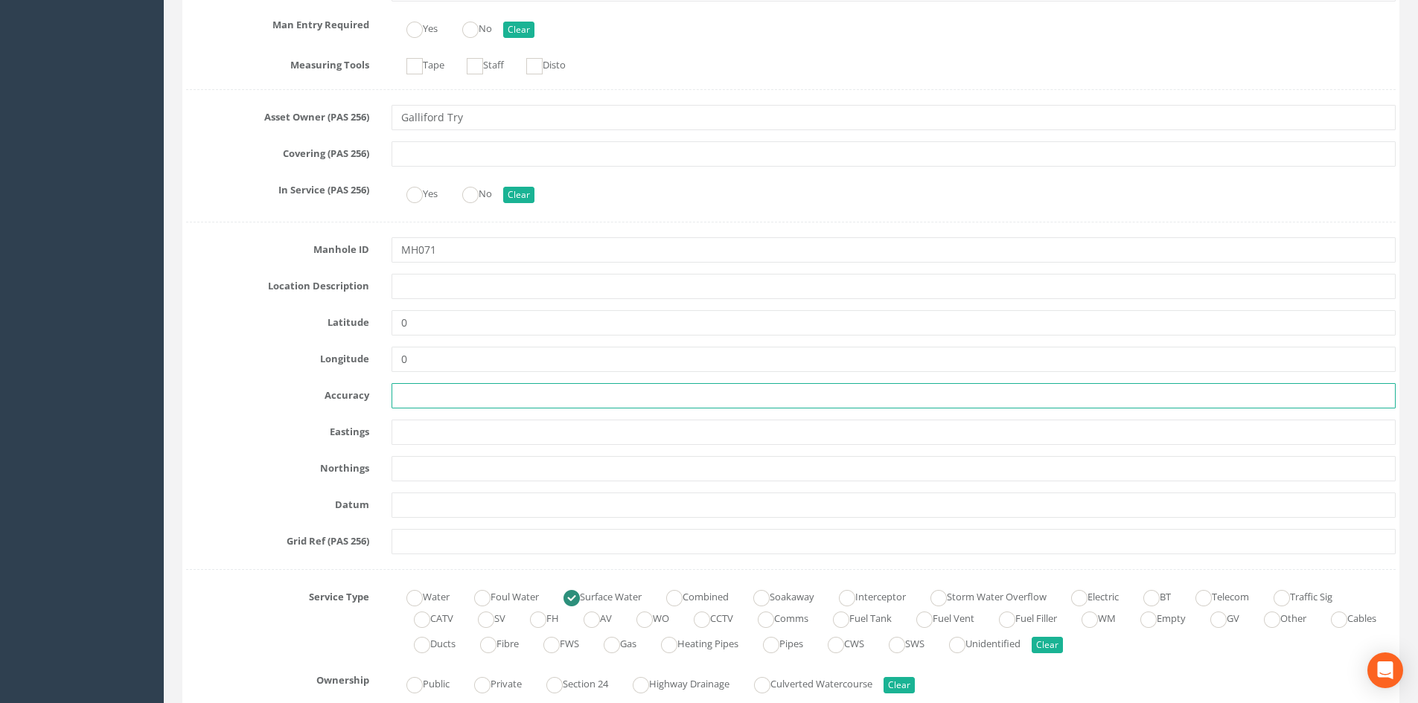
click at [424, 394] on input "text" at bounding box center [894, 395] width 1004 height 25
type input "Survey"
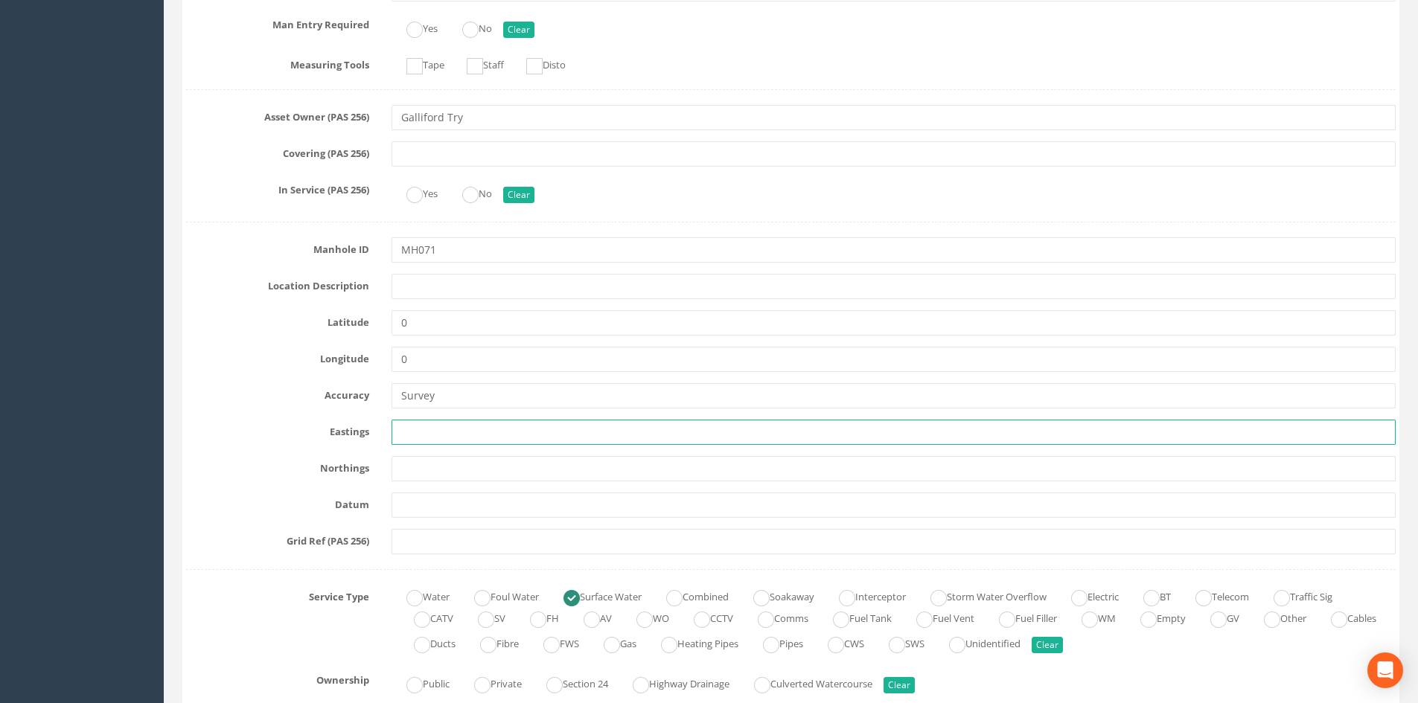
click at [435, 423] on input "text" at bounding box center [894, 432] width 1004 height 25
type input "502147.604"
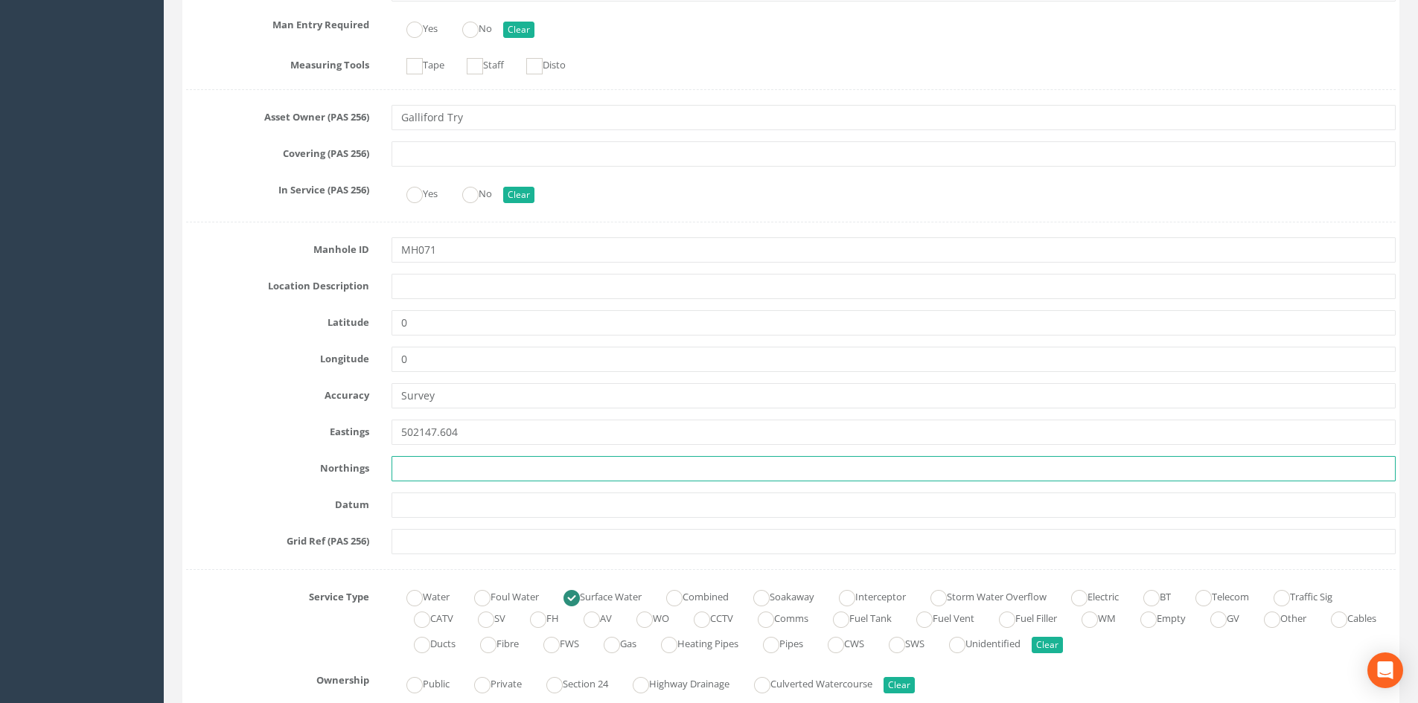
click at [417, 464] on input "text" at bounding box center [894, 468] width 1004 height 25
type input "171722.126"
click at [463, 322] on input "0" at bounding box center [894, 322] width 1004 height 25
drag, startPoint x: 459, startPoint y: 325, endPoint x: 346, endPoint y: 325, distance: 113.1
click at [346, 325] on div "Latitude 0" at bounding box center [791, 322] width 1232 height 25
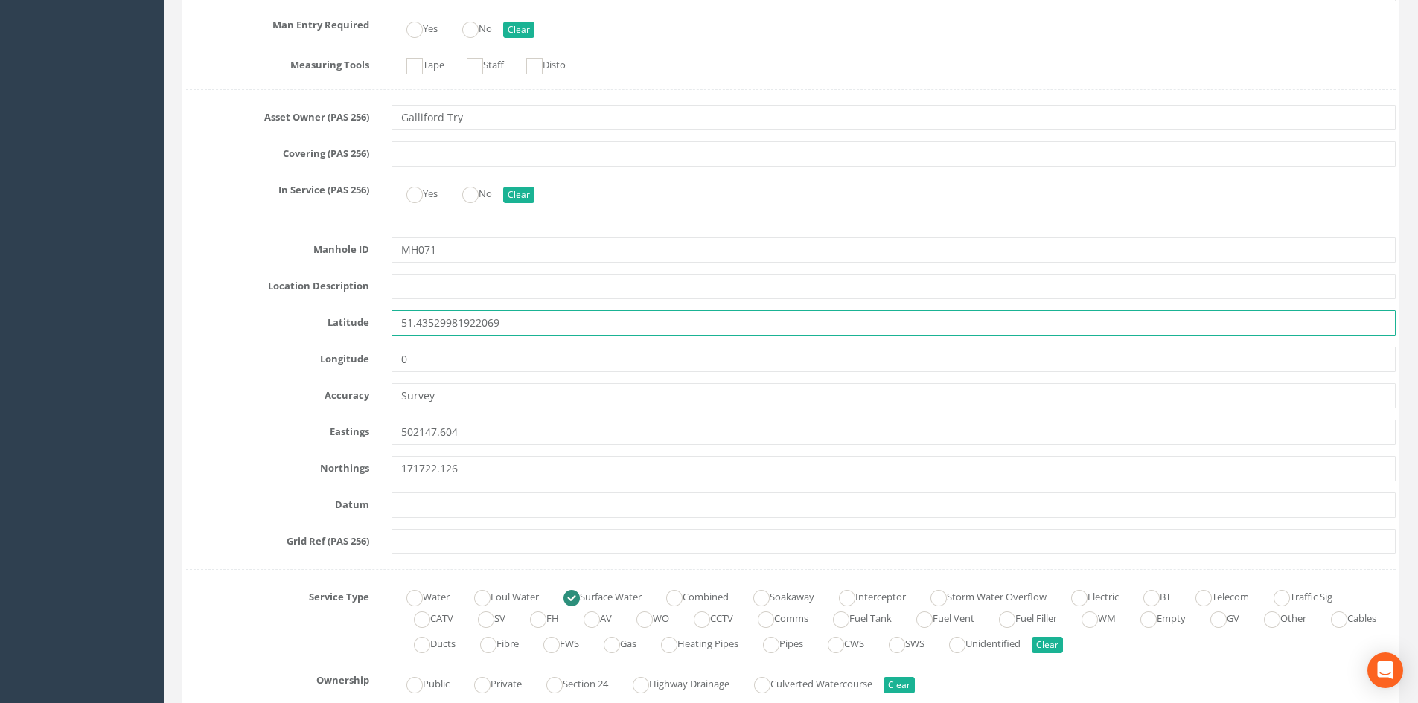
type input "51.43529981922069"
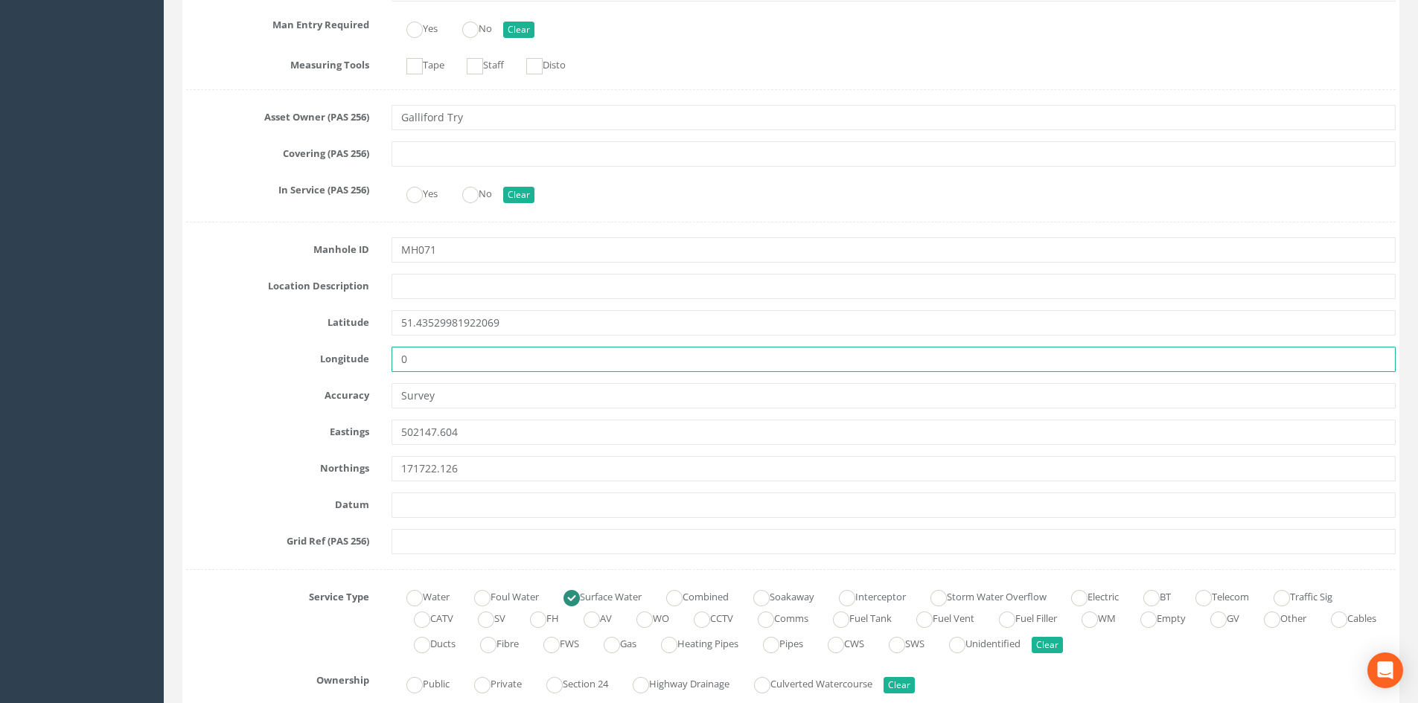
click at [582, 364] on input "0" at bounding box center [894, 359] width 1004 height 25
type input "-0.5328796923461186"
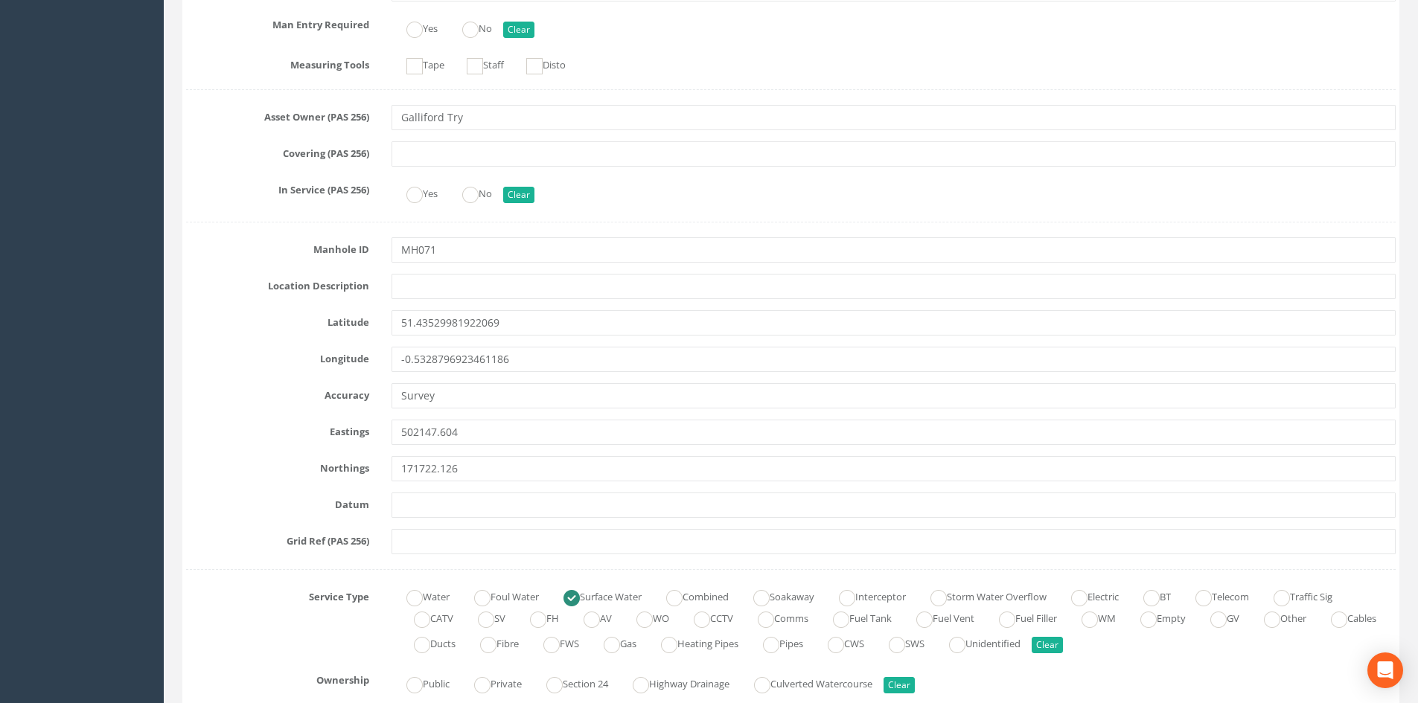
click at [267, 388] on label "Accuracy" at bounding box center [277, 392] width 205 height 19
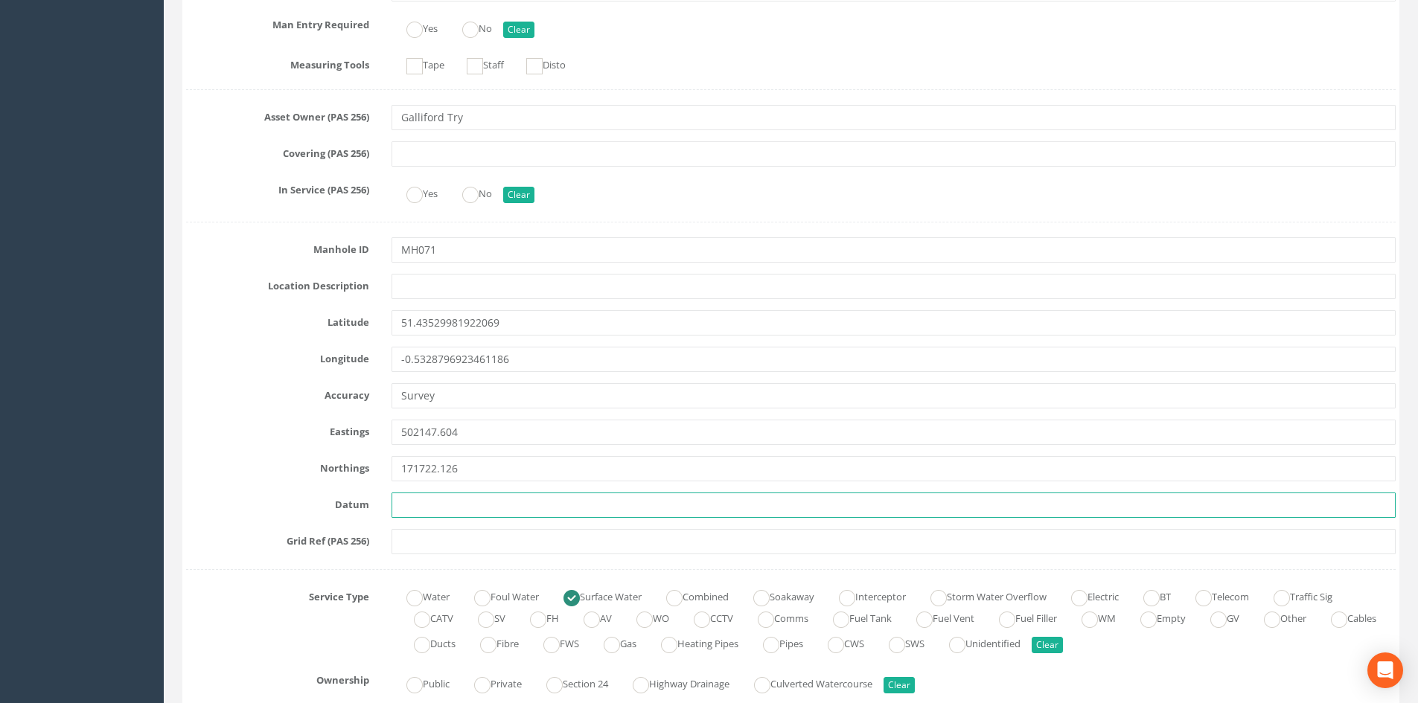
click at [486, 505] on input "text" at bounding box center [894, 505] width 1004 height 25
type input "OSGB36"
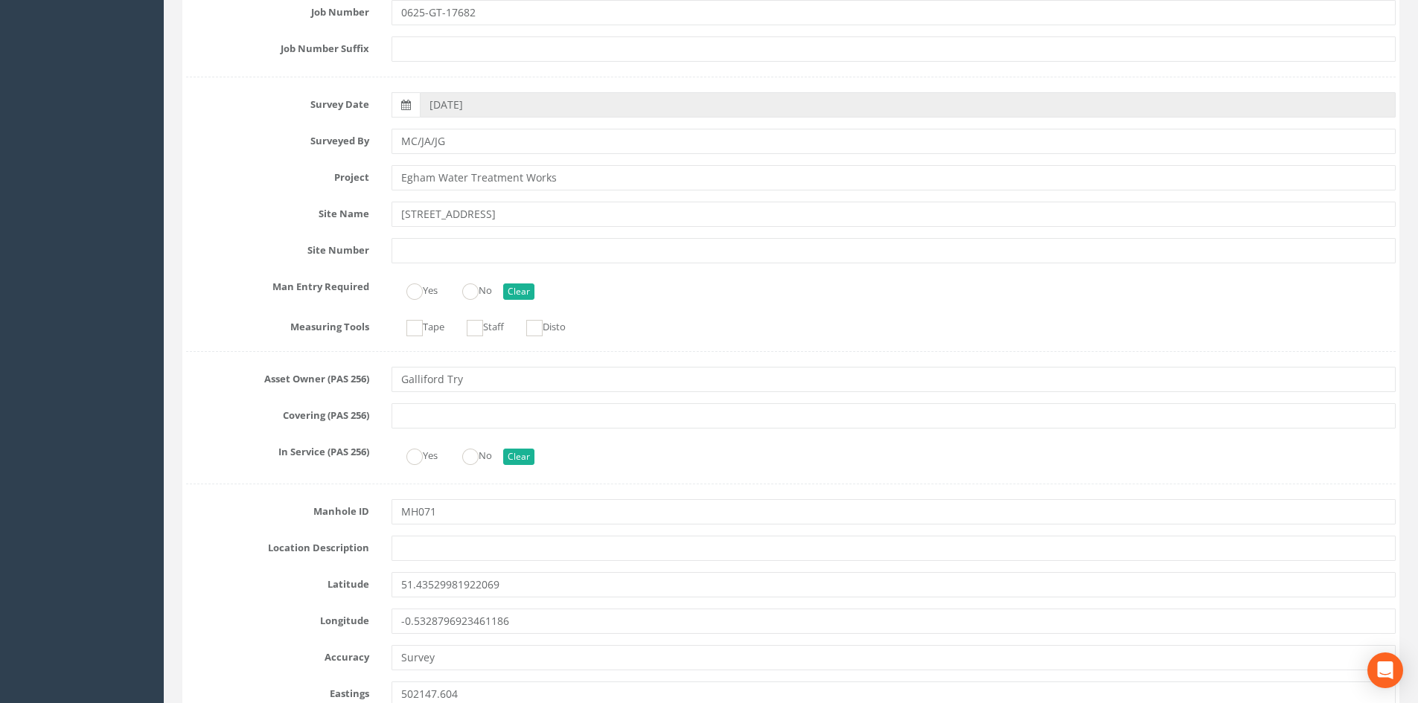
scroll to position [0, 0]
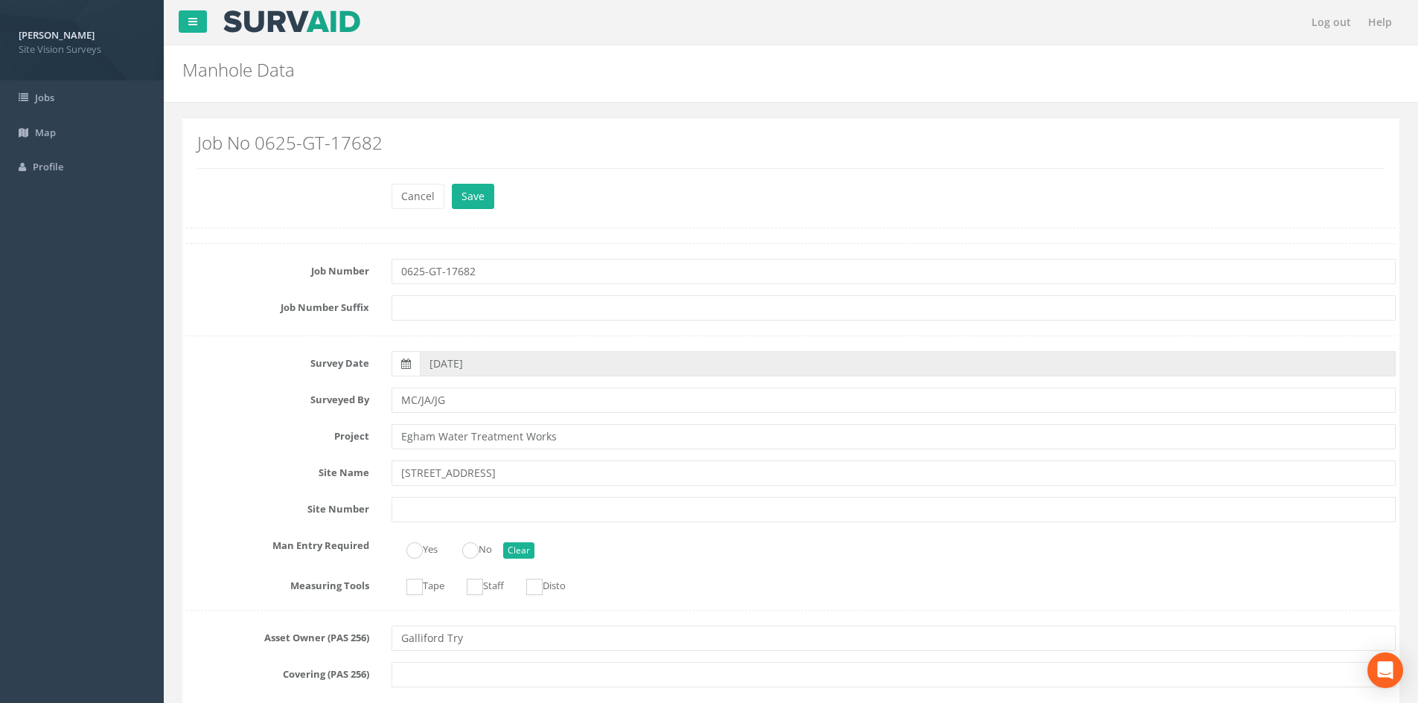
drag, startPoint x: 293, startPoint y: 510, endPoint x: 269, endPoint y: 202, distance: 308.3
click at [473, 191] on button "Save" at bounding box center [473, 196] width 42 height 25
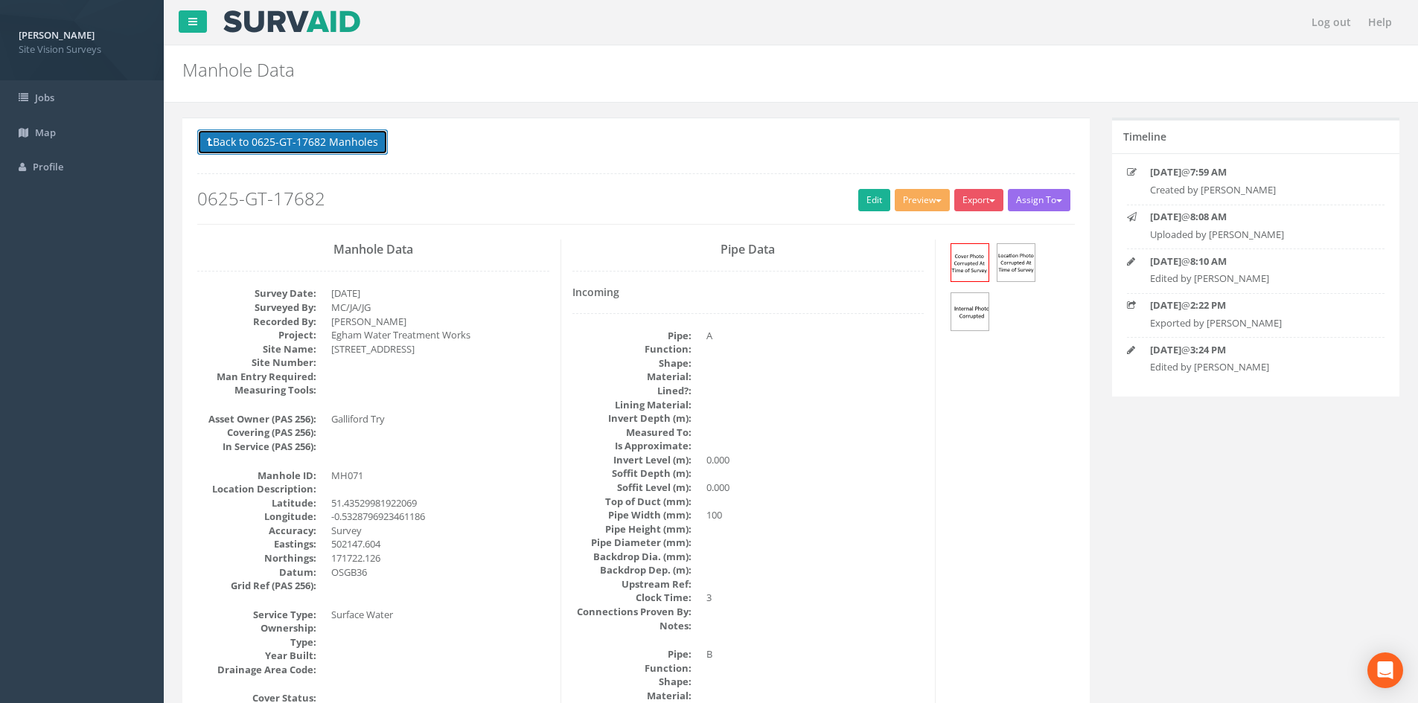
click at [336, 143] on button "Back to 0625-GT-17682 Manholes" at bounding box center [292, 142] width 191 height 25
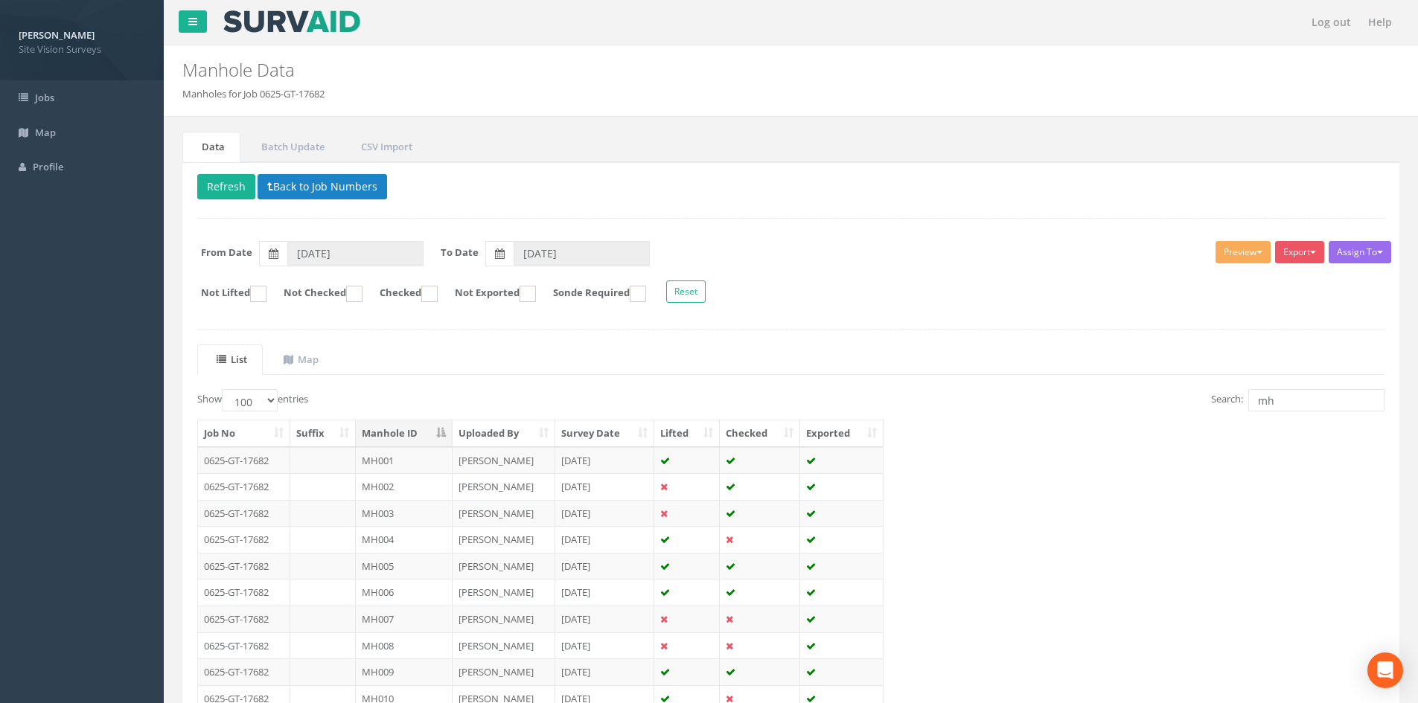
drag, startPoint x: 974, startPoint y: 572, endPoint x: 930, endPoint y: 261, distance: 313.4
